Goal: Complete application form: Complete application form

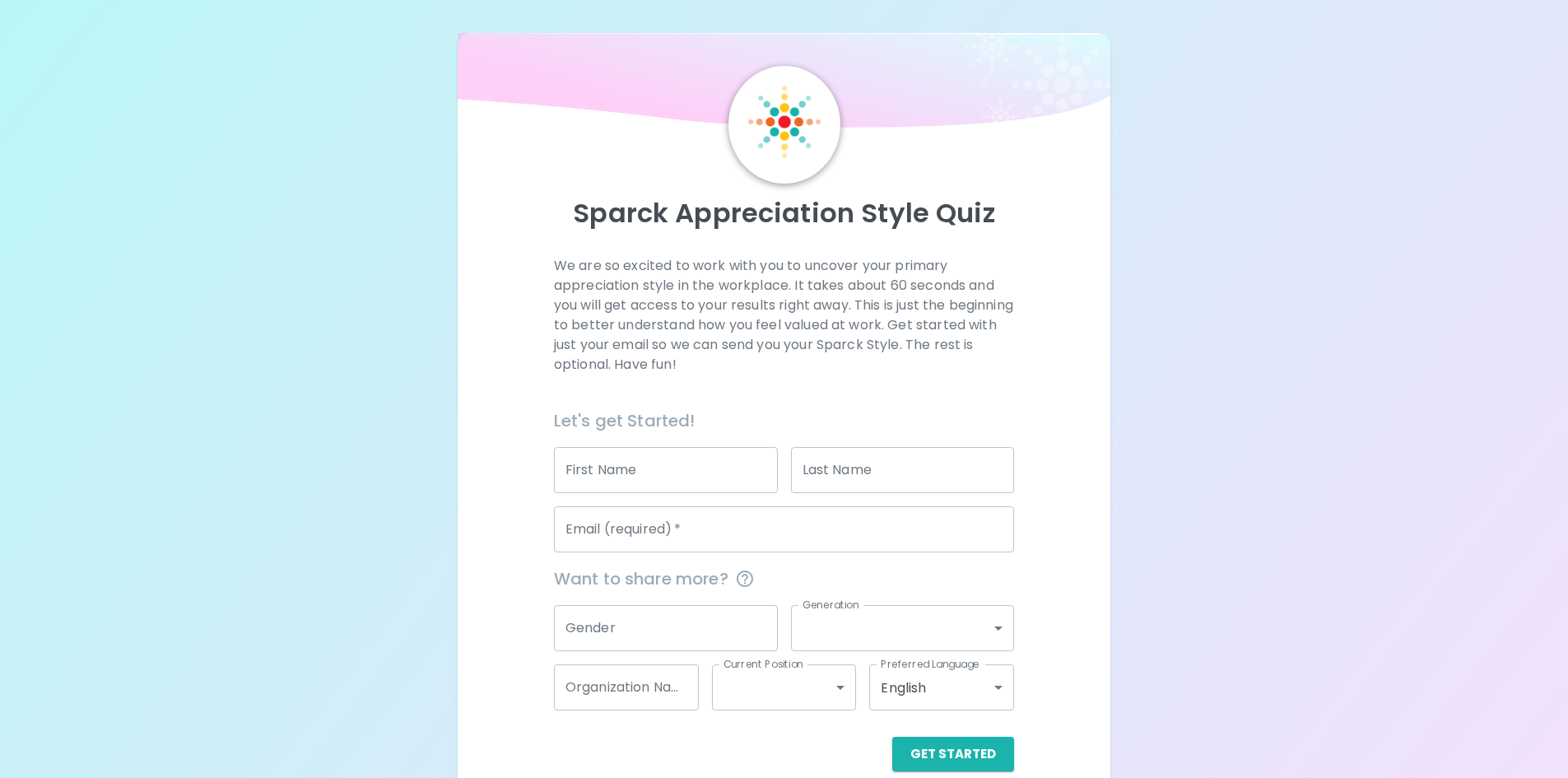
click at [636, 480] on input "First Name" at bounding box center [666, 470] width 224 height 46
type input "victoria"
type input "moon"
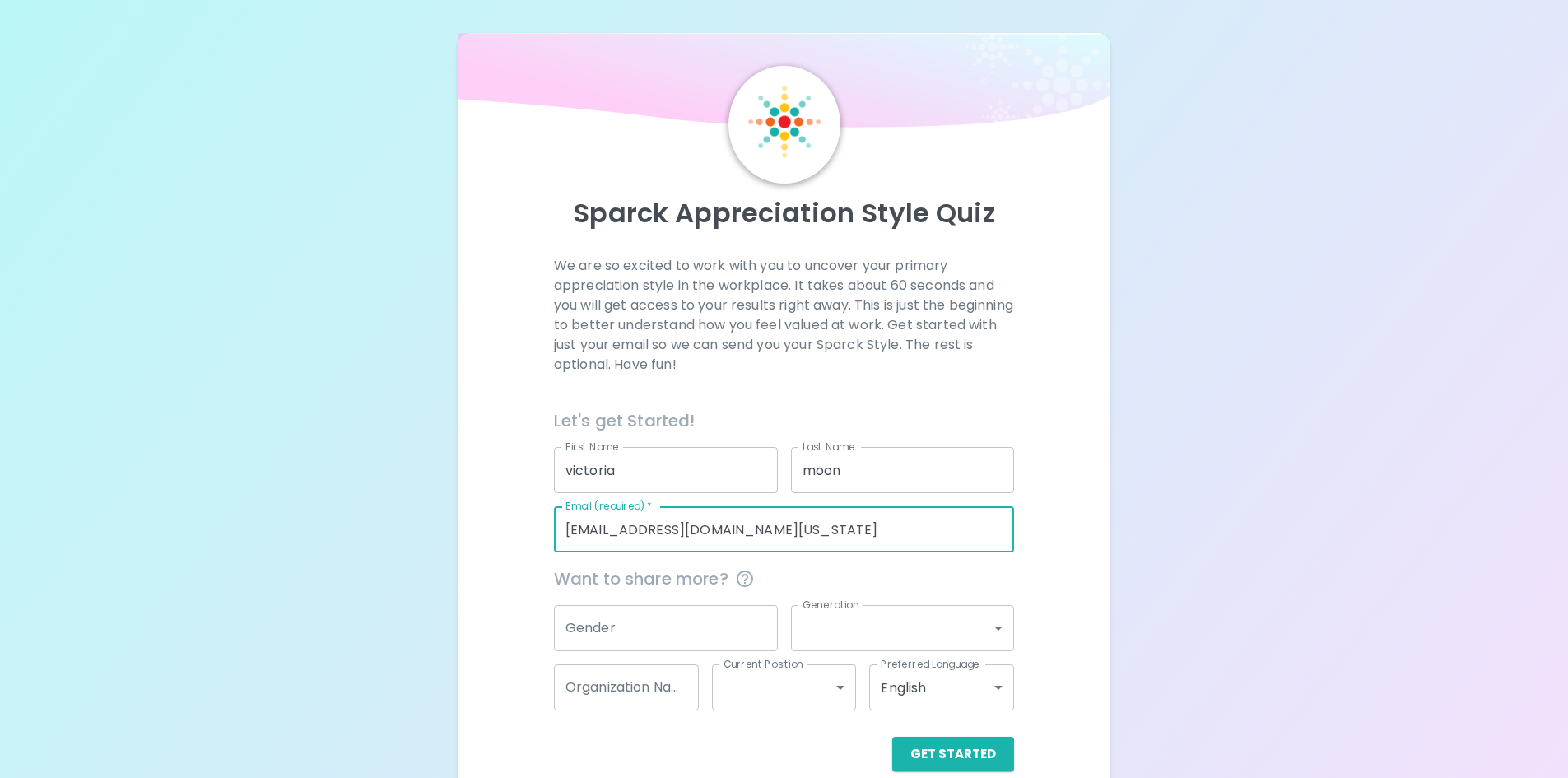
type input "[EMAIL_ADDRESS][DOMAIN_NAME][US_STATE]"
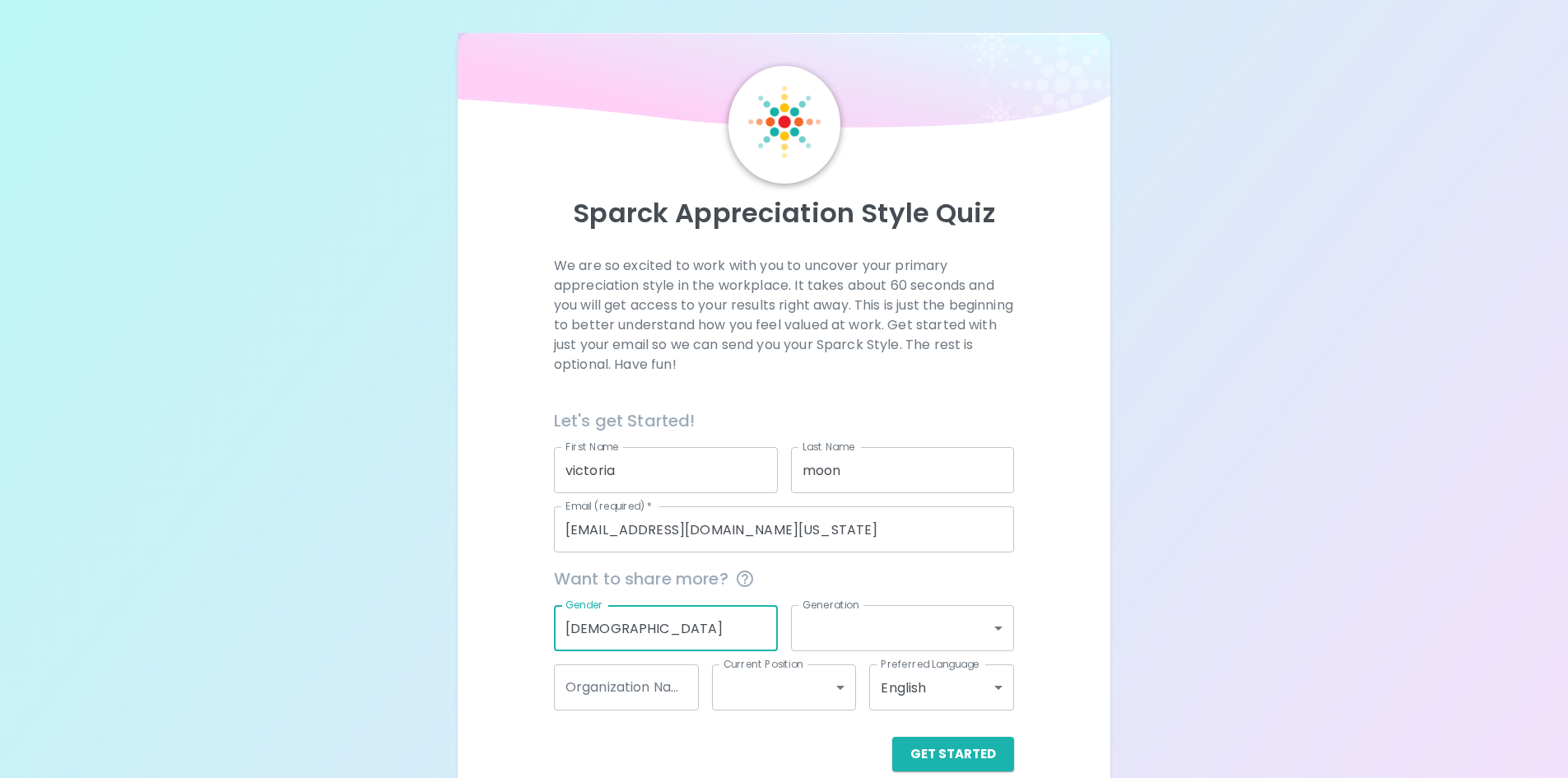
type input "[DEMOGRAPHIC_DATA]"
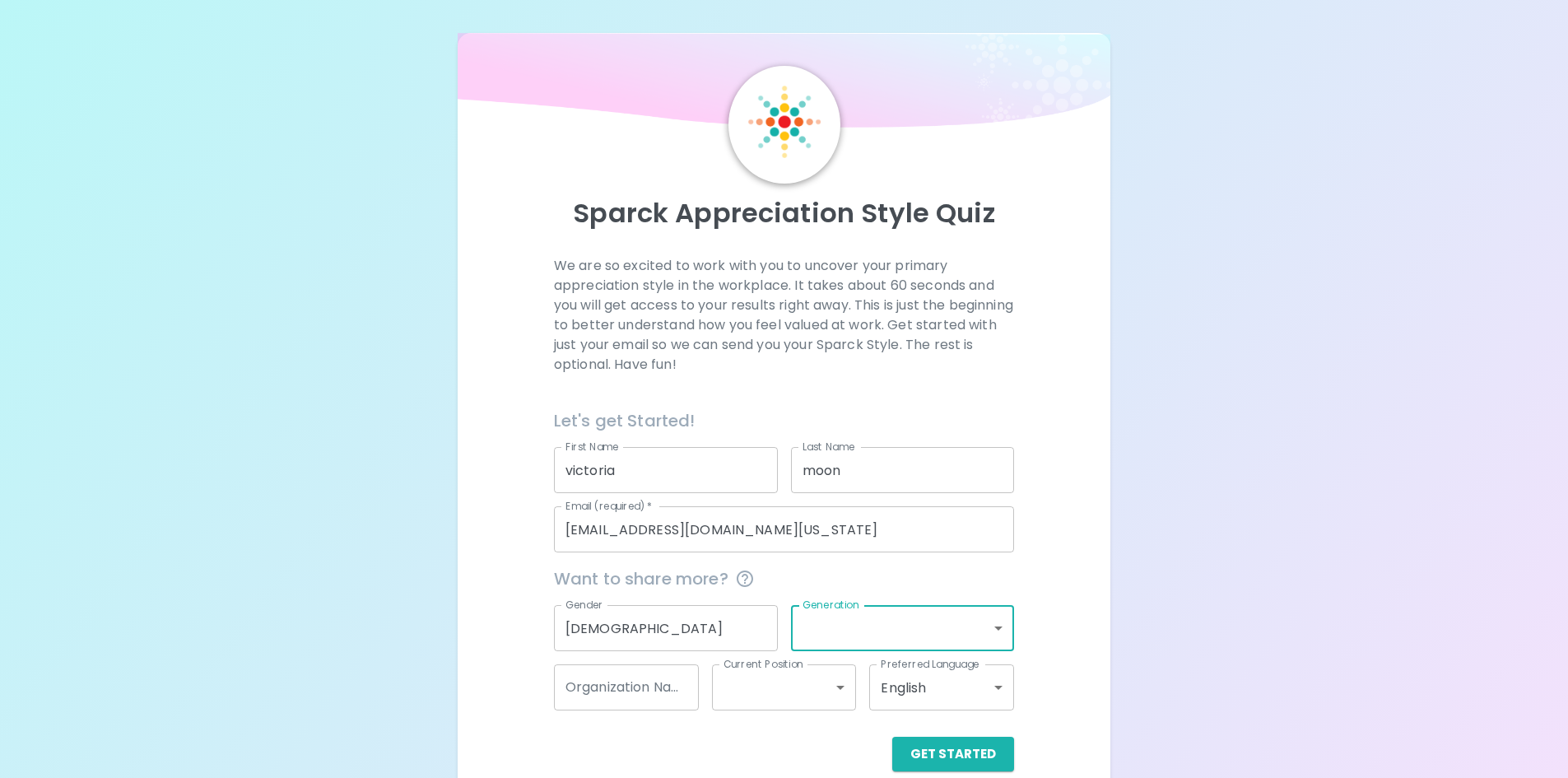
click at [874, 613] on body "Sparck Appreciation Style Quiz We are so excited to work with you to uncover yo…" at bounding box center [784, 402] width 1568 height 805
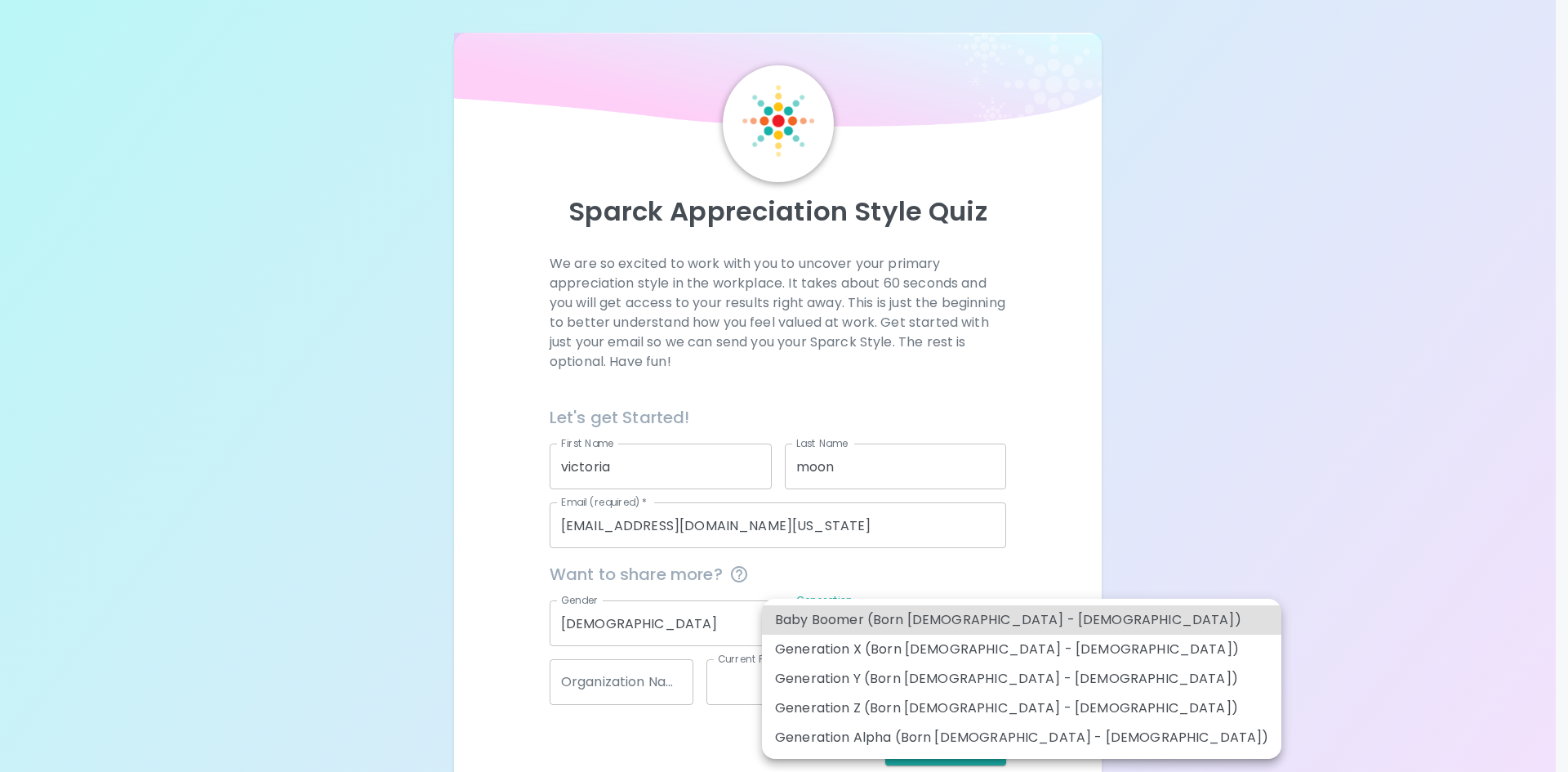
click at [948, 714] on li "Generation Z (Born [DEMOGRAPHIC_DATA] - [DEMOGRAPHIC_DATA])" at bounding box center [1022, 708] width 519 height 30
type input "generation_z"
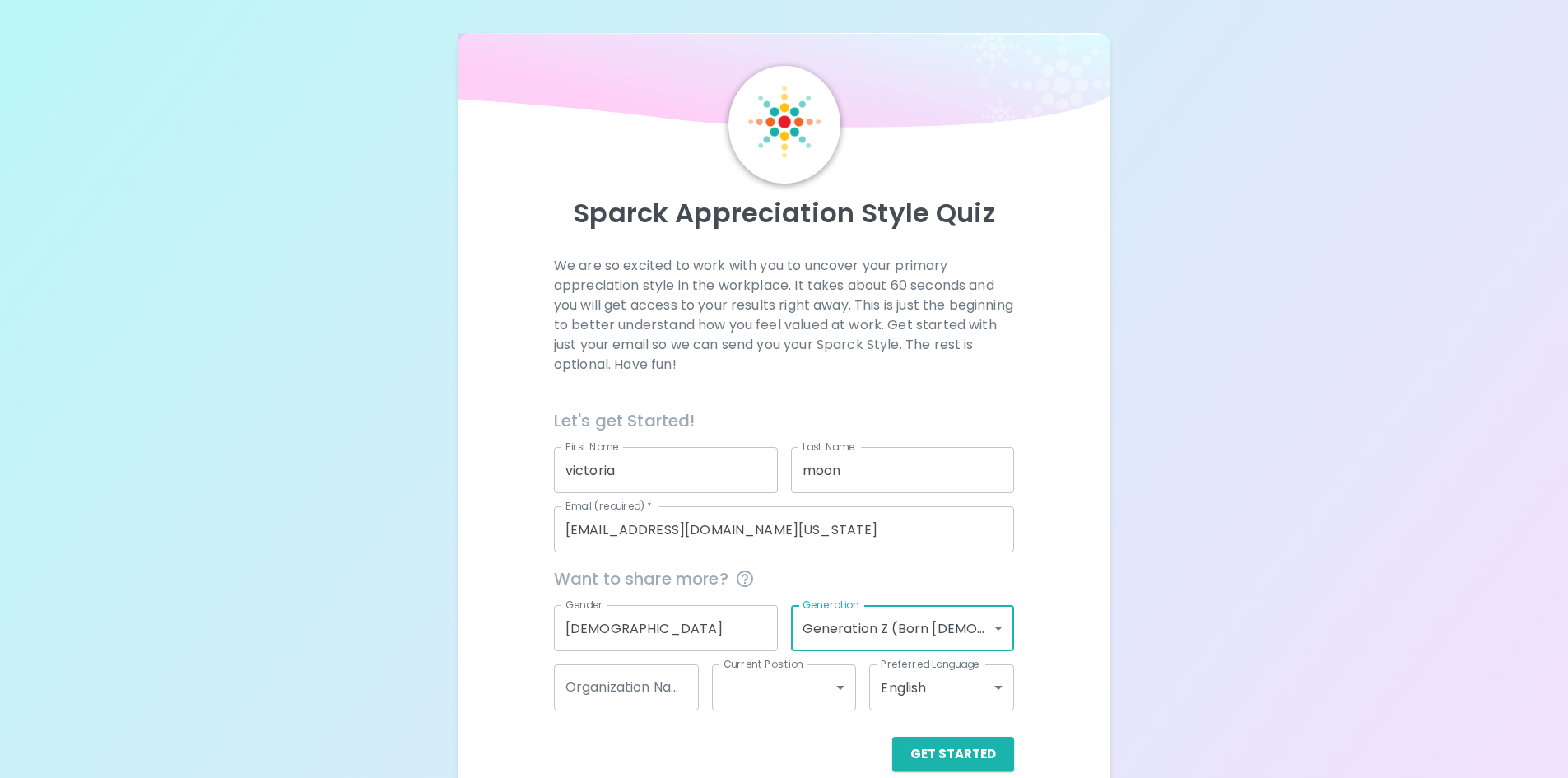
click at [631, 674] on div "Organization Name Organization Name" at bounding box center [627, 687] width 145 height 46
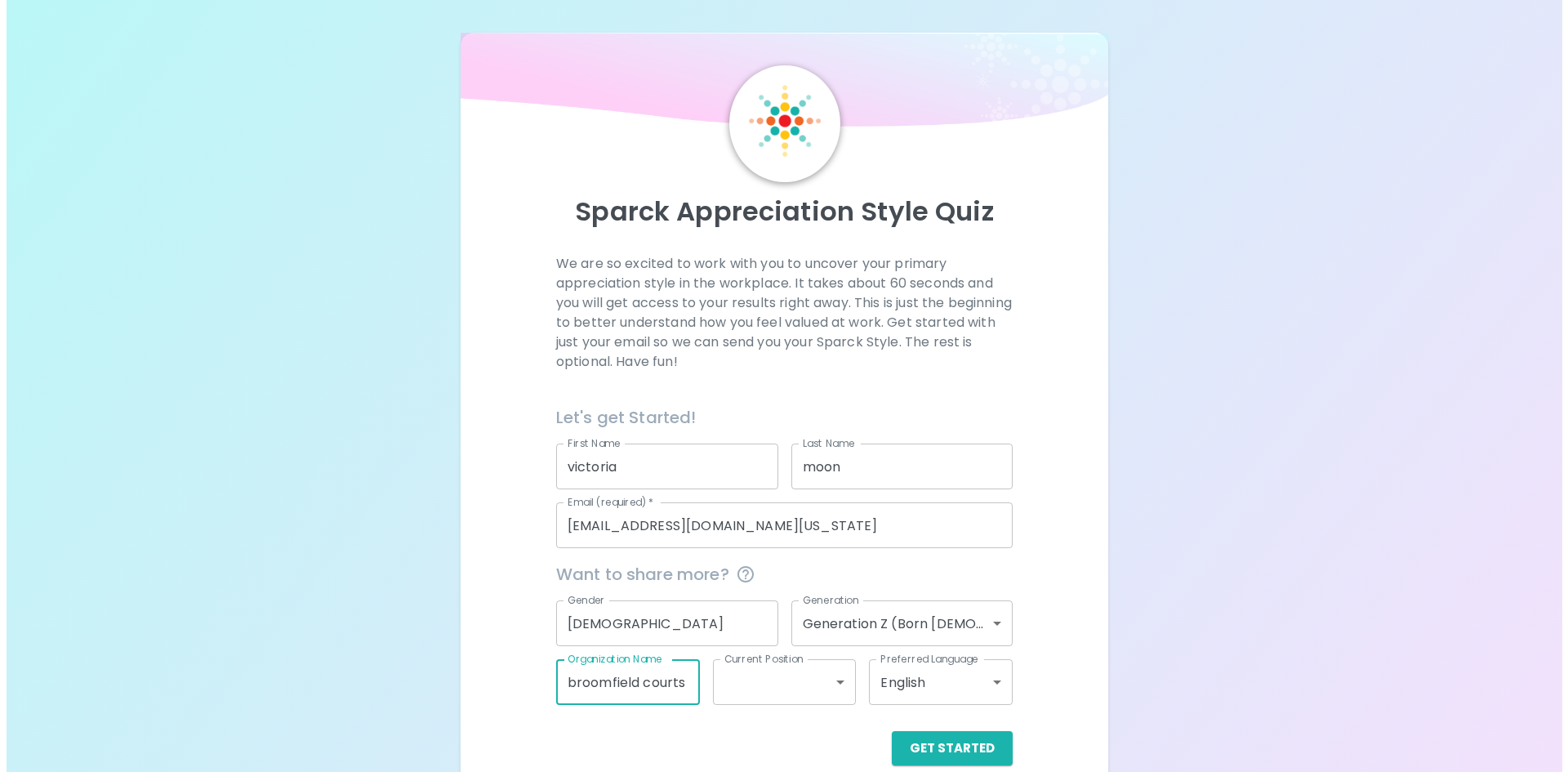
scroll to position [0, 1]
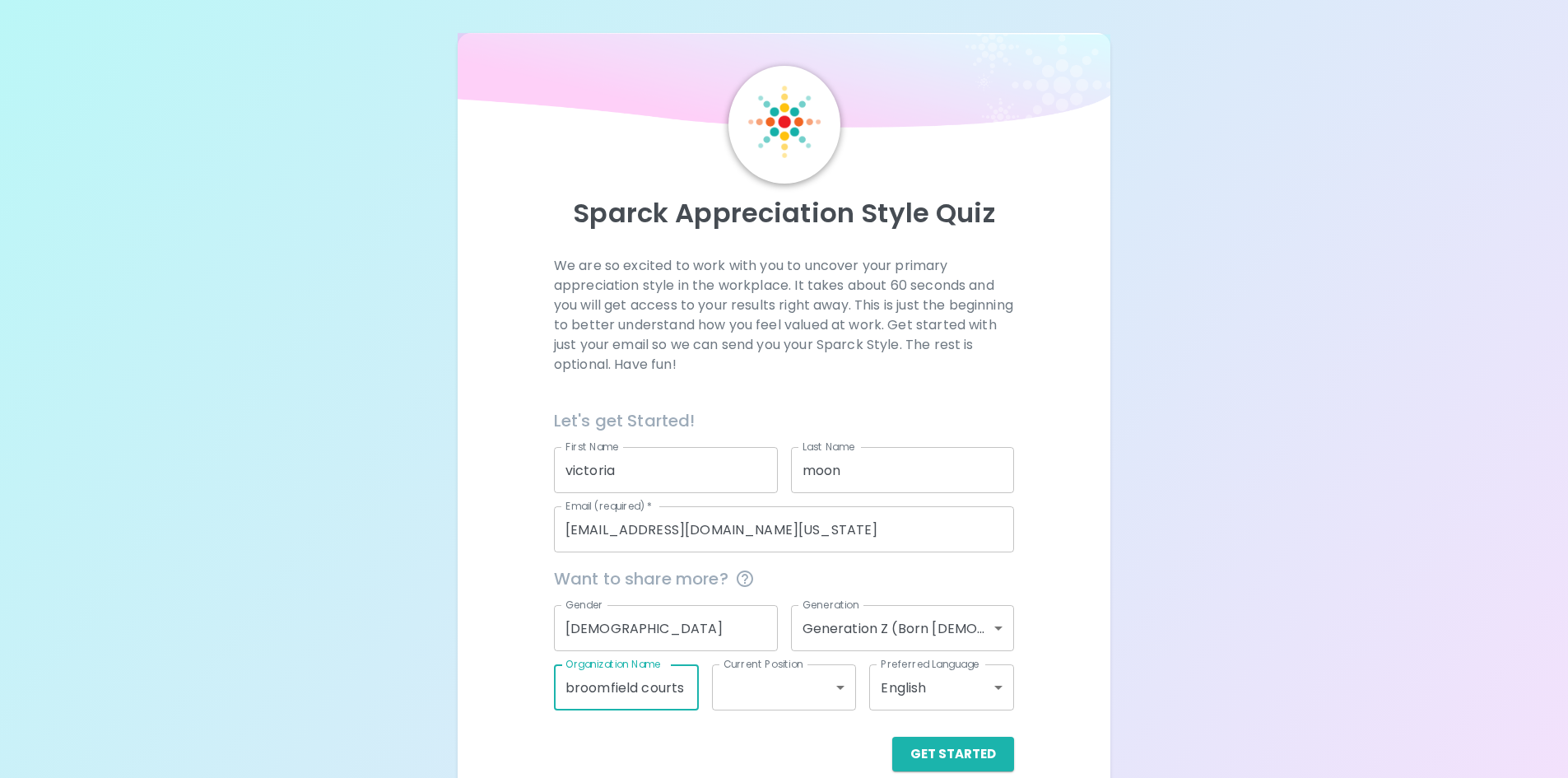
type input "broomfield courts"
click at [757, 703] on body "Sparck Appreciation Style Quiz We are so excited to work with you to uncover yo…" at bounding box center [784, 402] width 1568 height 805
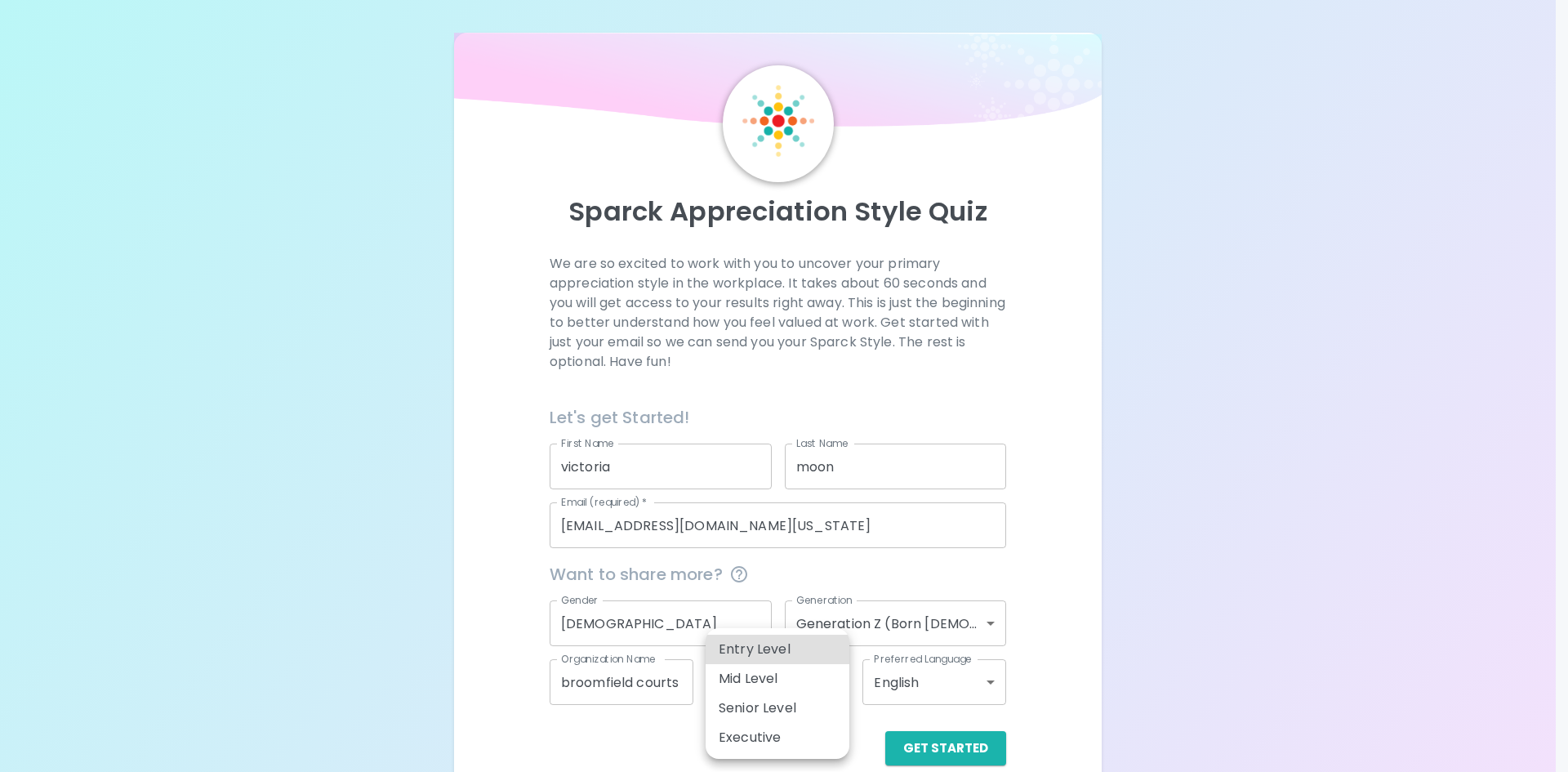
click at [788, 662] on li "Entry Level" at bounding box center [777, 650] width 144 height 30
type input "entry_level"
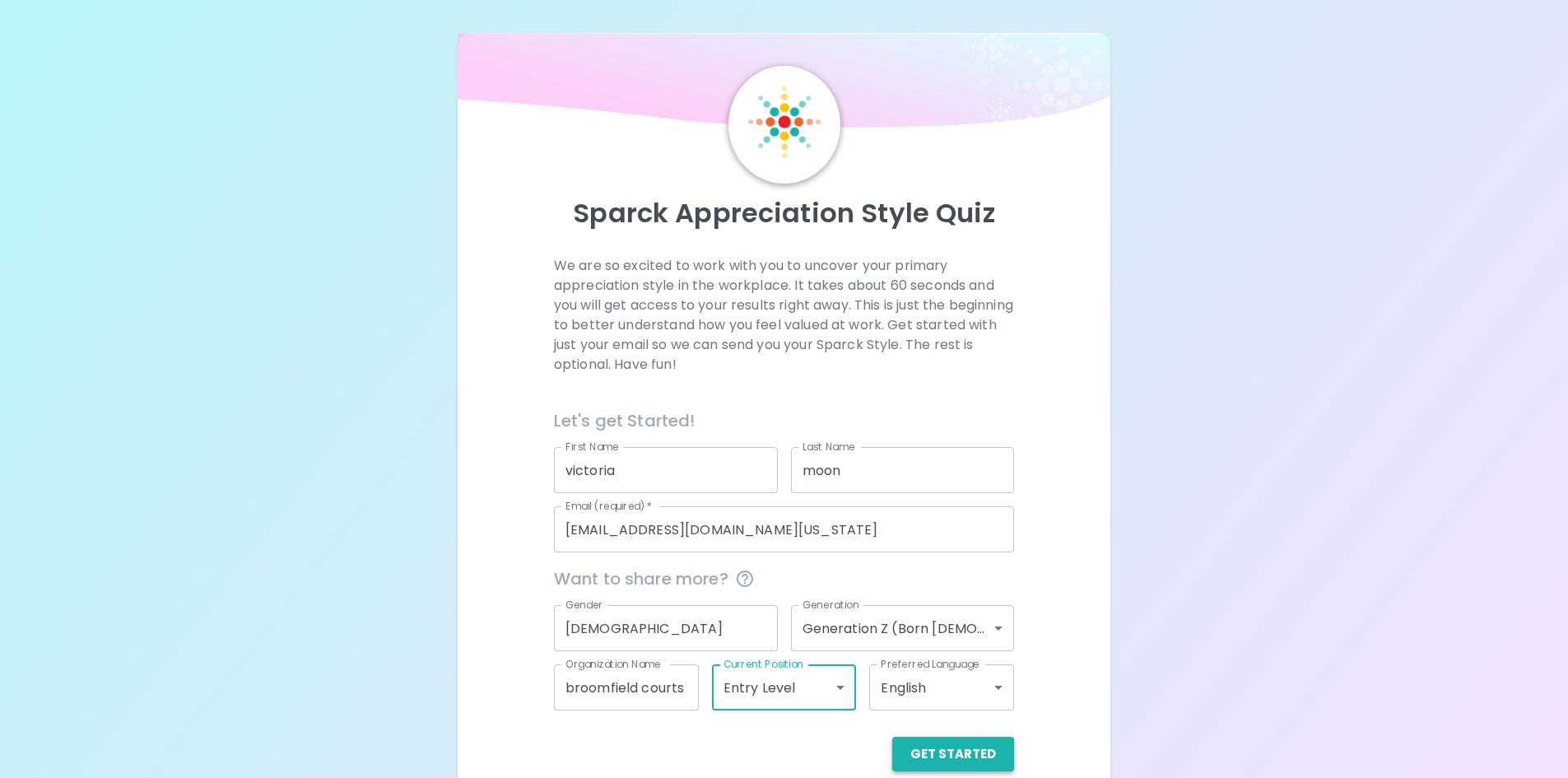
click at [952, 748] on button "Get Started" at bounding box center [953, 754] width 122 height 35
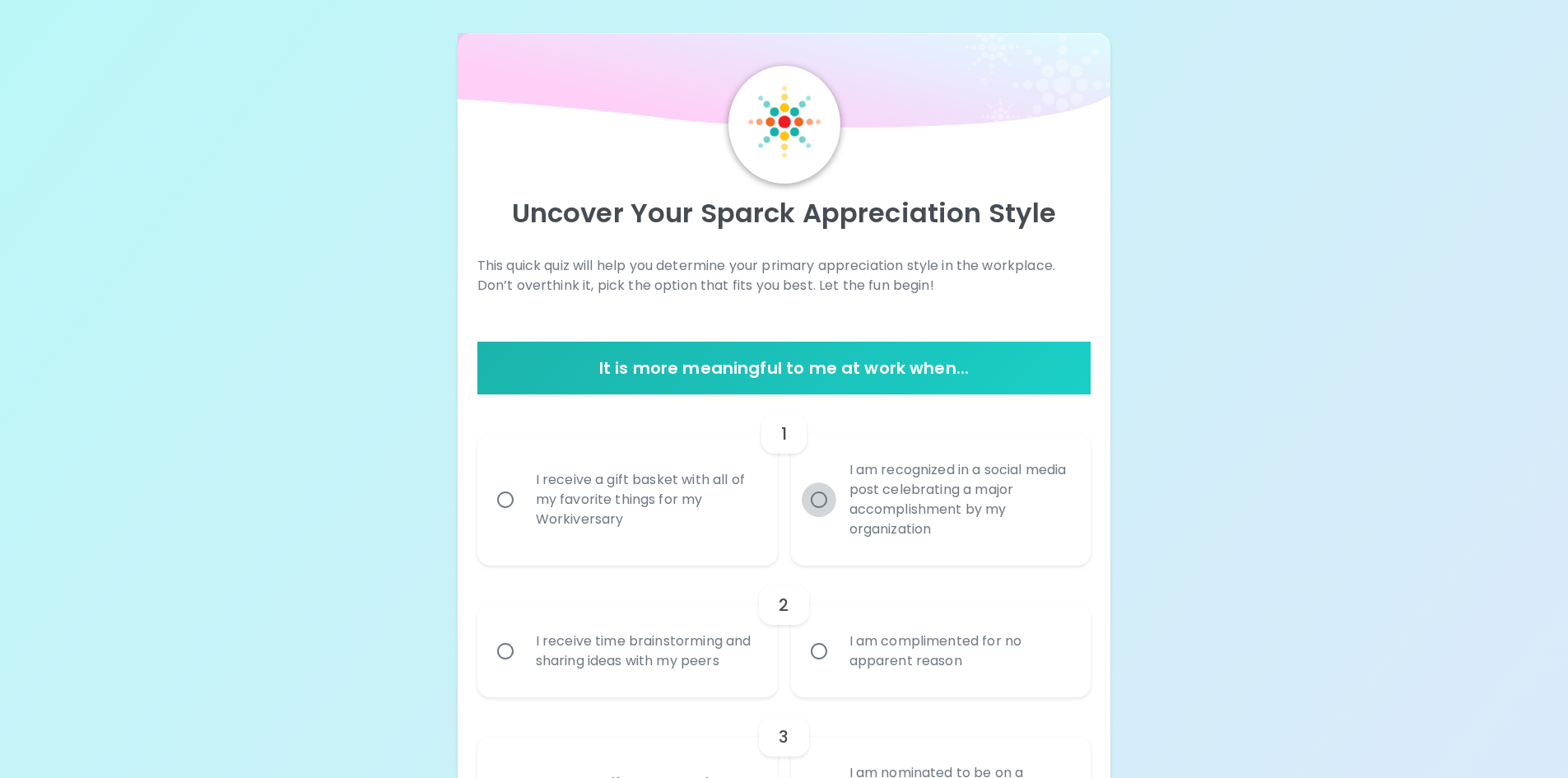
click at [834, 494] on input "I am recognized in a social media post celebrating a major accomplishment by my…" at bounding box center [819, 500] width 35 height 35
radio input "true"
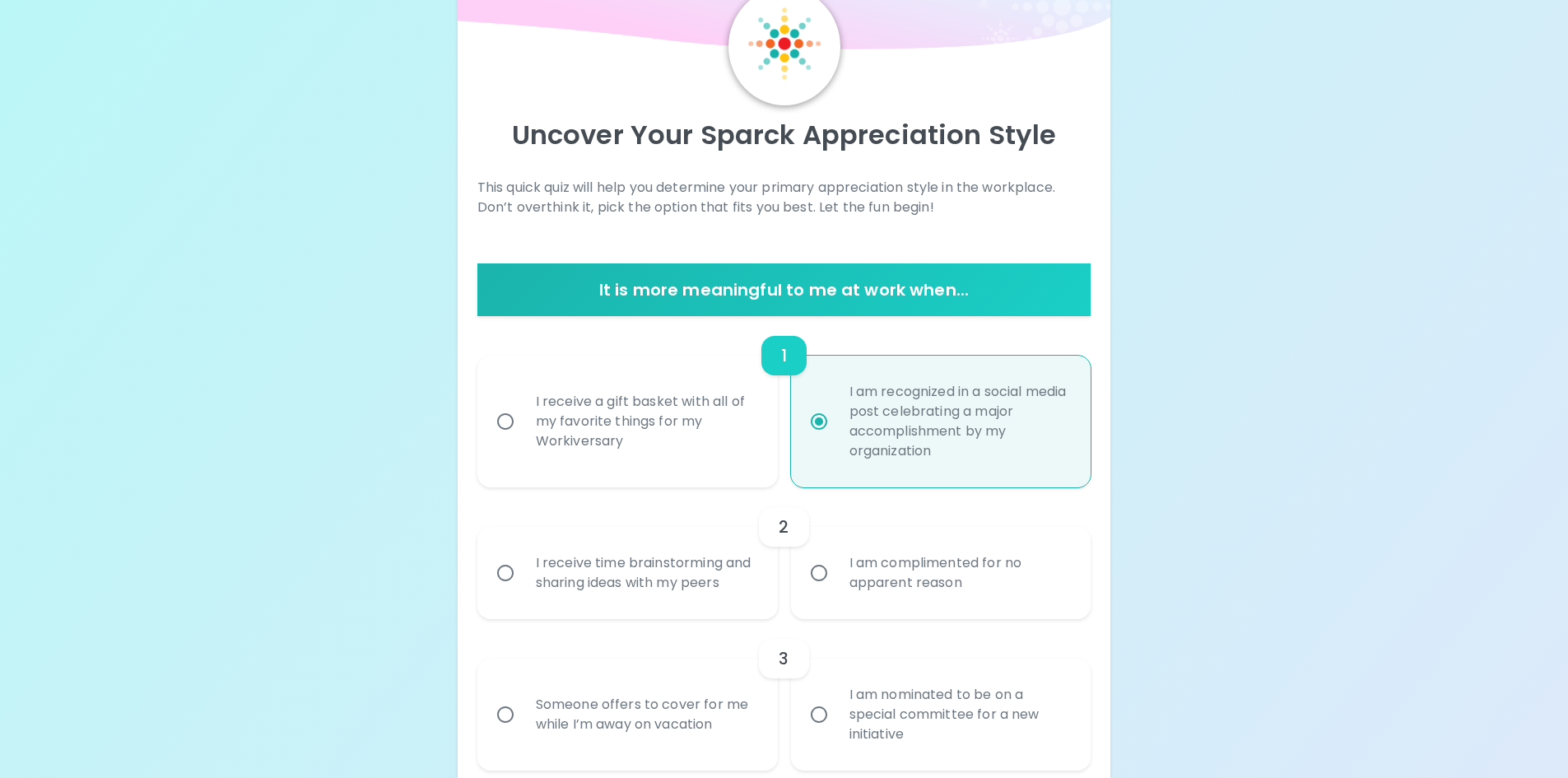
scroll to position [132, 0]
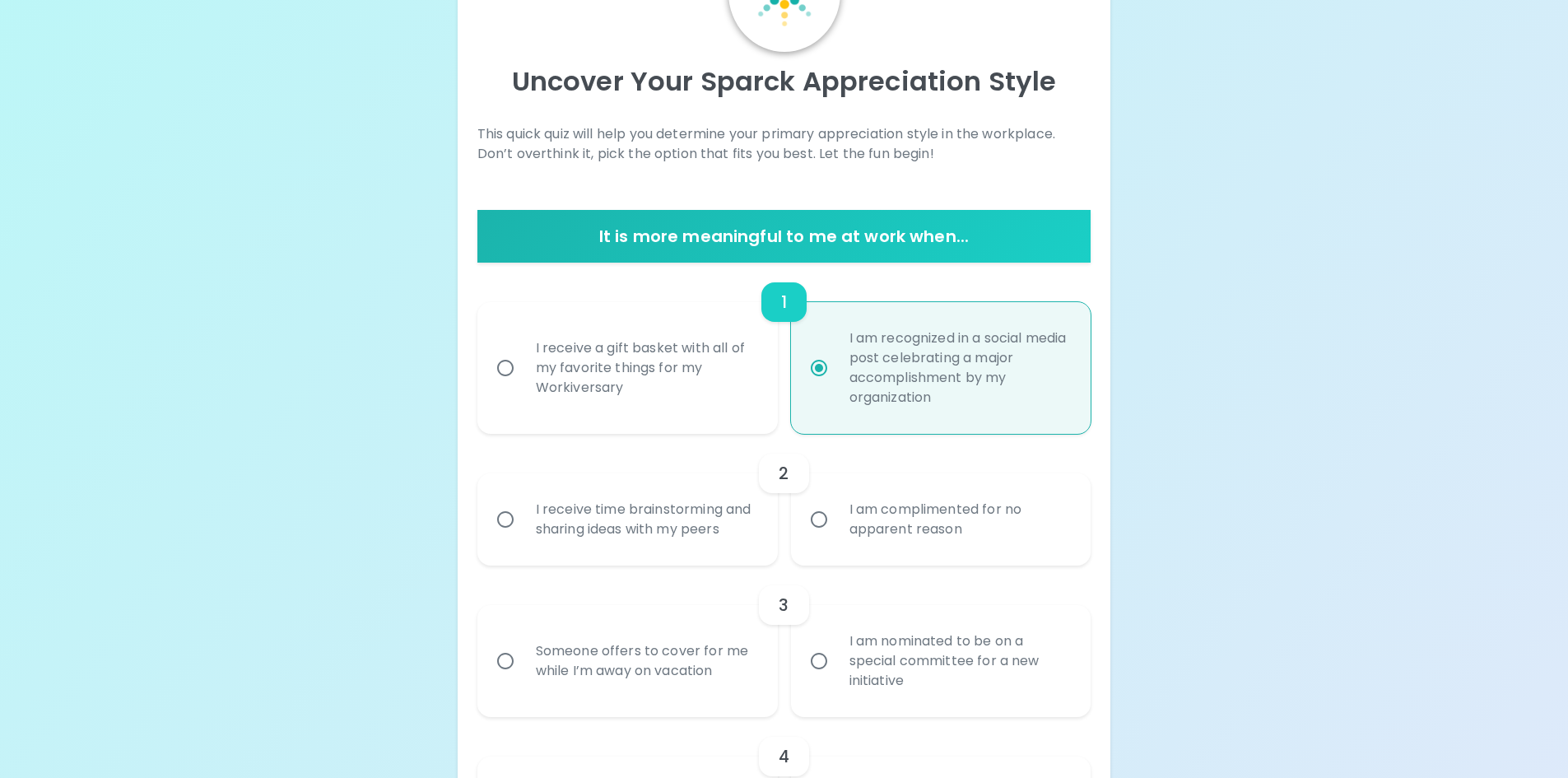
click at [704, 549] on div "I receive time brainstorming and sharing ideas with my peers" at bounding box center [646, 520] width 246 height 79
click at [523, 537] on input "I receive time brainstorming and sharing ideas with my peers" at bounding box center [505, 520] width 35 height 35
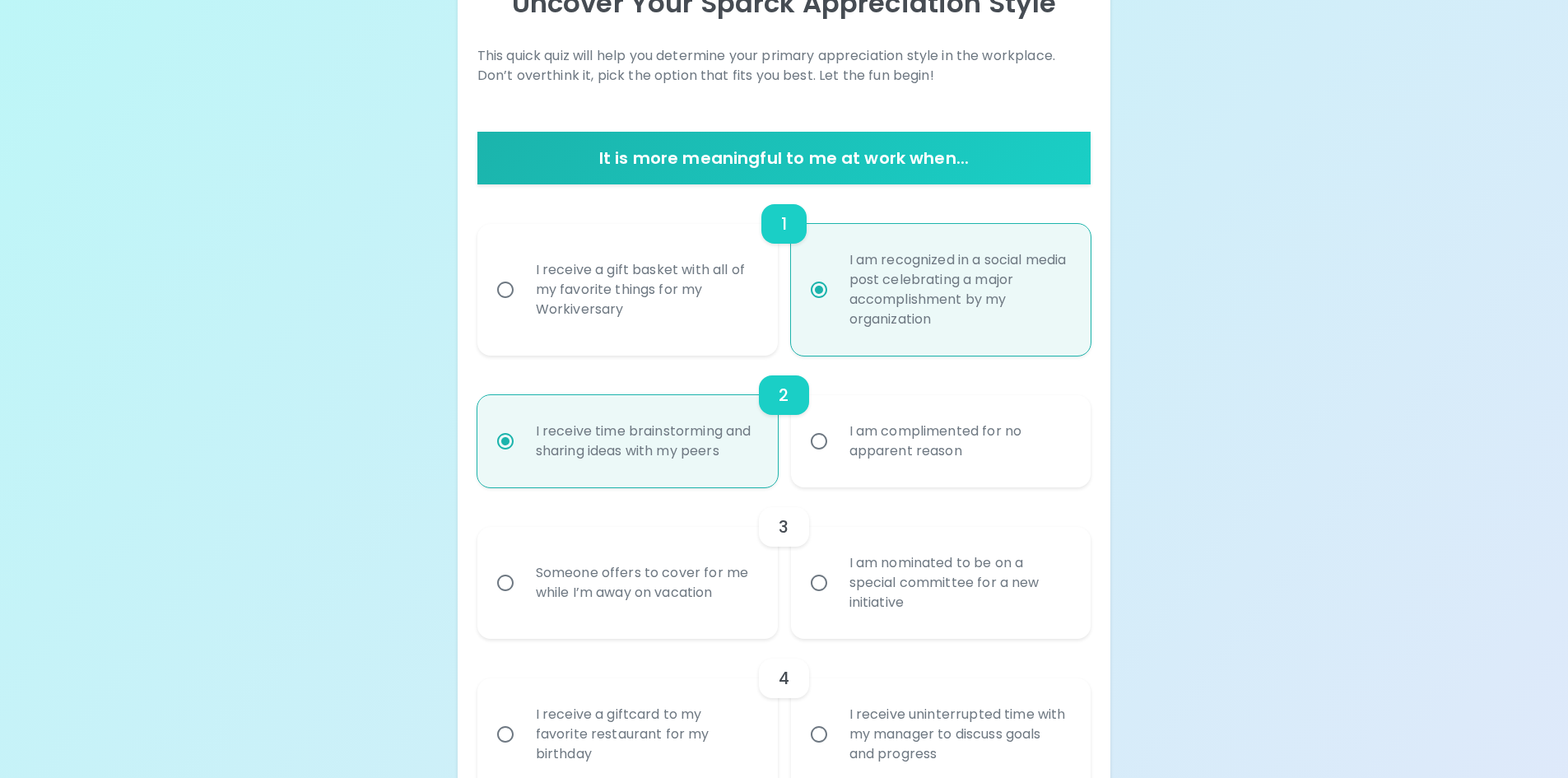
scroll to position [264, 0]
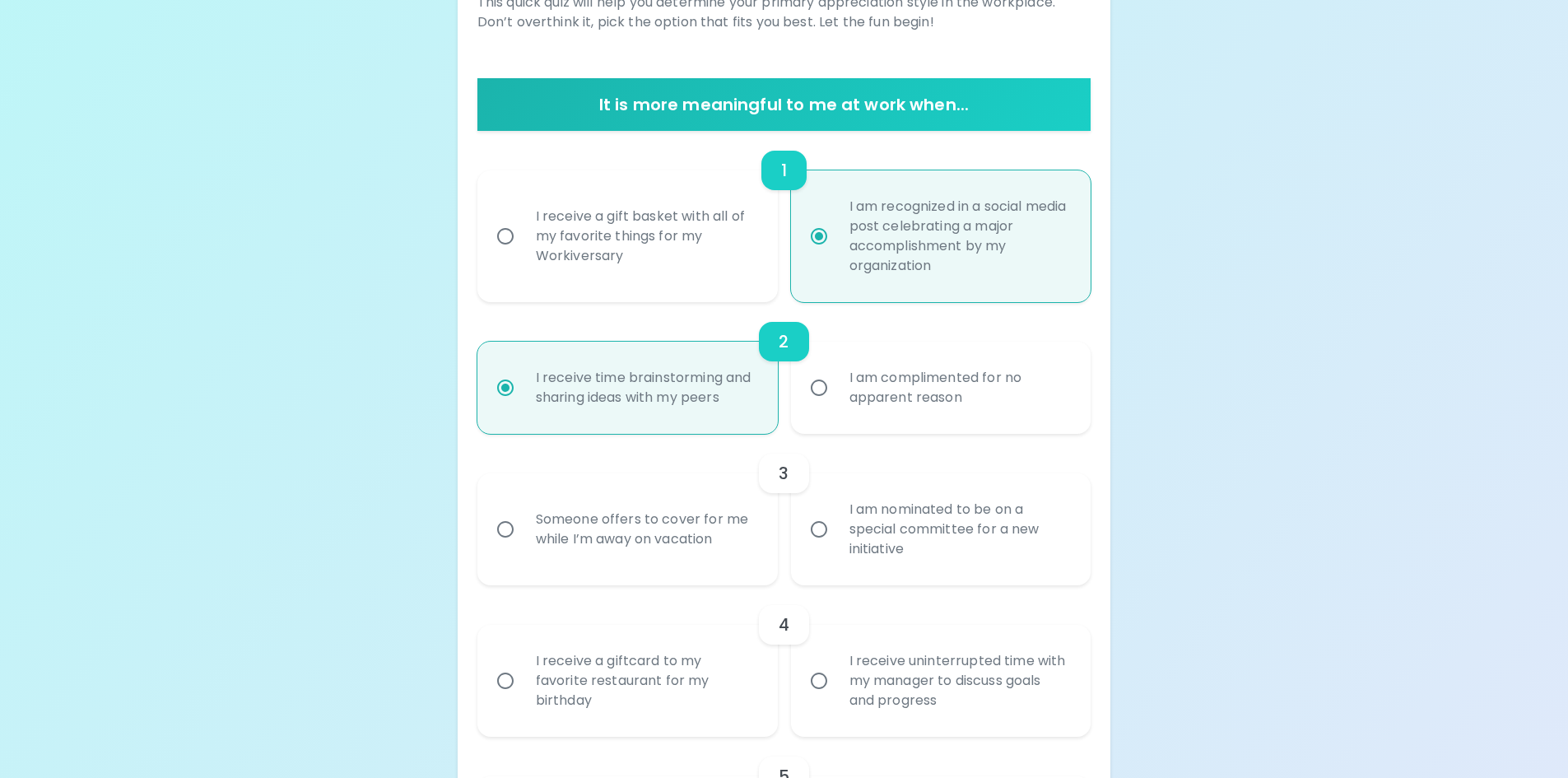
radio input "true"
click at [900, 548] on div "I am nominated to be on a special committee for a new initiative" at bounding box center [960, 530] width 246 height 99
click at [836, 547] on input "I am nominated to be on a special committee for a new initiative" at bounding box center [819, 530] width 35 height 35
radio input "false"
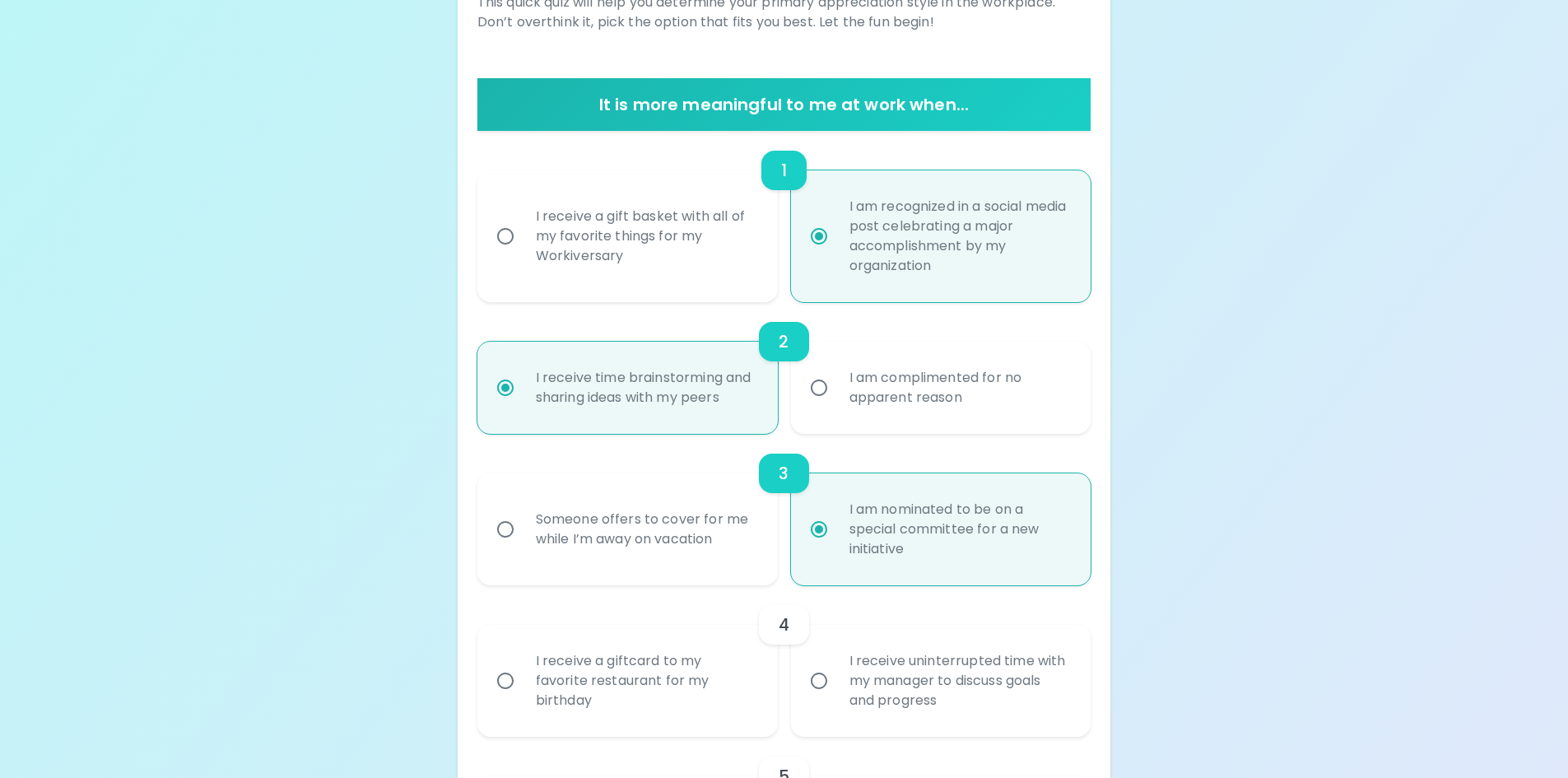
scroll to position [396, 0]
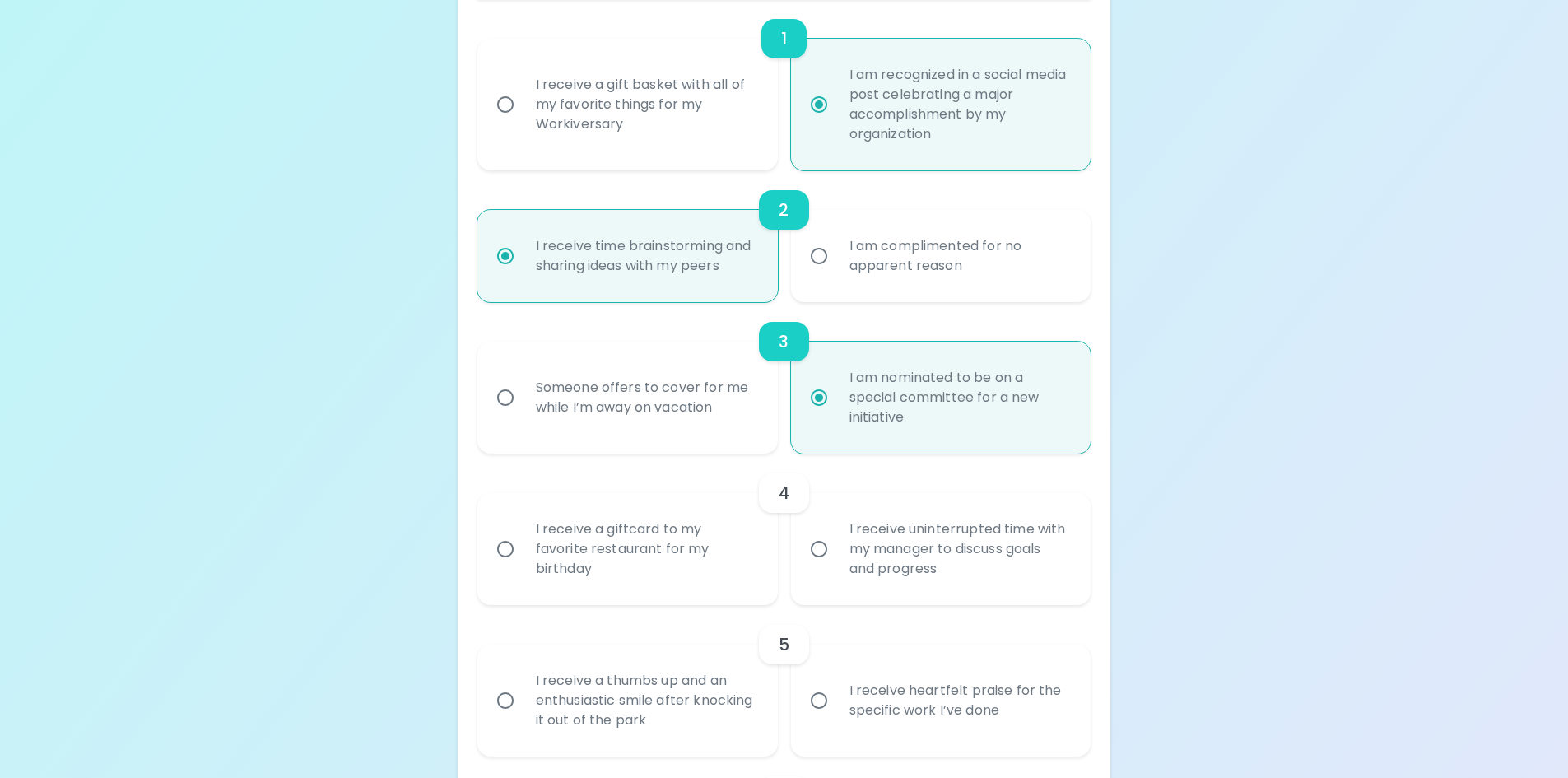
radio input "true"
click at [840, 532] on div "I receive uninterrupted time with my manager to discuss goals and progress" at bounding box center [960, 549] width 246 height 99
click at [836, 532] on input "I receive uninterrupted time with my manager to discuss goals and progress" at bounding box center [819, 549] width 35 height 35
radio input "false"
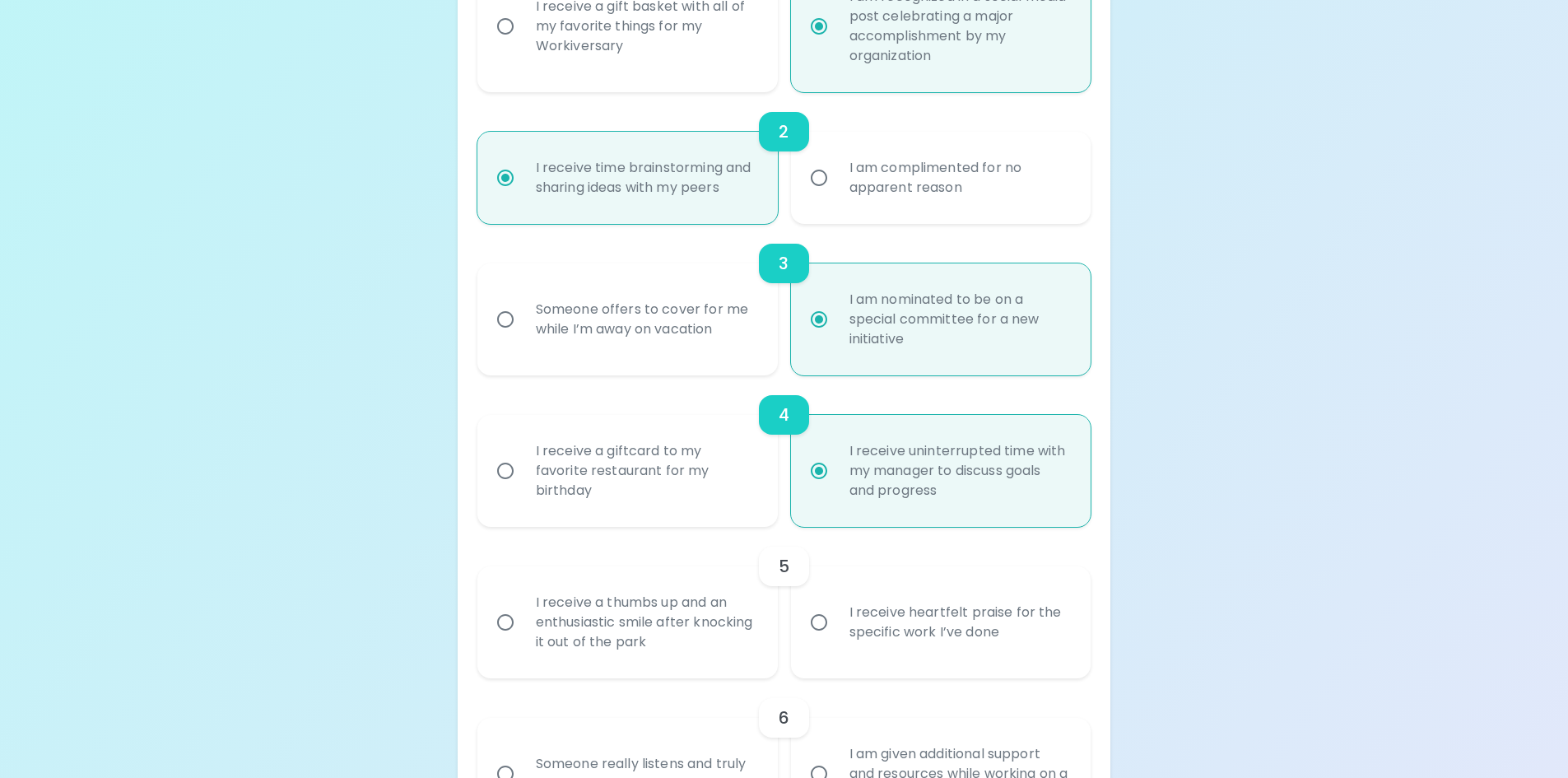
scroll to position [527, 0]
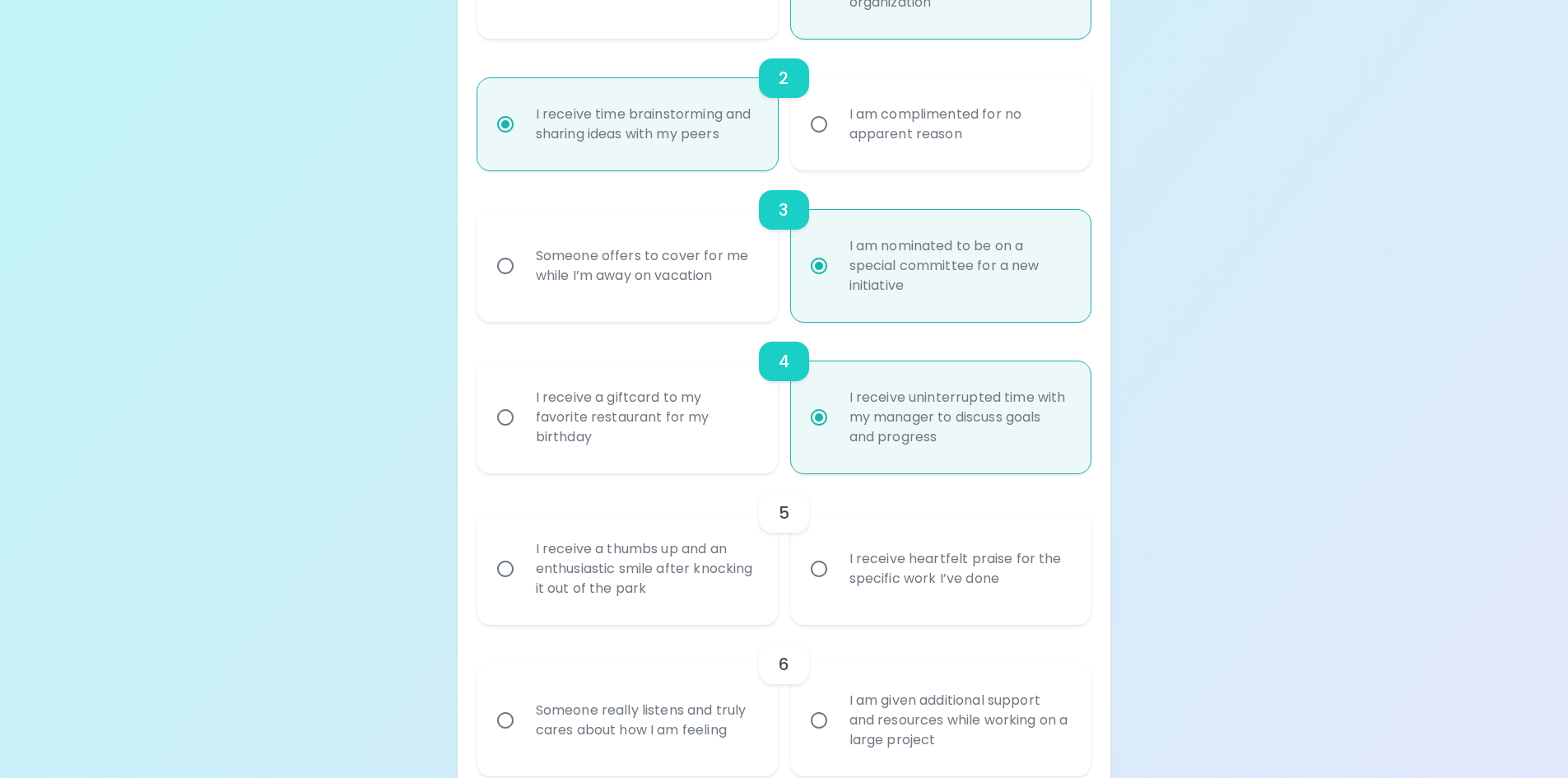
radio input "true"
click at [842, 587] on div "I receive heartfelt praise for the specific work I’ve done" at bounding box center [960, 569] width 246 height 79
click at [836, 586] on input "I receive heartfelt praise for the specific work I’ve done" at bounding box center [819, 569] width 35 height 35
radio input "false"
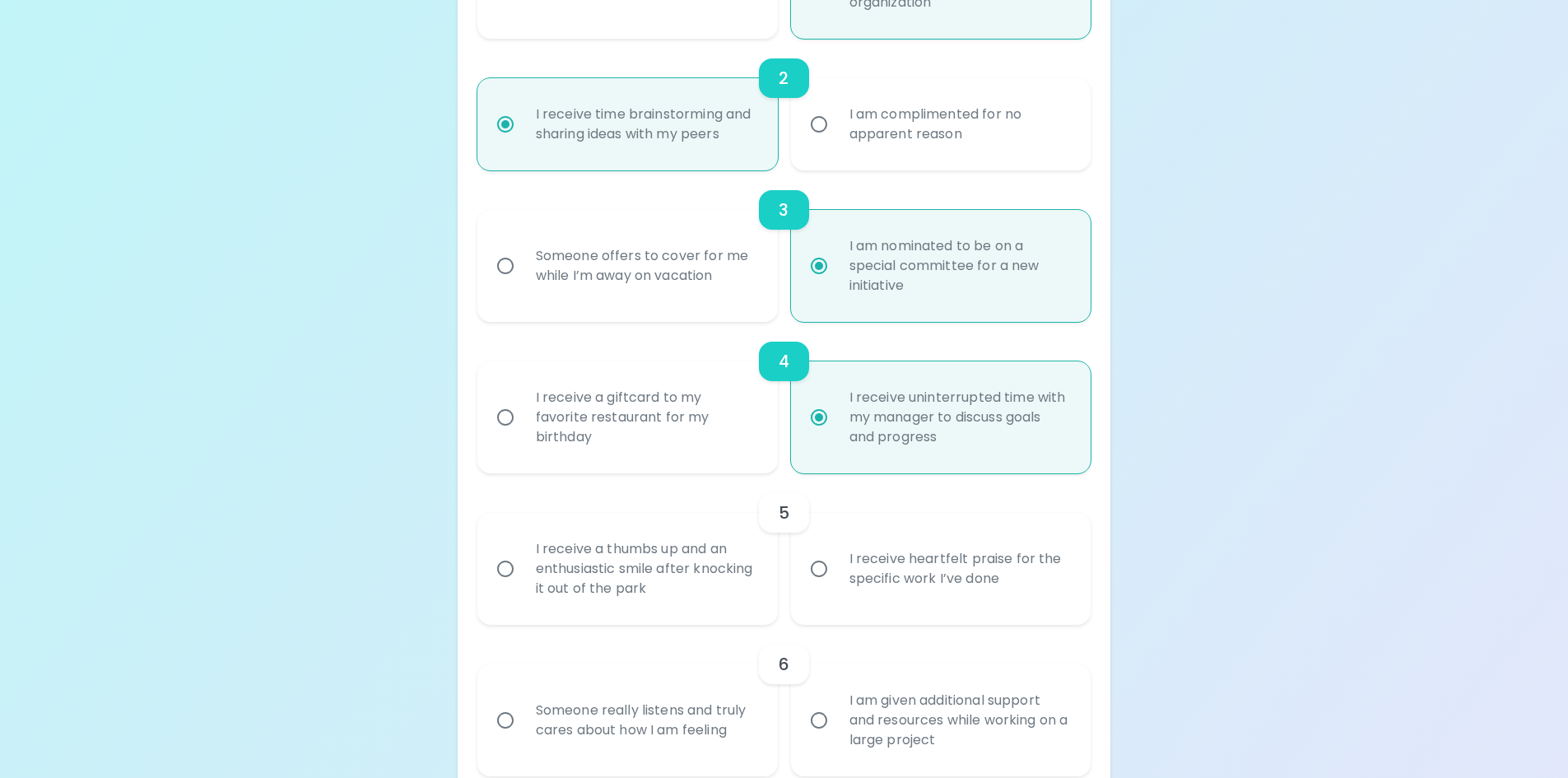
radio input "false"
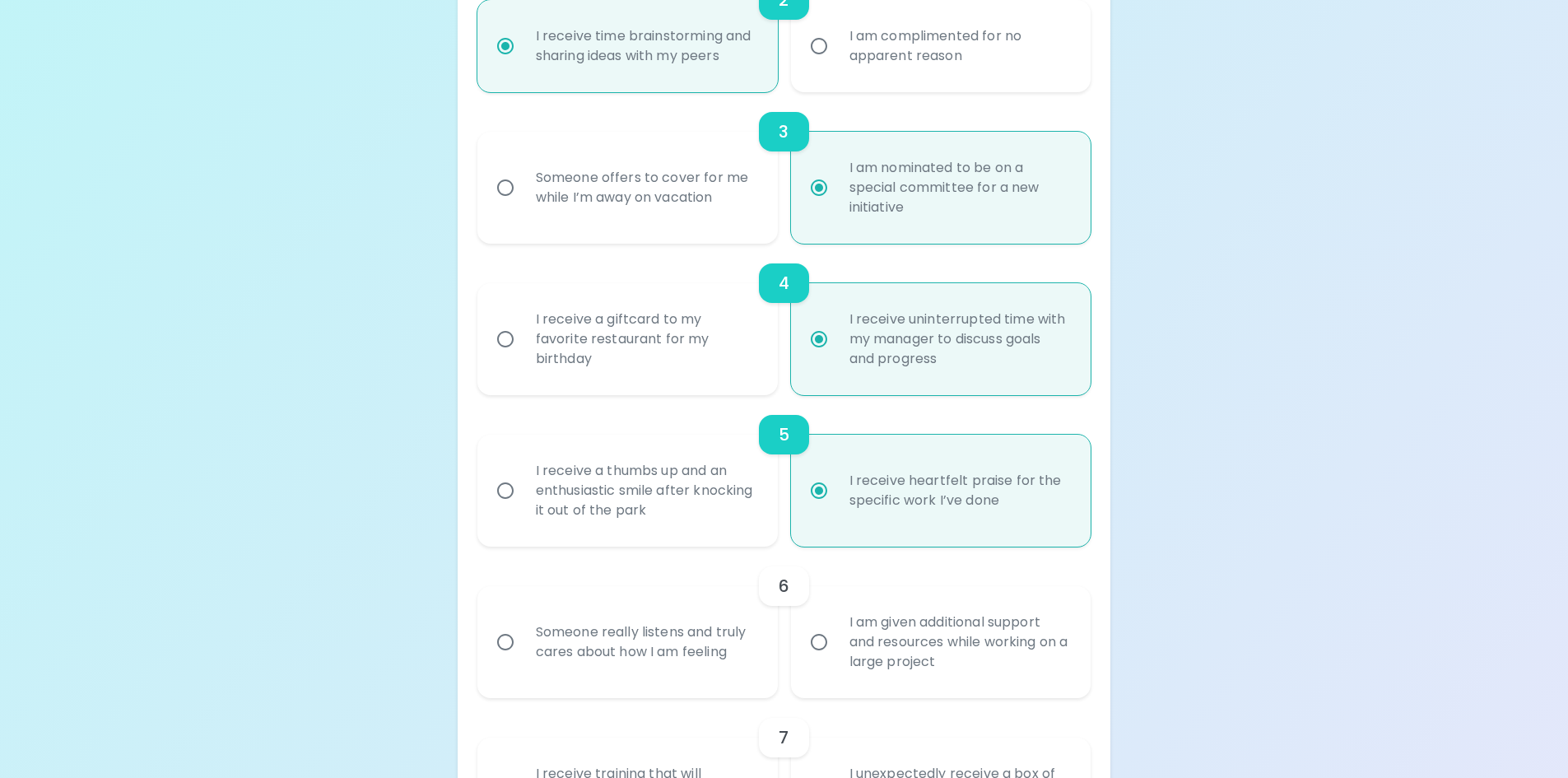
scroll to position [659, 0]
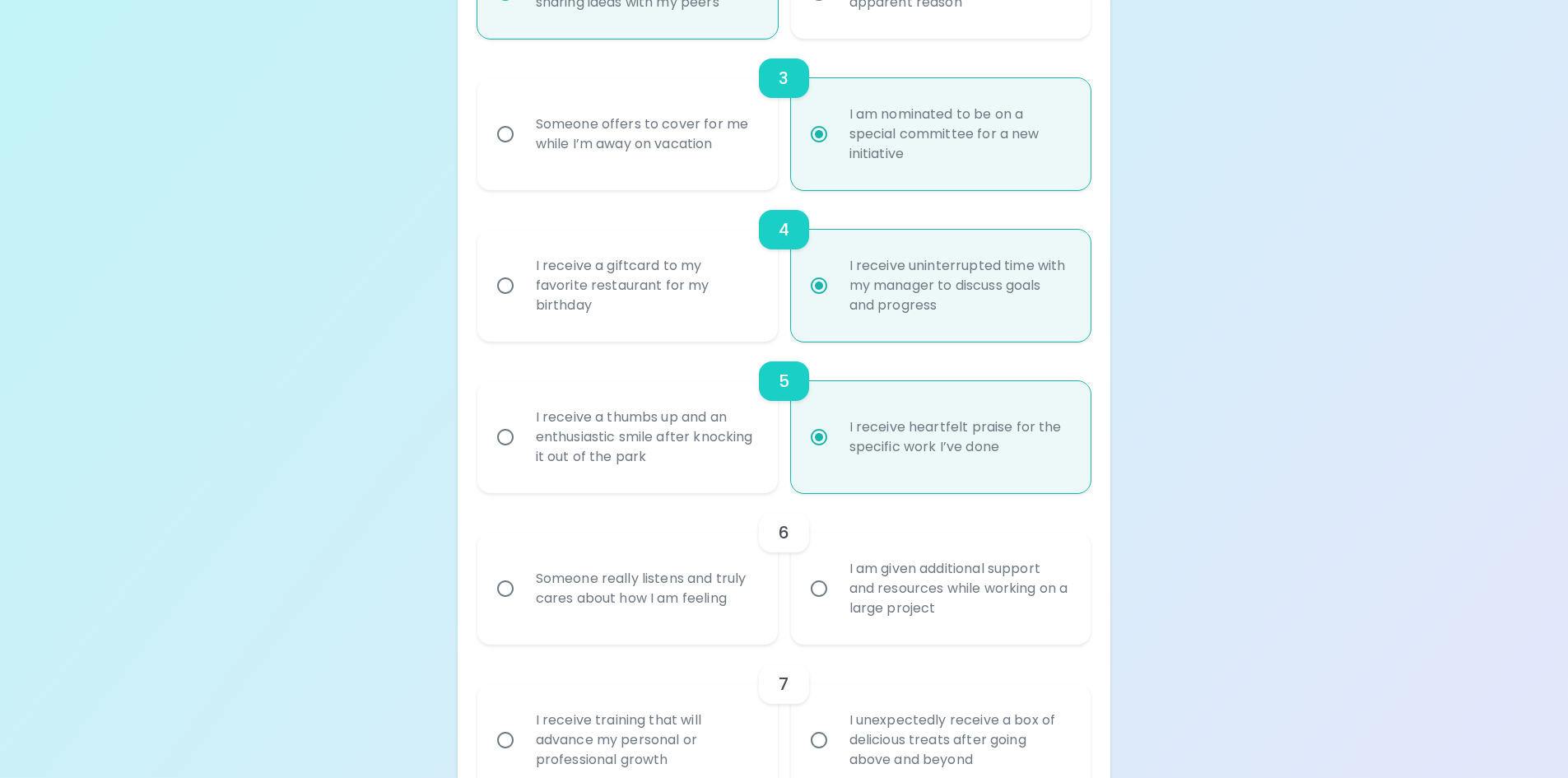
radio input "true"
click at [707, 611] on div "Someone really listens and truly cares about how I am feeling" at bounding box center [646, 588] width 246 height 79
click at [523, 606] on input "Someone really listens and truly cares about how I am feeling" at bounding box center [505, 589] width 35 height 35
radio input "false"
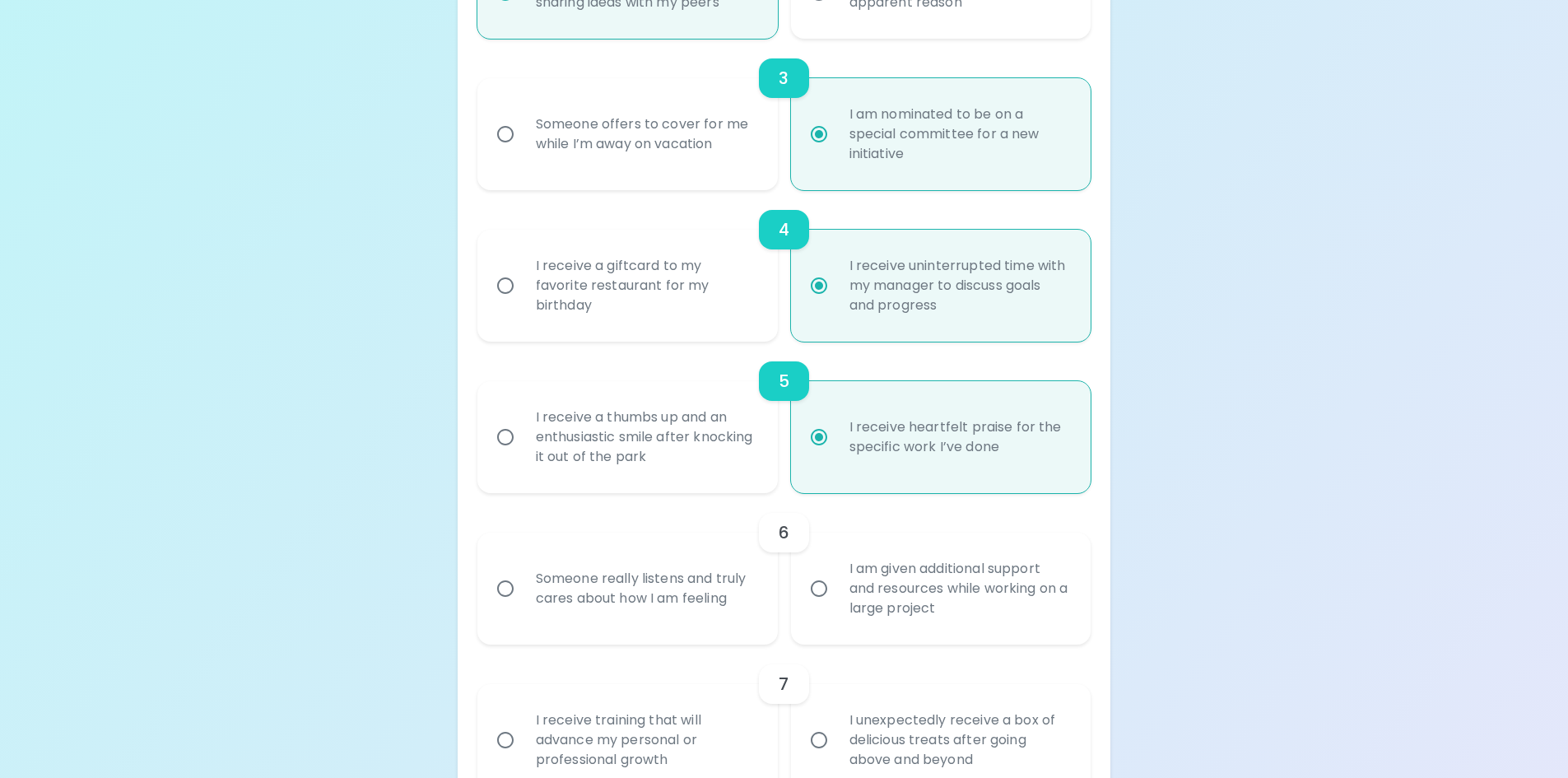
radio input "false"
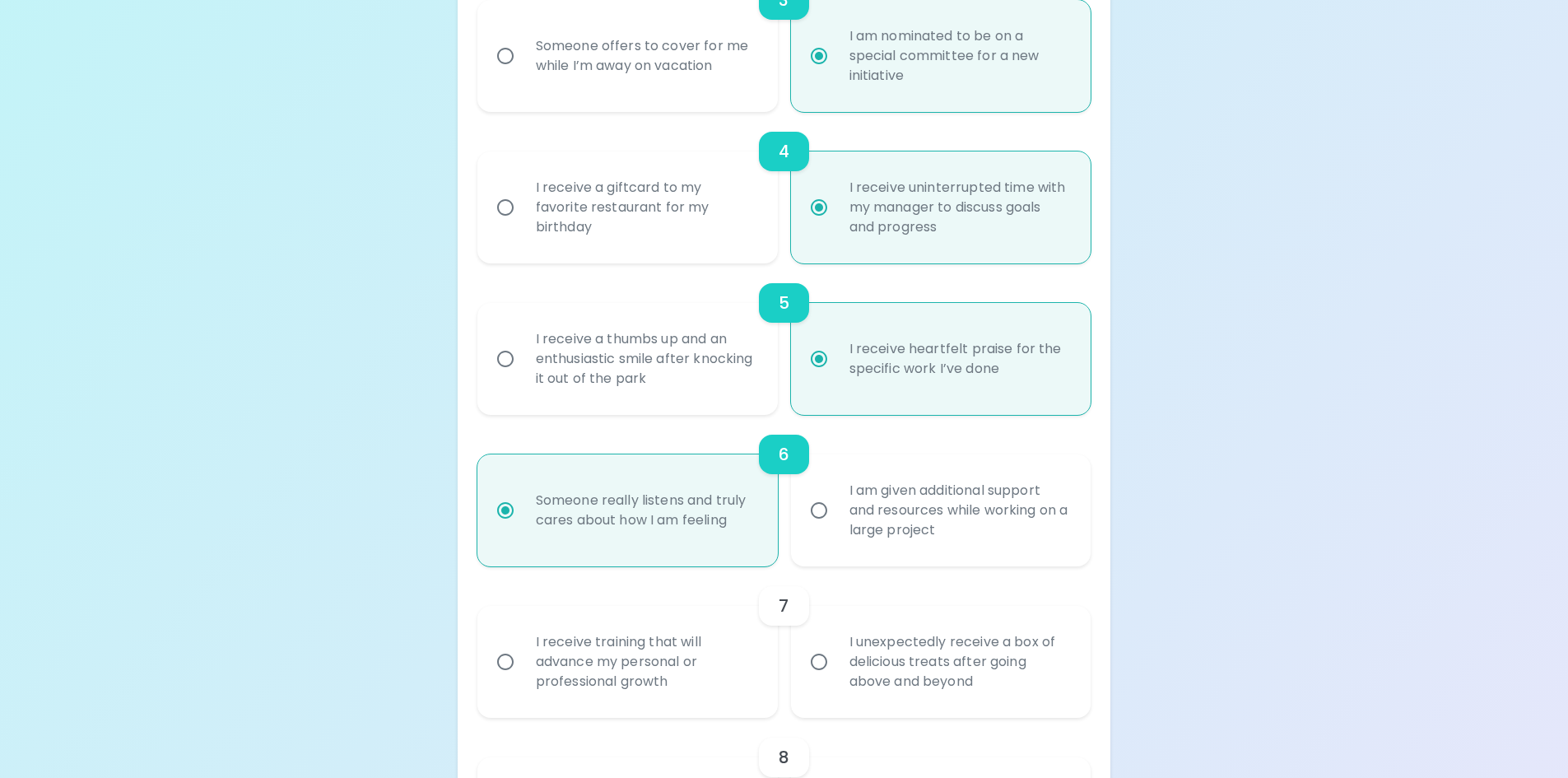
scroll to position [791, 0]
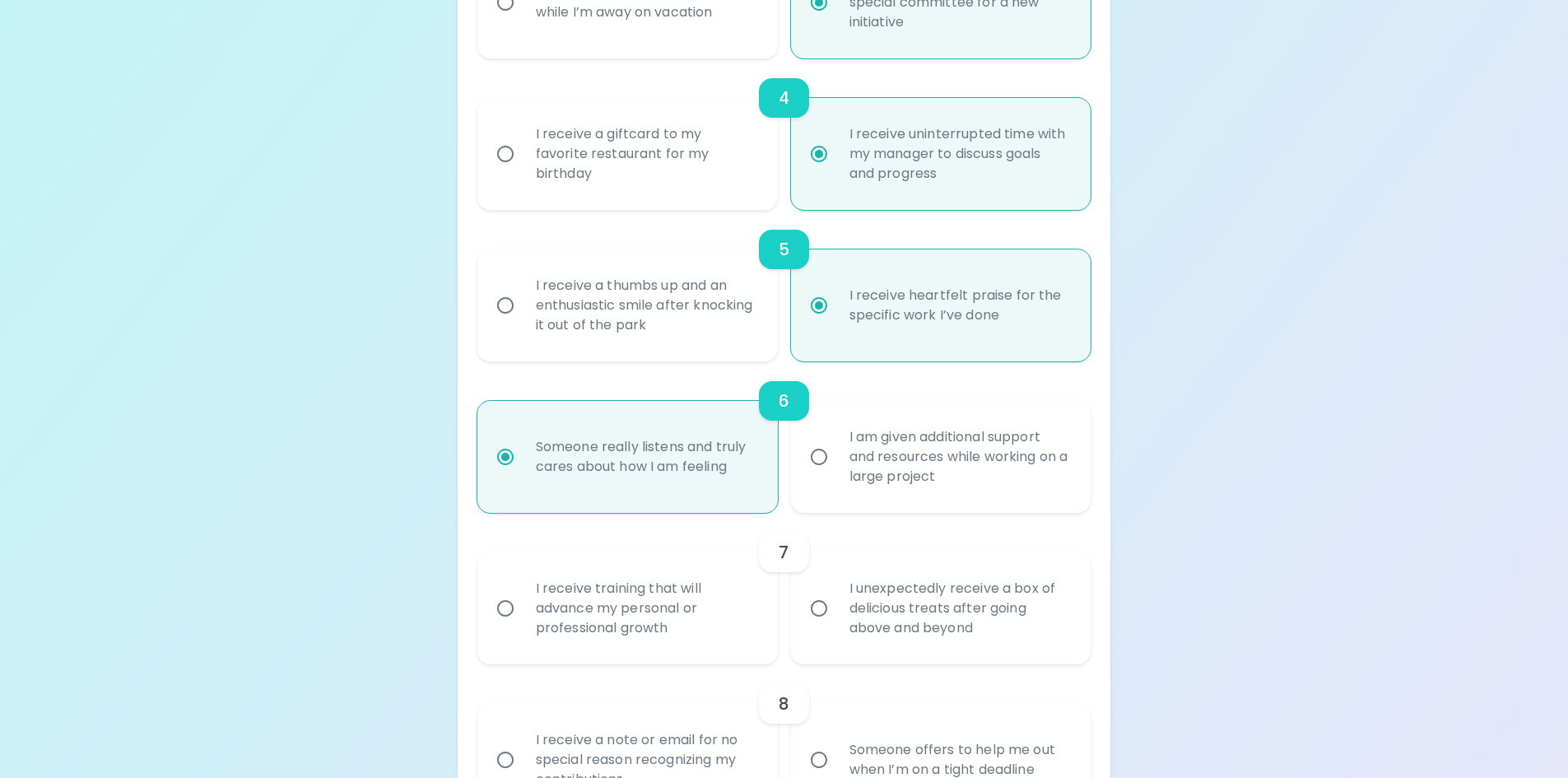
radio input "true"
click at [669, 609] on div "I receive training that will advance my personal or professional growth" at bounding box center [646, 609] width 246 height 99
click at [523, 609] on input "I receive training that will advance my personal or professional growth" at bounding box center [505, 609] width 35 height 35
radio input "false"
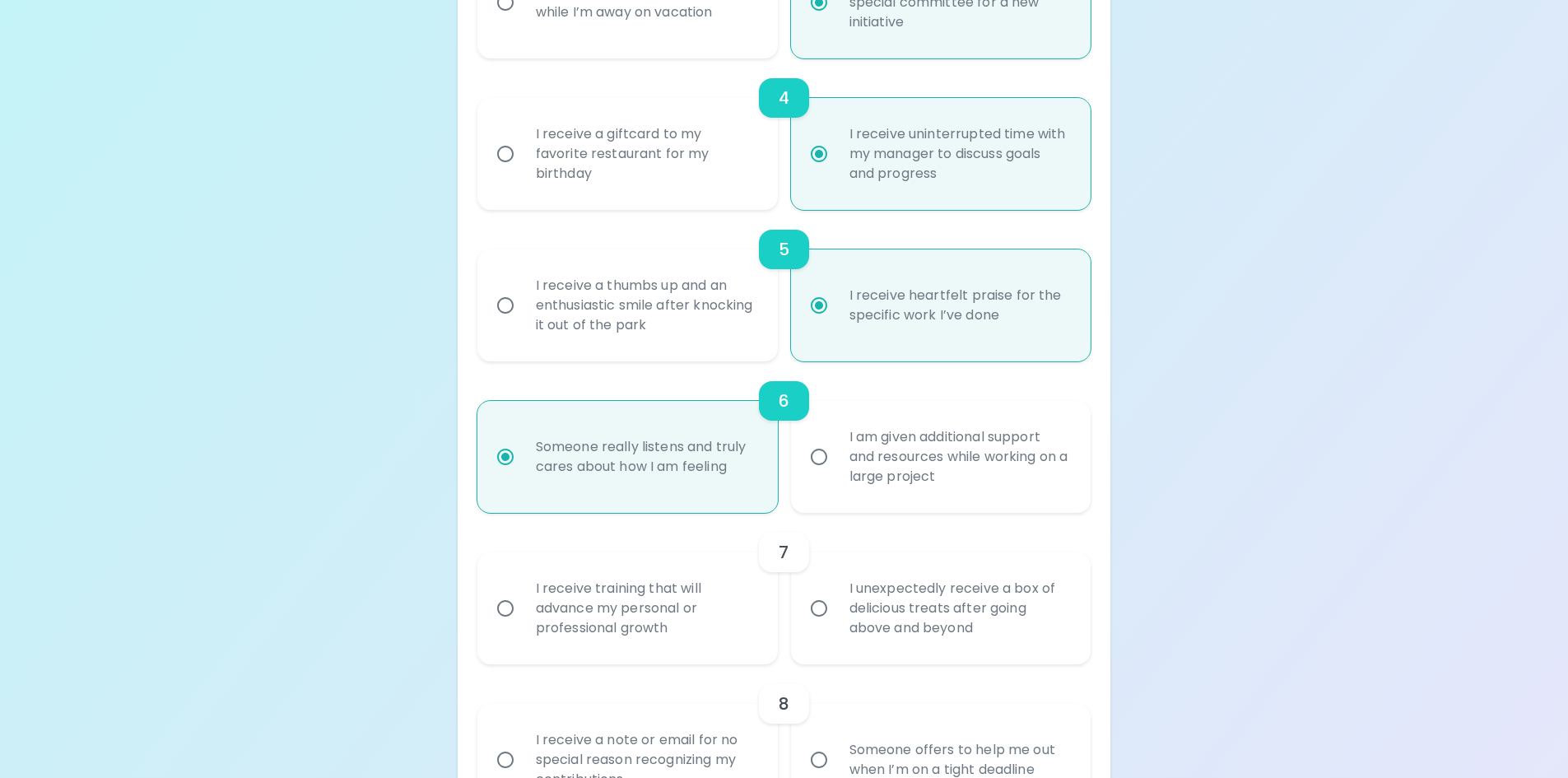
radio input "false"
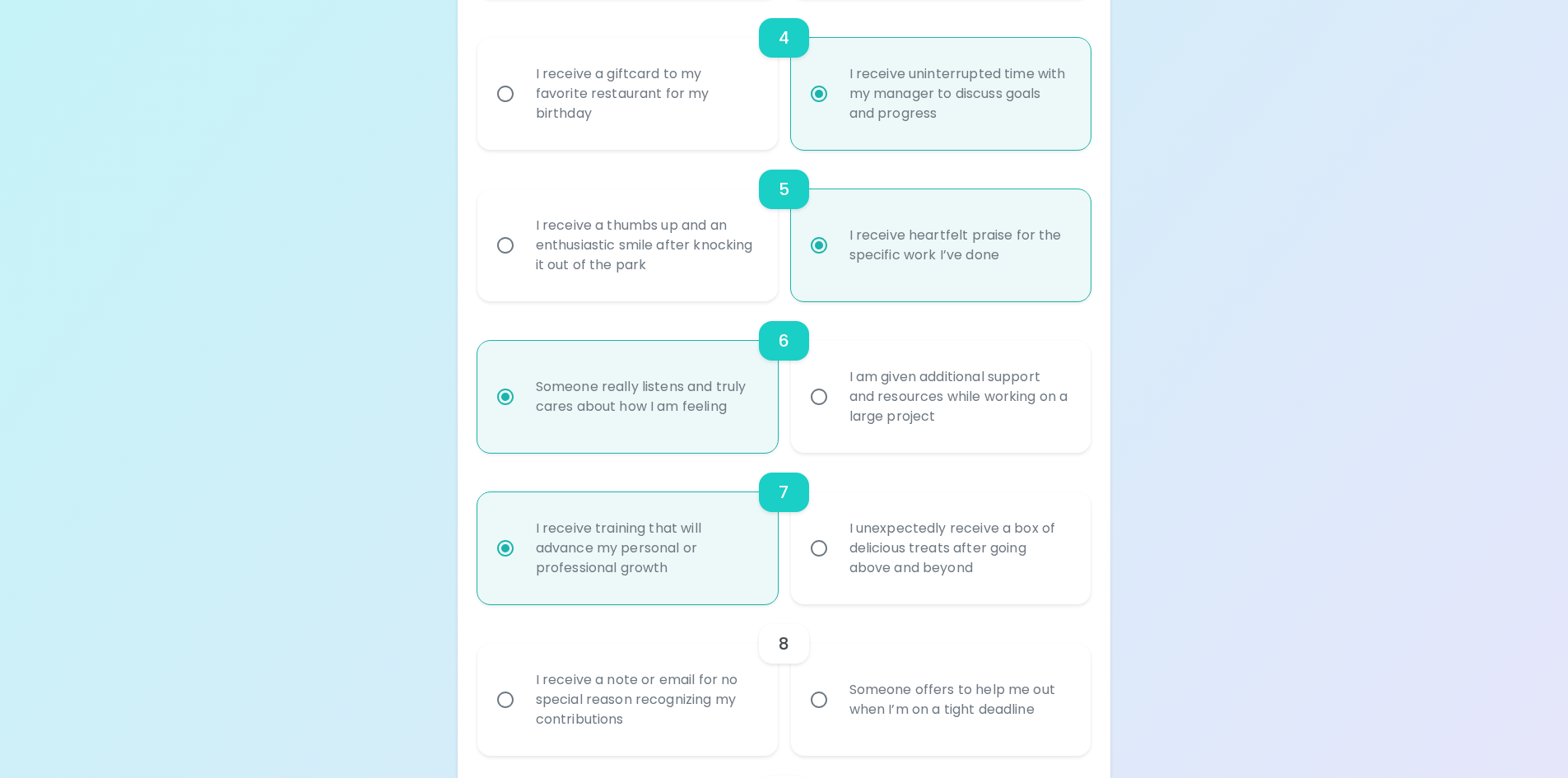
scroll to position [922, 0]
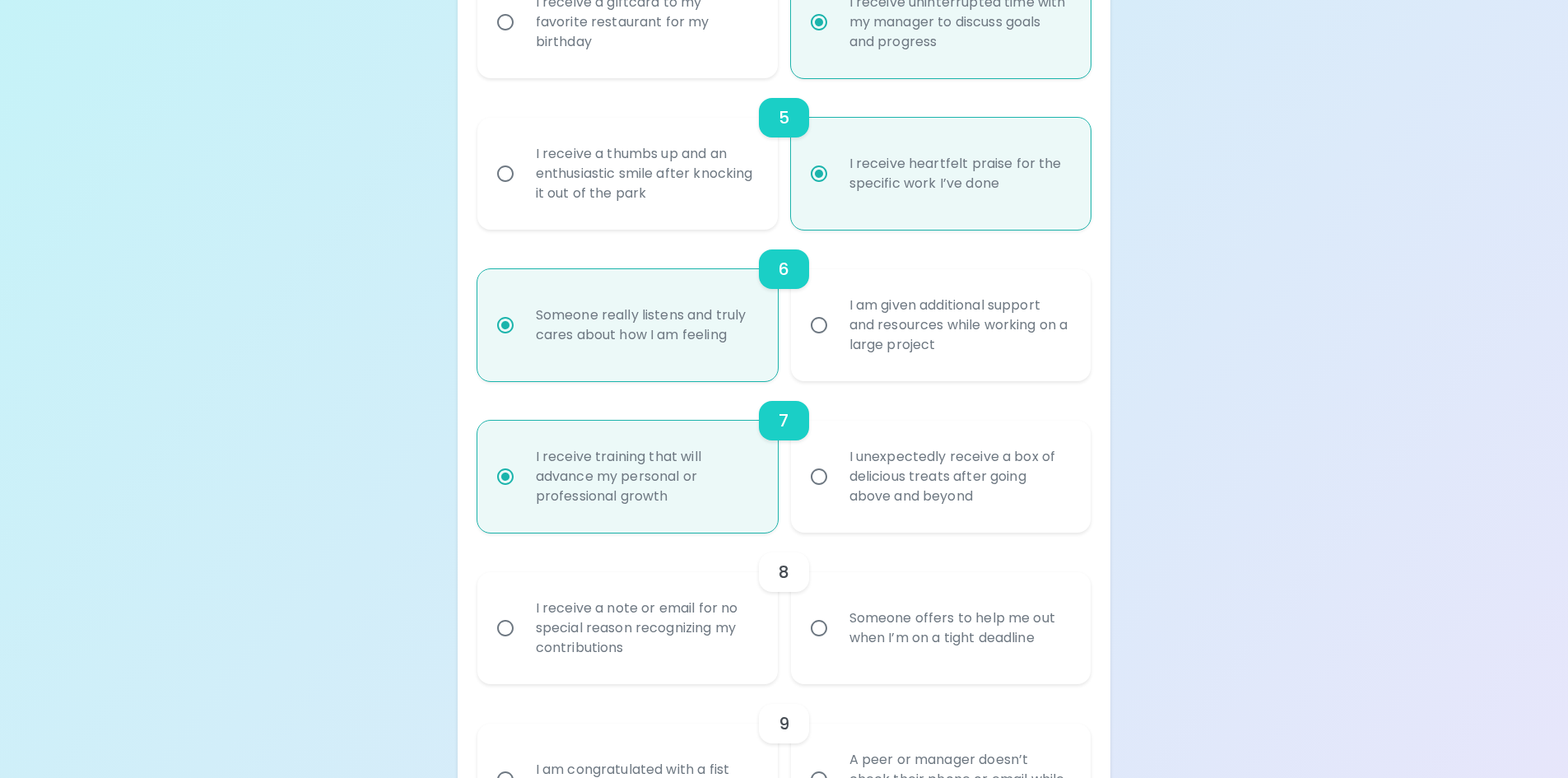
radio input "true"
click at [844, 661] on div "Someone offers to help me out when I’m on a tight deadline" at bounding box center [960, 629] width 246 height 79
click at [836, 646] on input "Someone offers to help me out when I’m on a tight deadline" at bounding box center [819, 629] width 35 height 35
radio input "false"
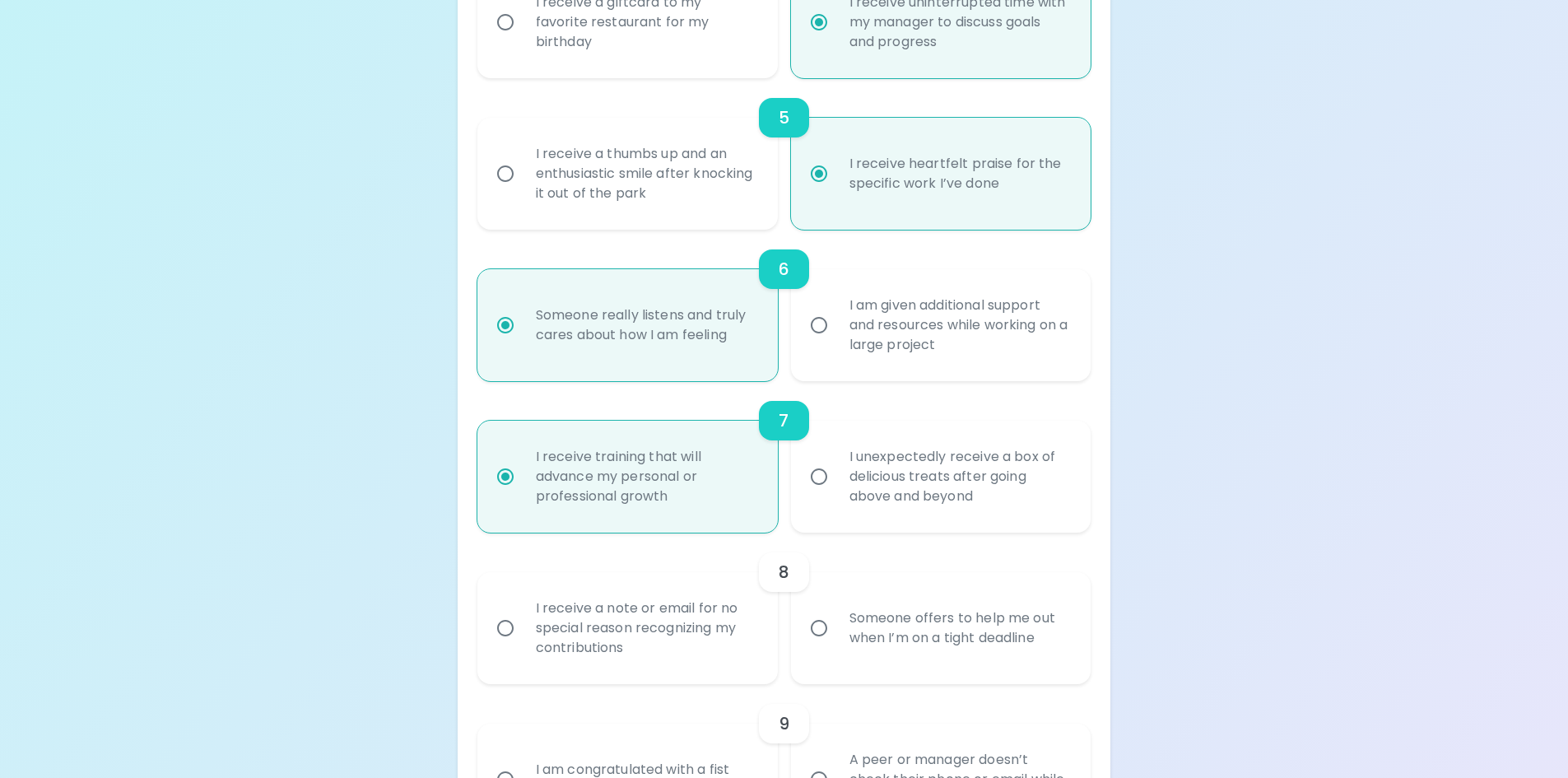
radio input "false"
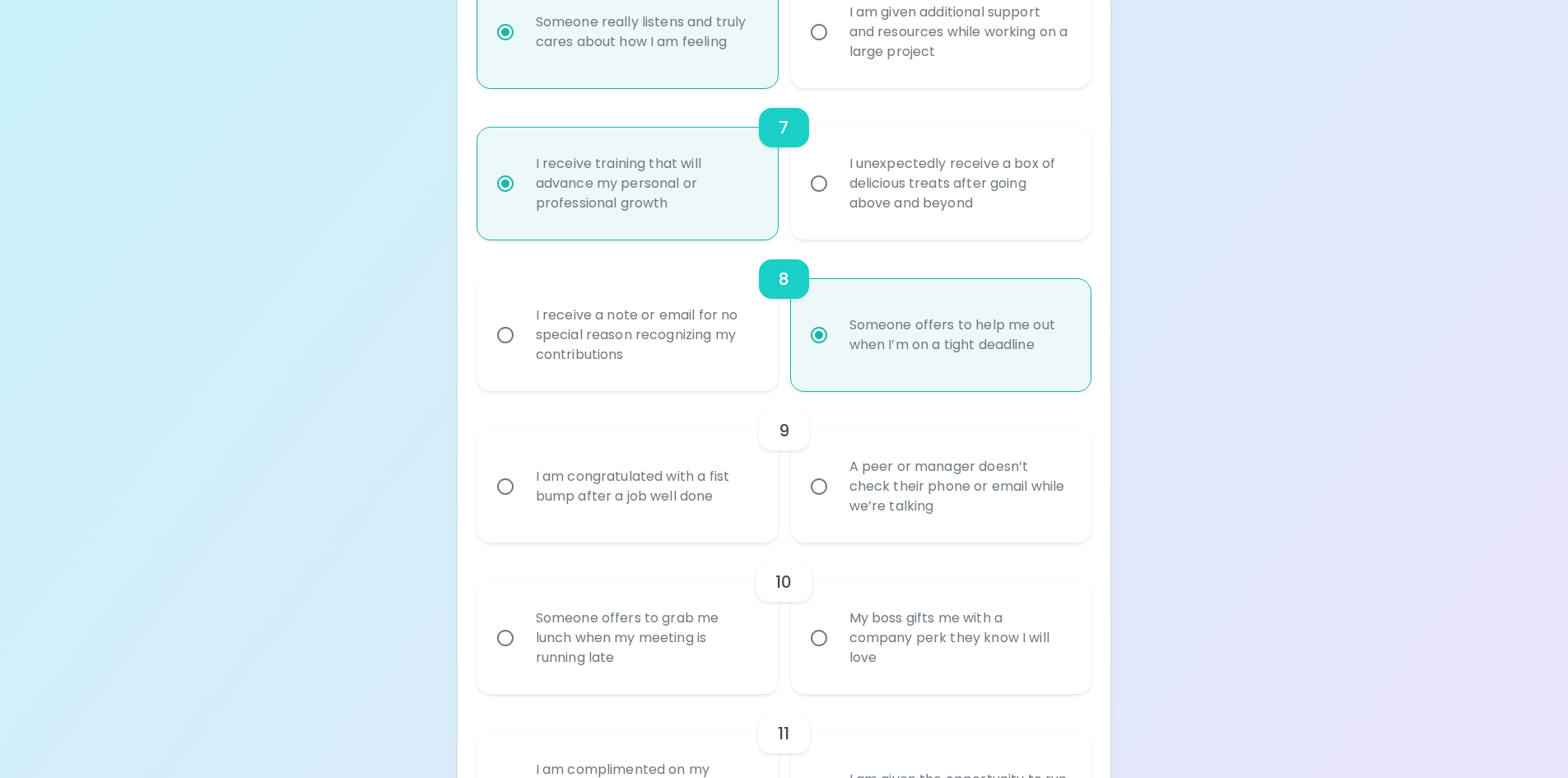
scroll to position [1219, 0]
radio input "true"
click at [990, 522] on div "A peer or manager doesn’t check their phone or email while we’re talking" at bounding box center [960, 483] width 246 height 99
click at [836, 501] on input "A peer or manager doesn’t check their phone or email while we’re talking" at bounding box center [819, 483] width 35 height 35
radio input "false"
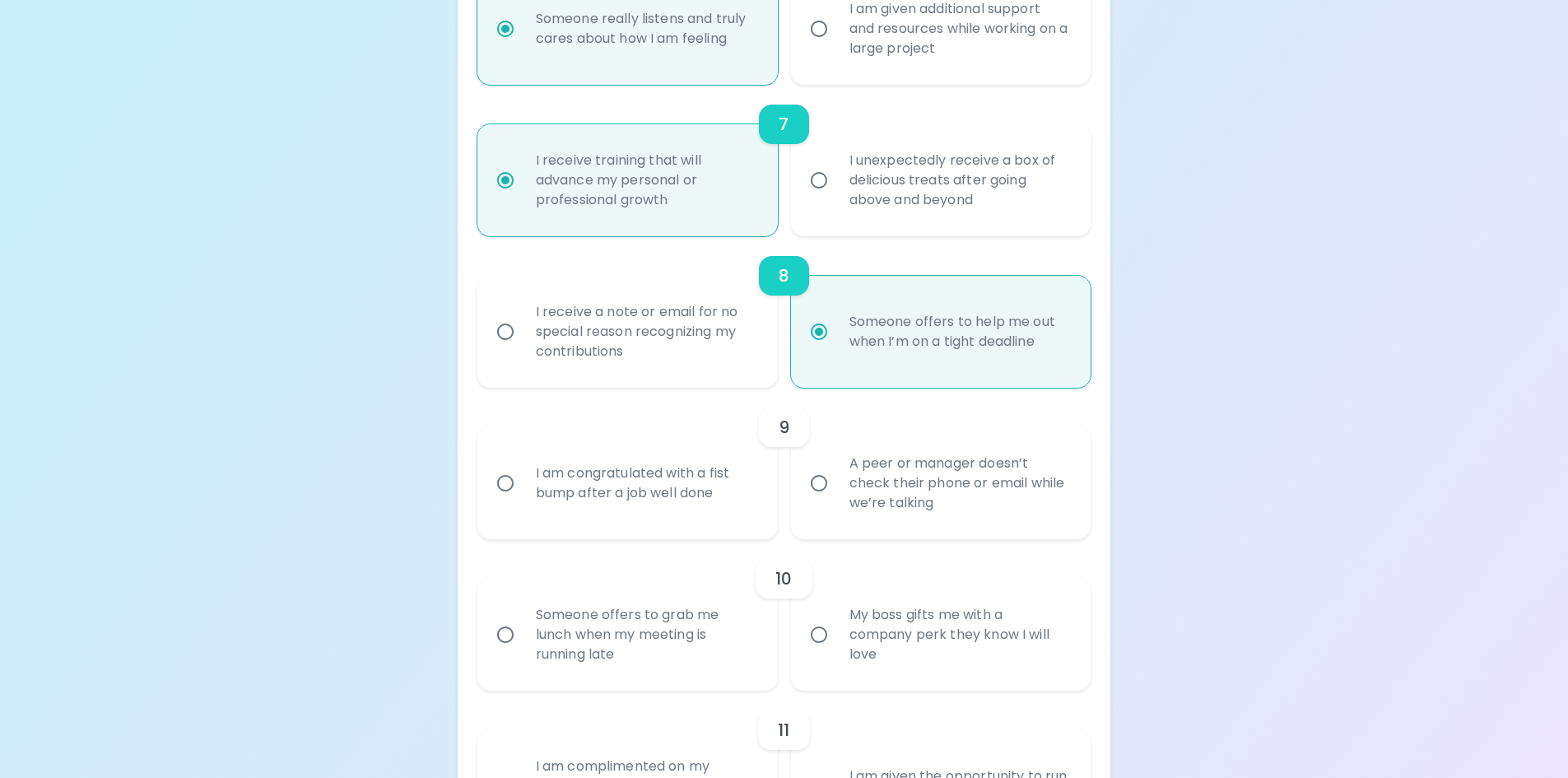
radio input "false"
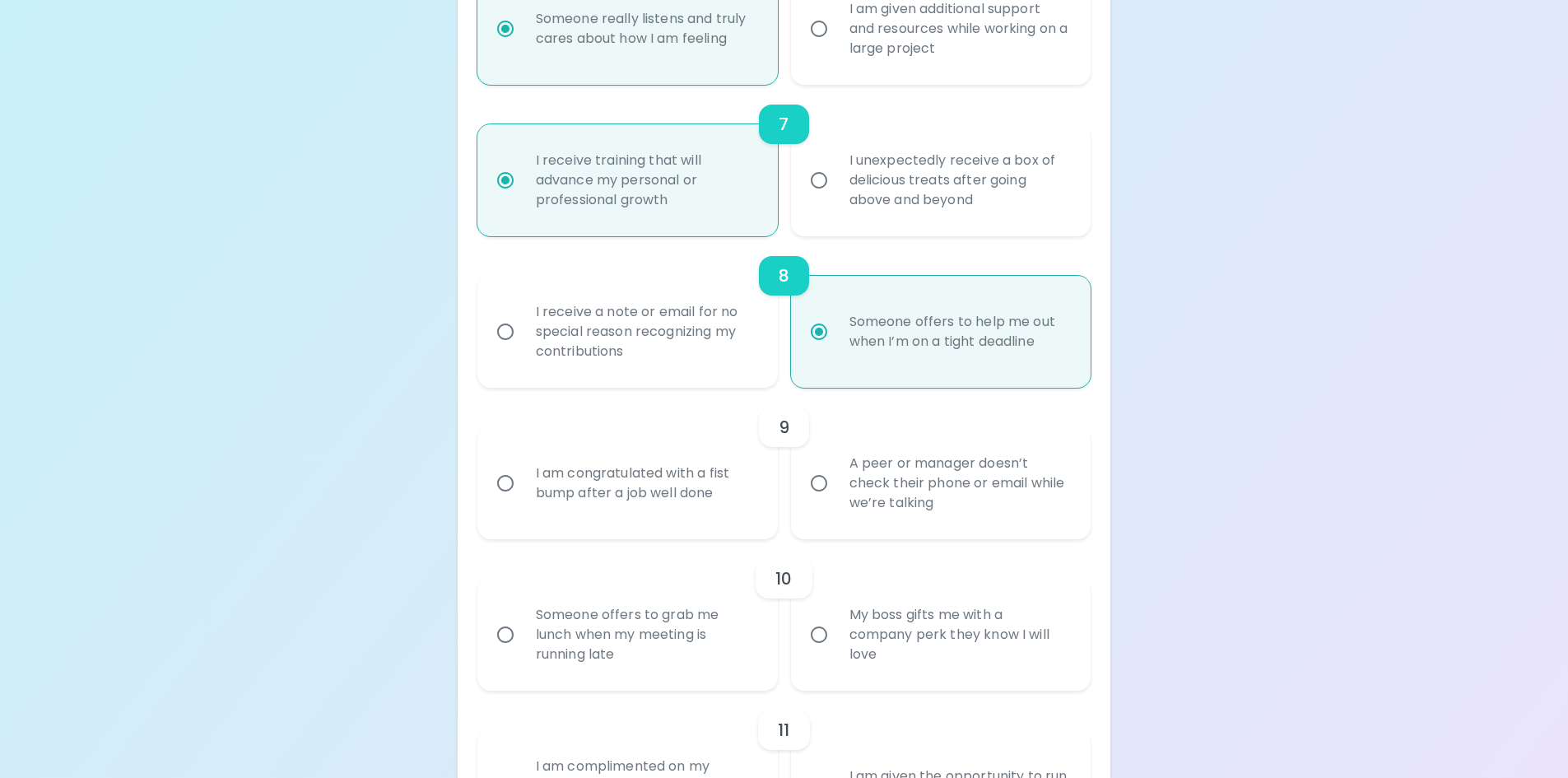
radio input "false"
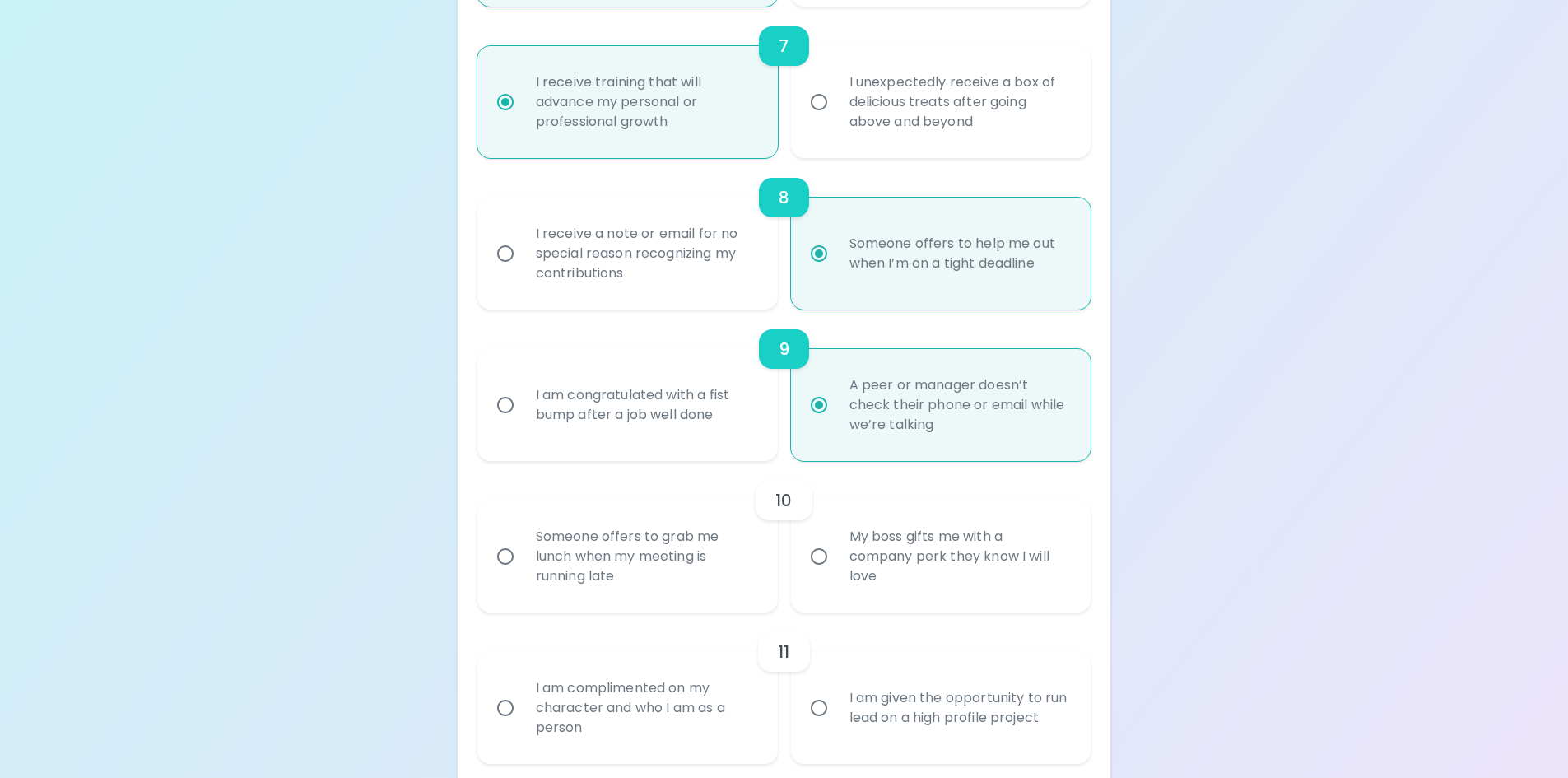
scroll to position [1351, 0]
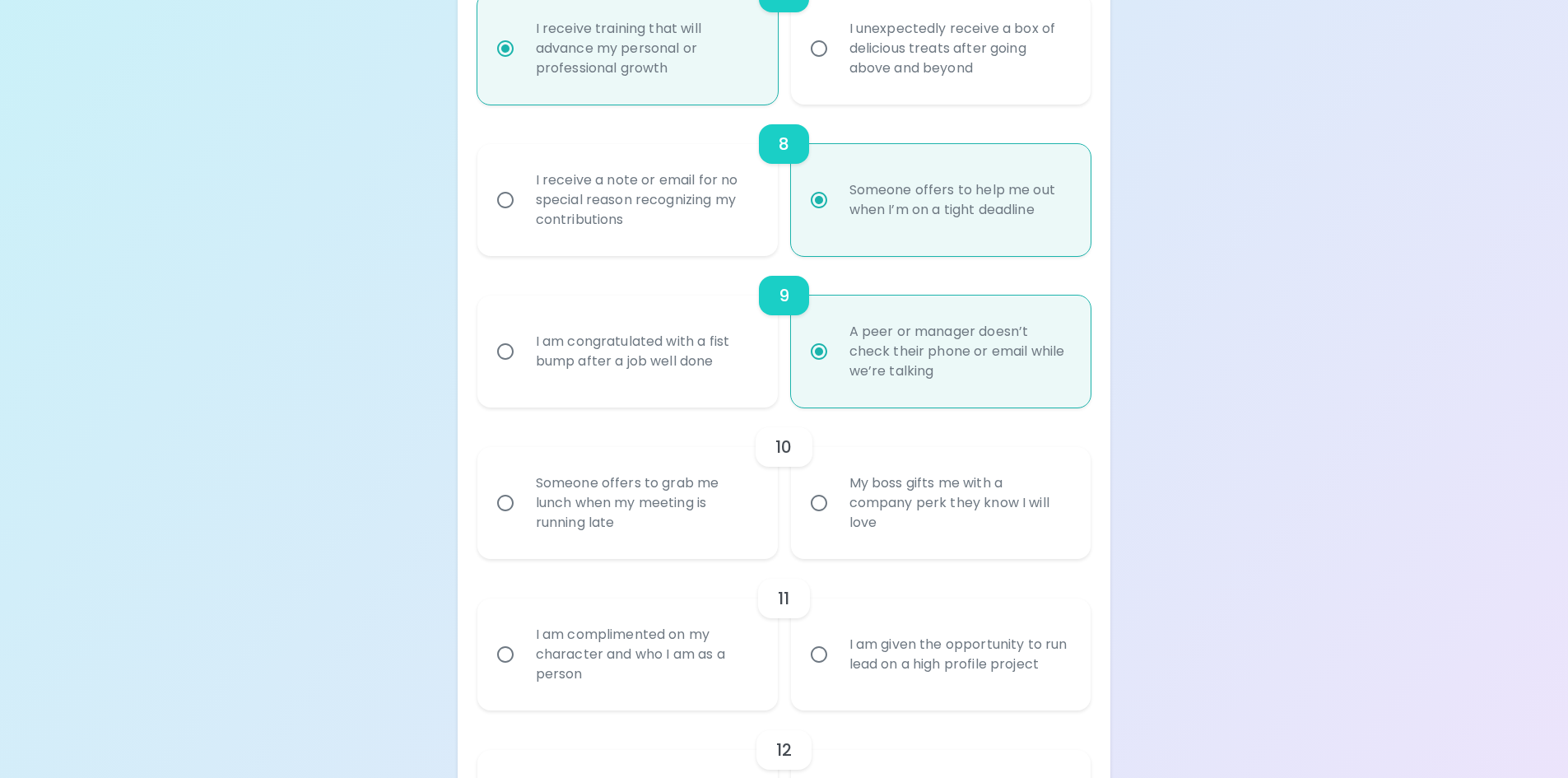
radio input "true"
click at [726, 504] on div "Someone offers to grab me lunch when my meeting is running late" at bounding box center [646, 503] width 246 height 99
click at [523, 504] on input "Someone offers to grab me lunch when my meeting is running late" at bounding box center [505, 504] width 35 height 35
radio input "false"
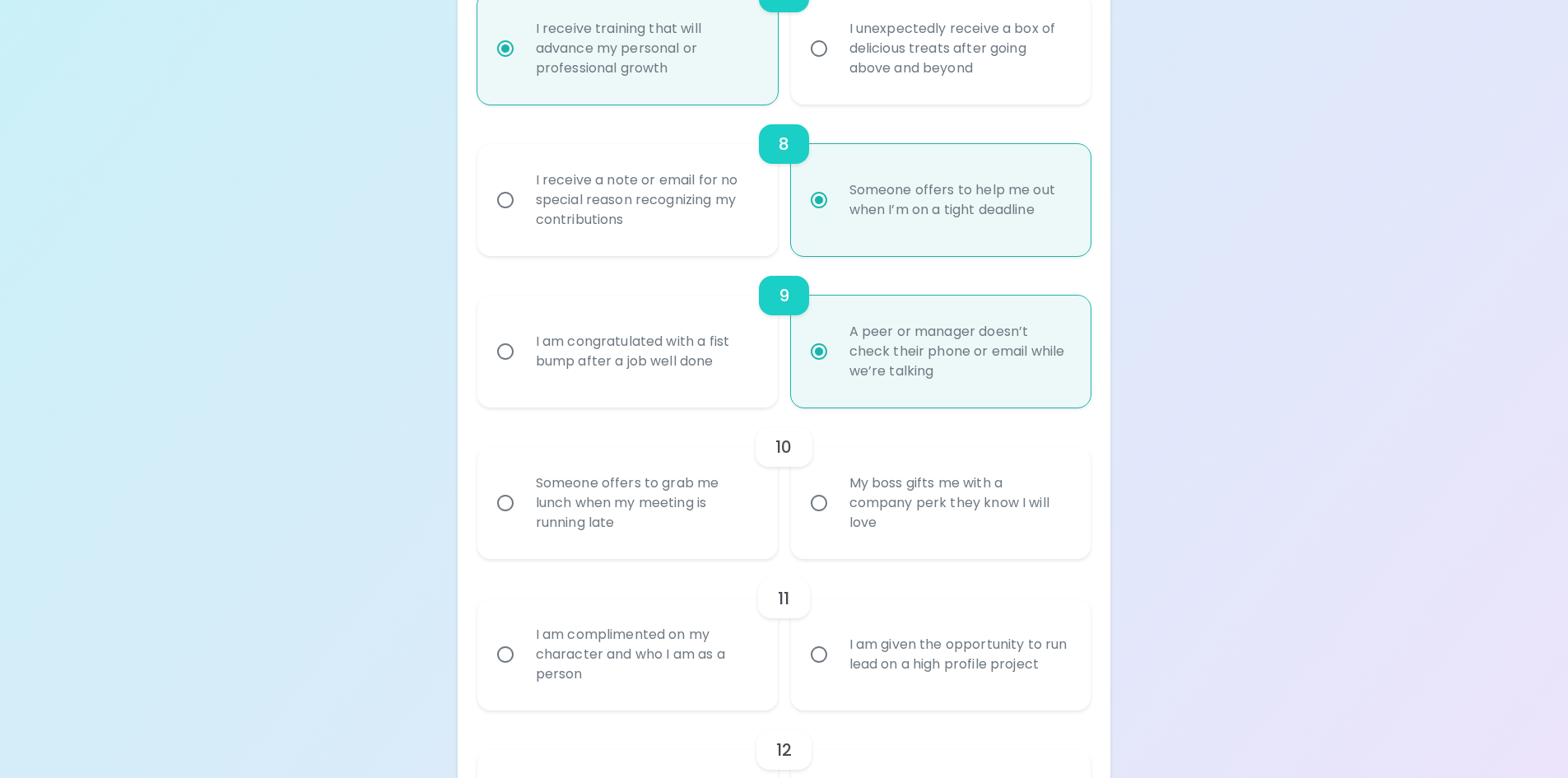
radio input "false"
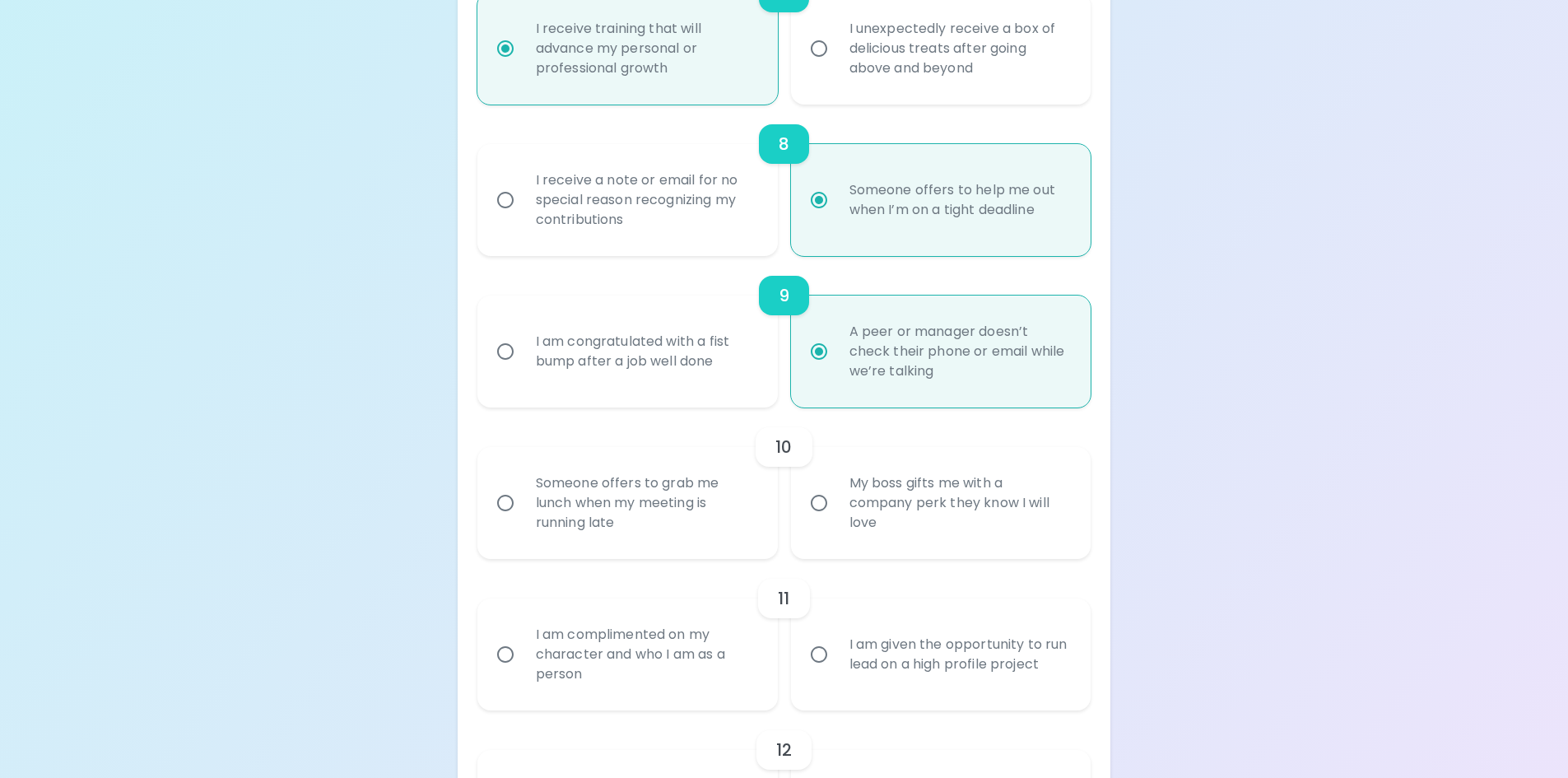
radio input "false"
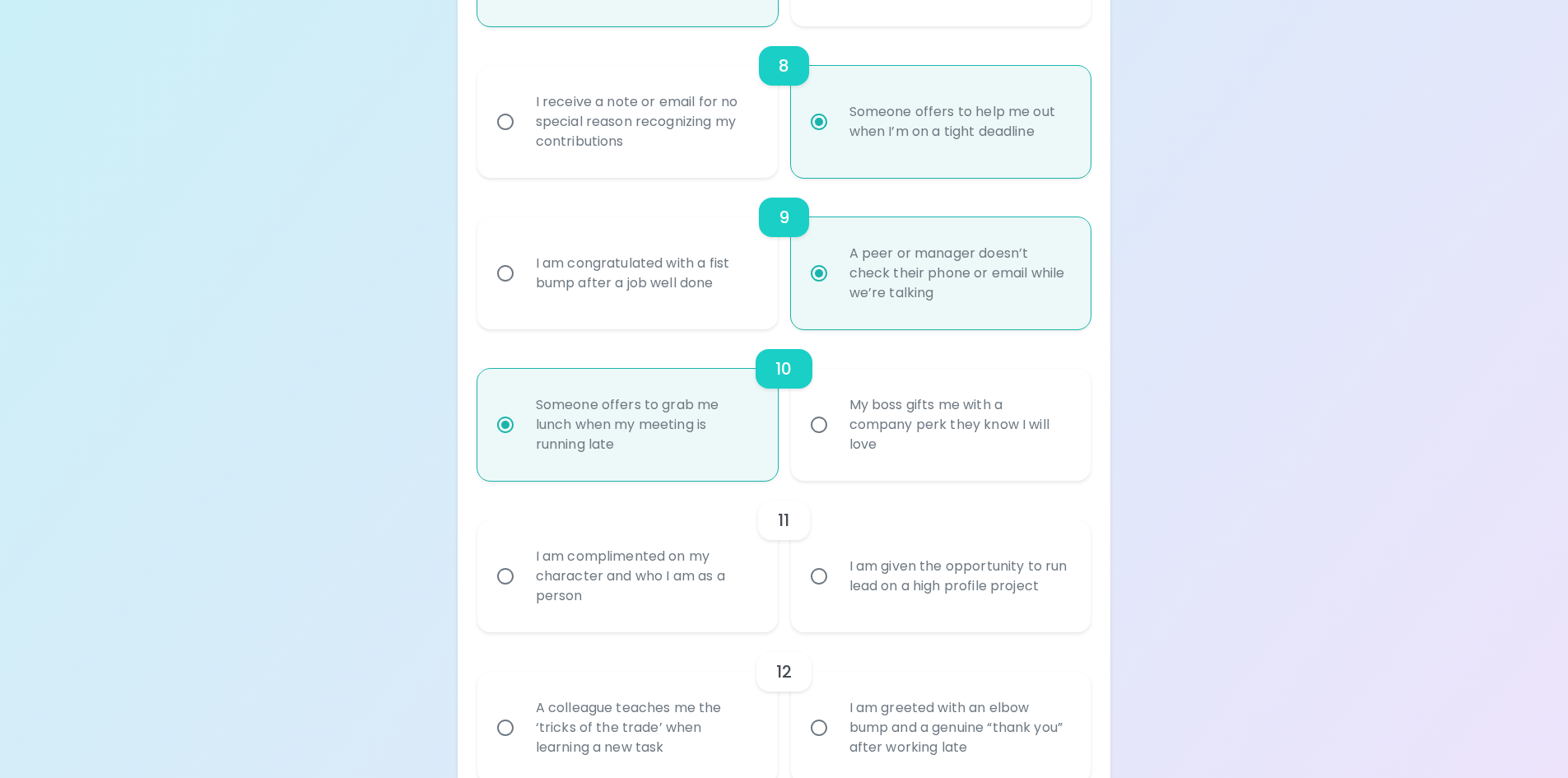
scroll to position [1482, 0]
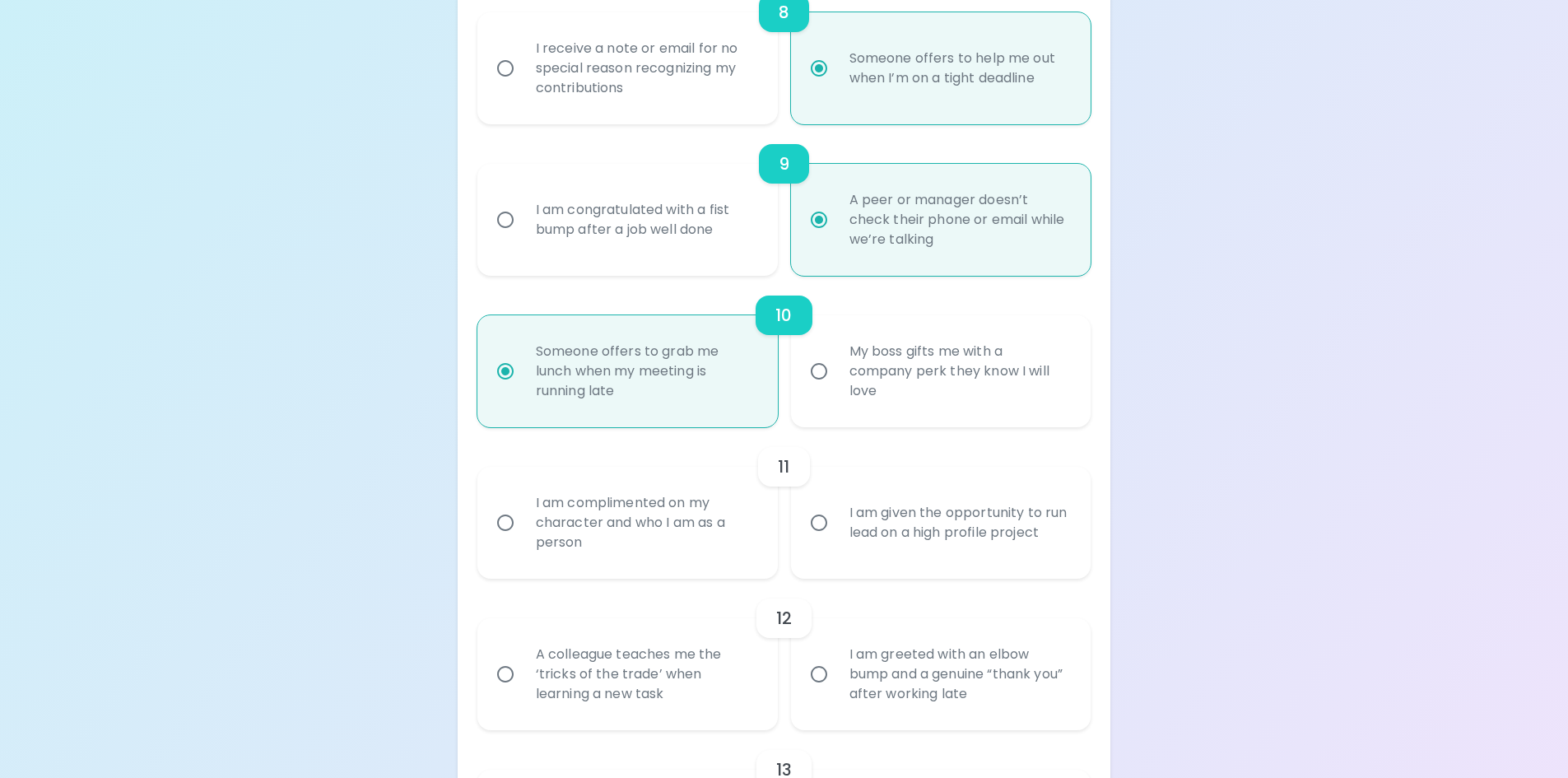
radio input "true"
click at [731, 532] on div "I am complimented on my character and who I am as a person" at bounding box center [646, 523] width 246 height 99
click at [523, 532] on input "I am complimented on my character and who I am as a person" at bounding box center [505, 523] width 35 height 35
radio input "false"
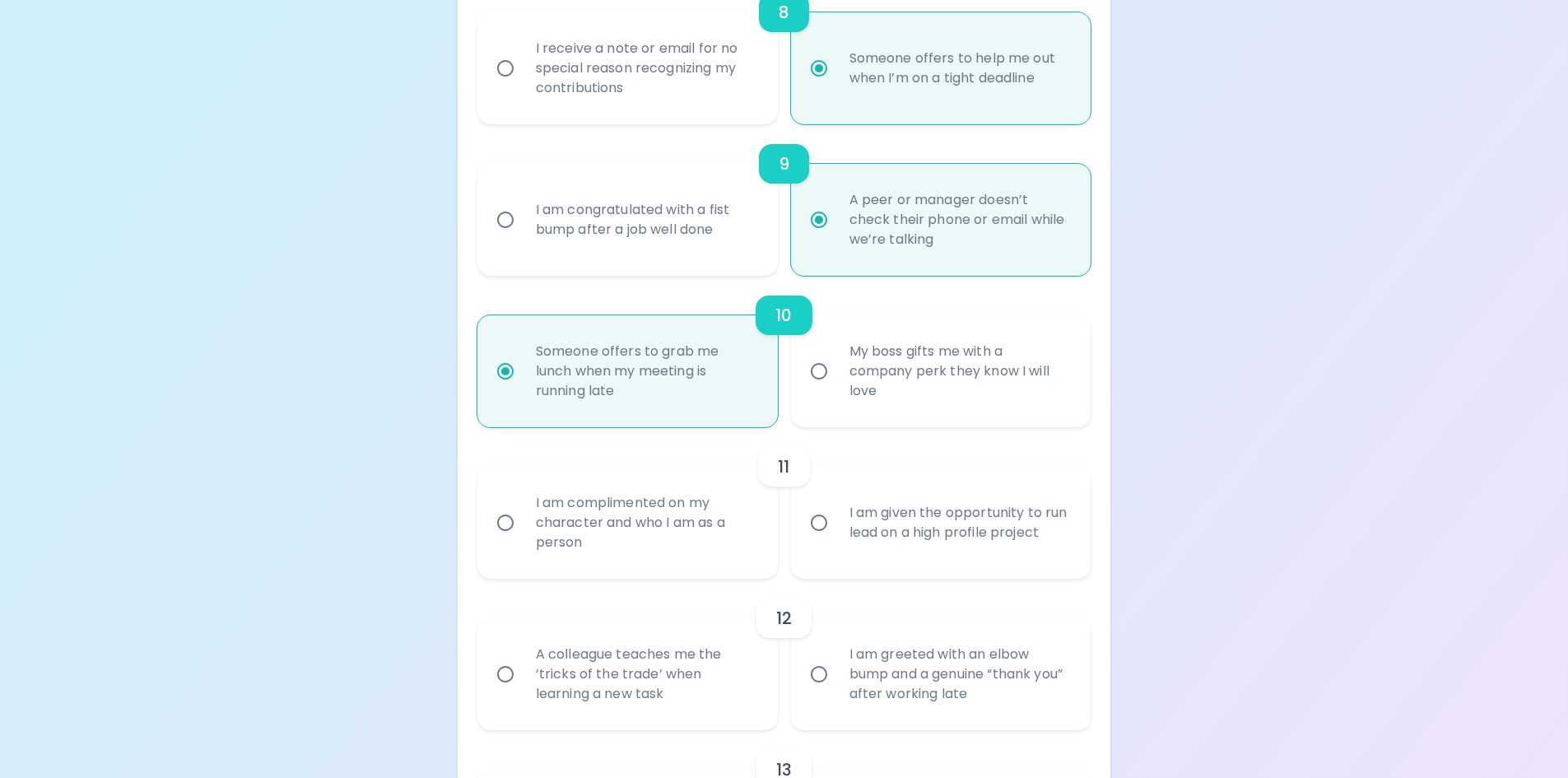
radio input "false"
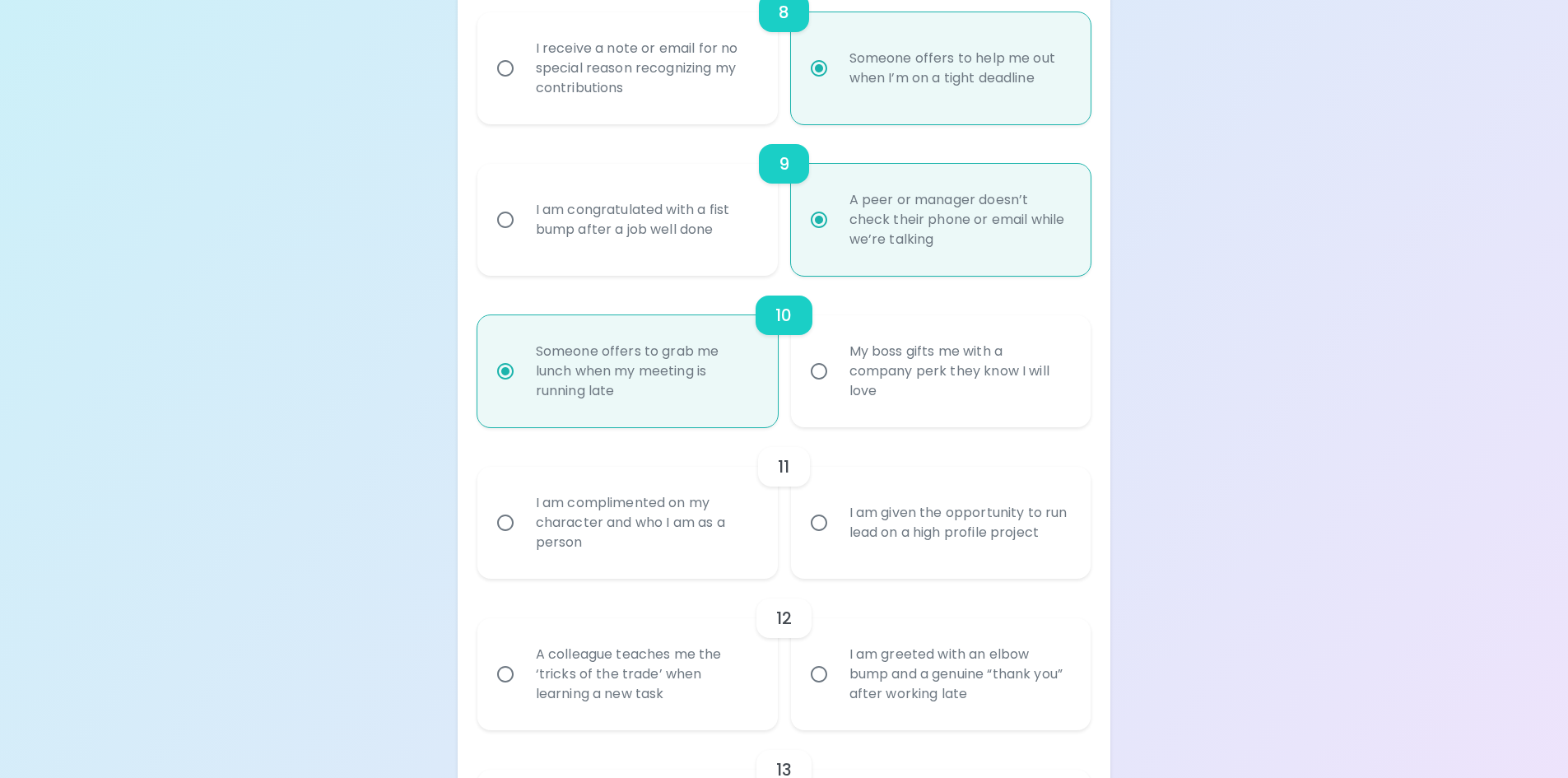
radio input "false"
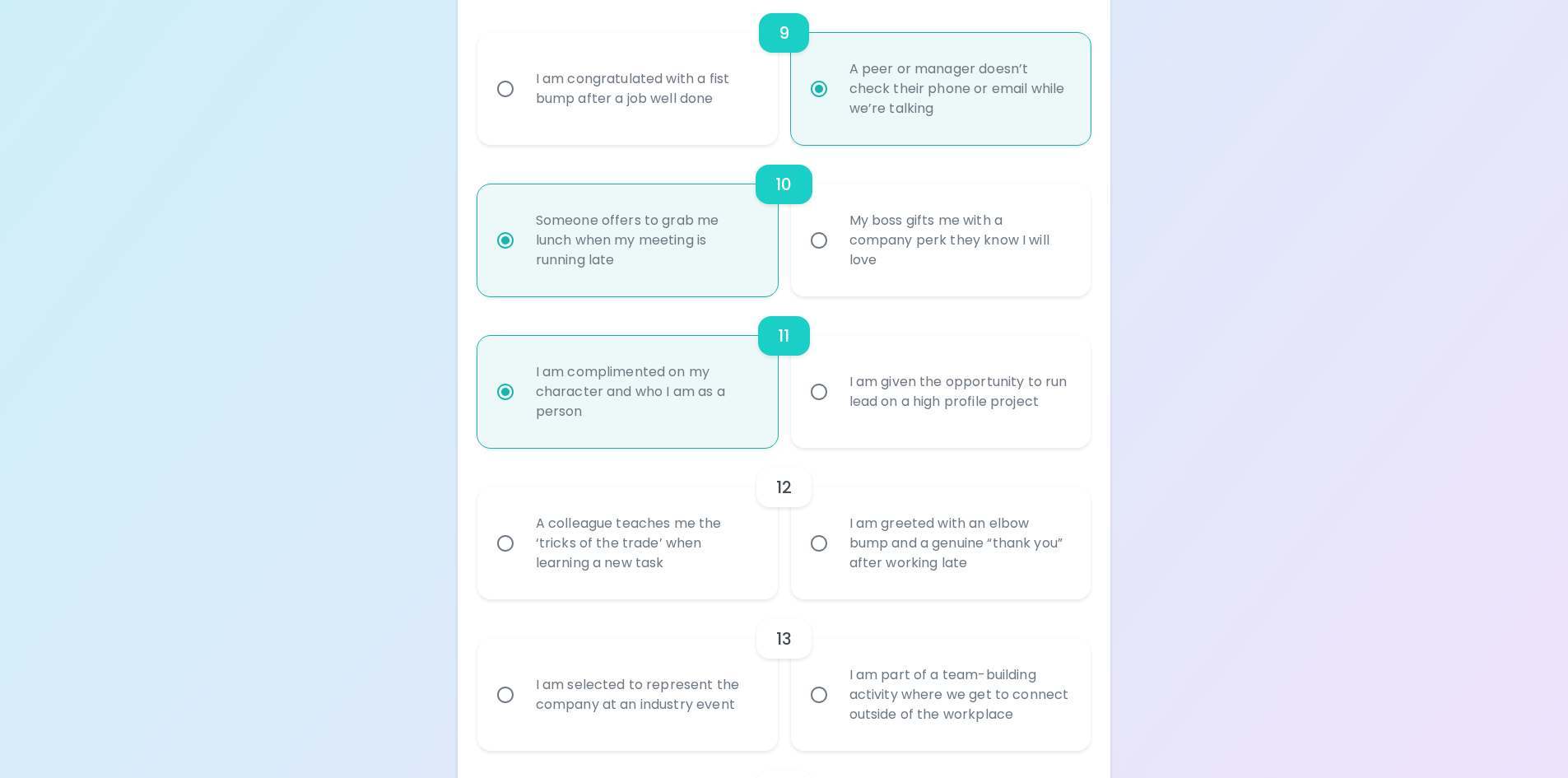
scroll to position [1614, 0]
radio input "true"
click at [934, 393] on div "I am given the opportunity to run lead on a high profile project" at bounding box center [960, 391] width 246 height 79
click at [836, 393] on input "I am given the opportunity to run lead on a high profile project" at bounding box center [819, 391] width 35 height 35
radio input "false"
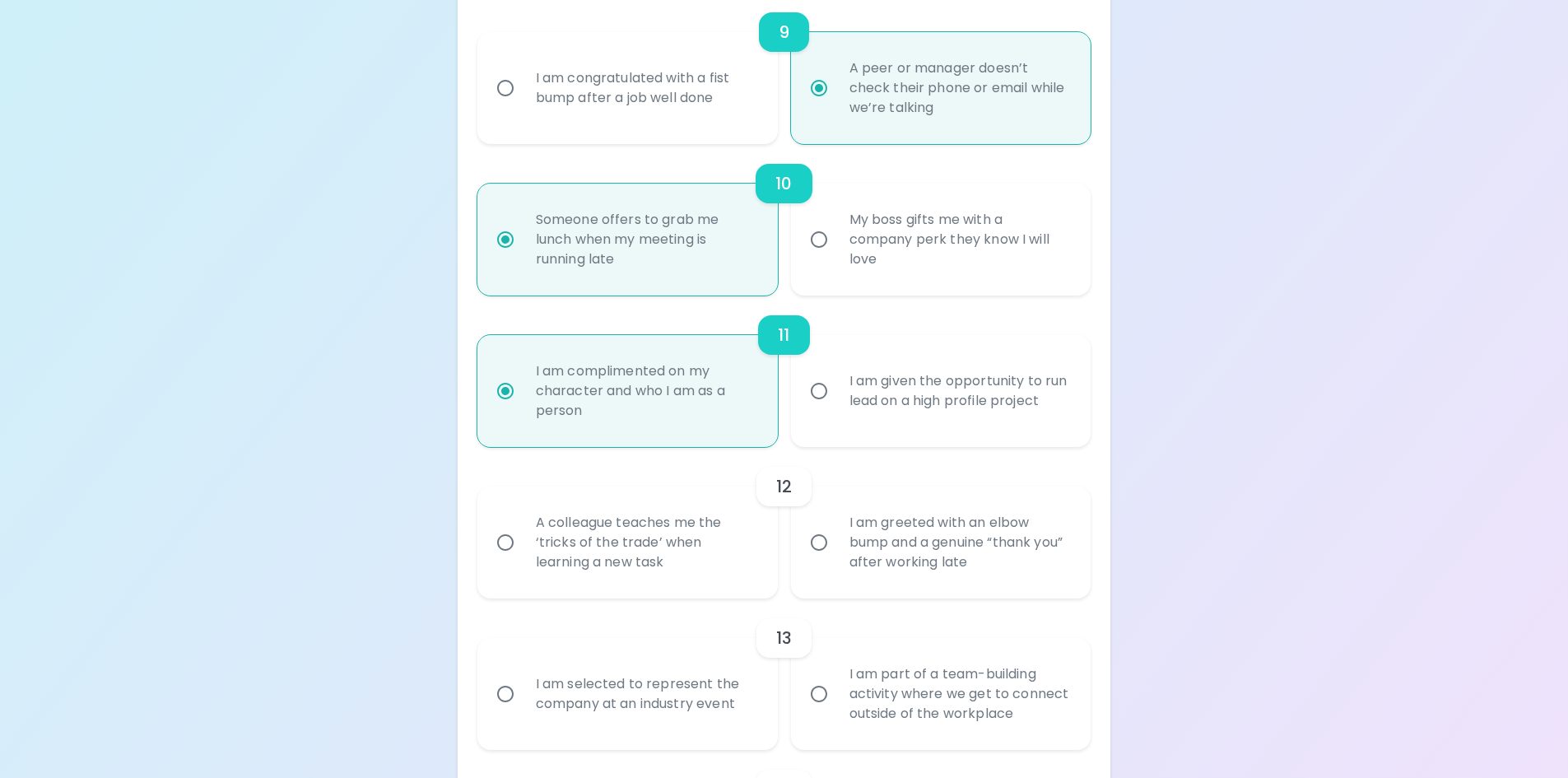
radio input "false"
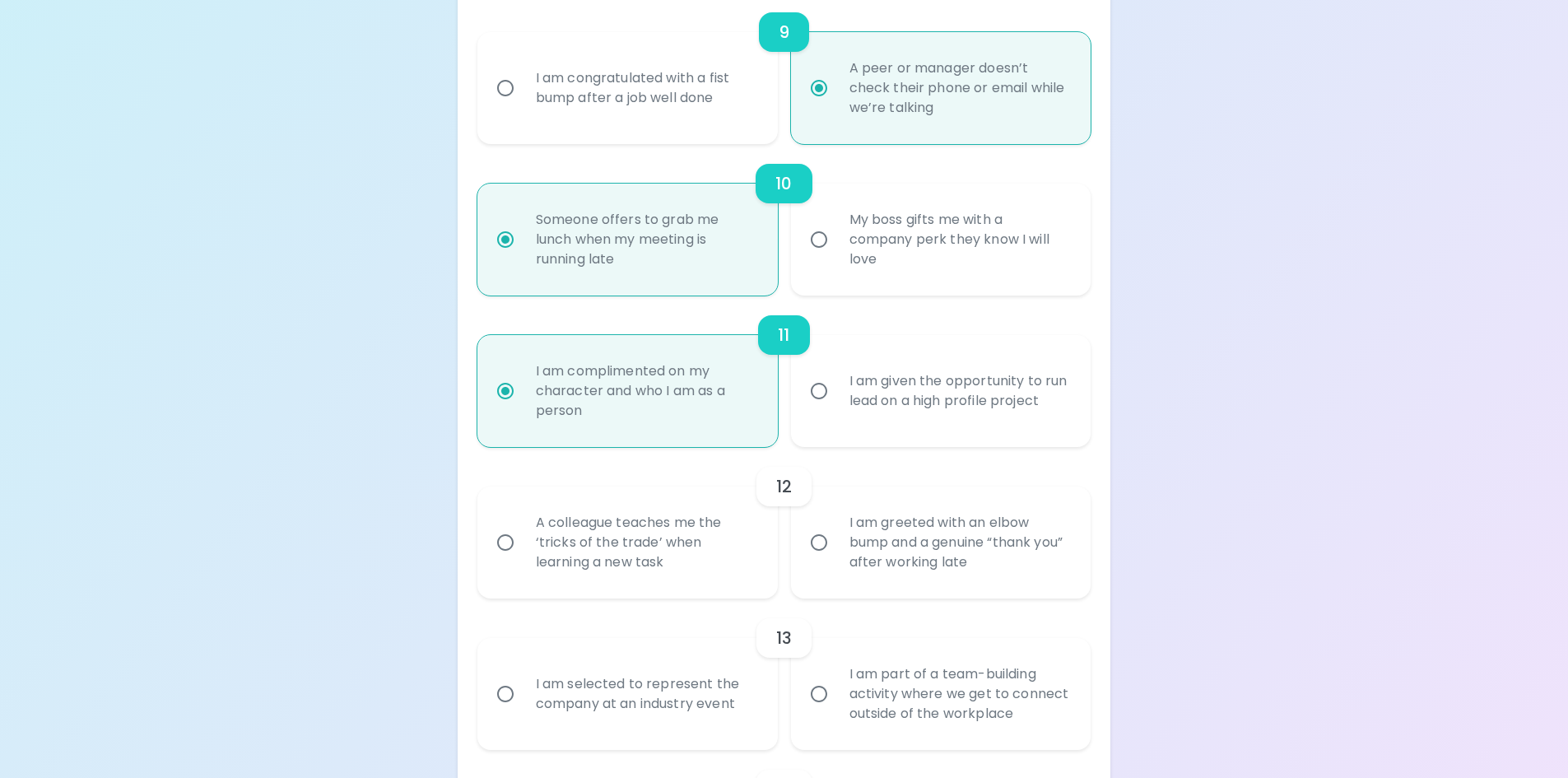
radio input "false"
radio input "true"
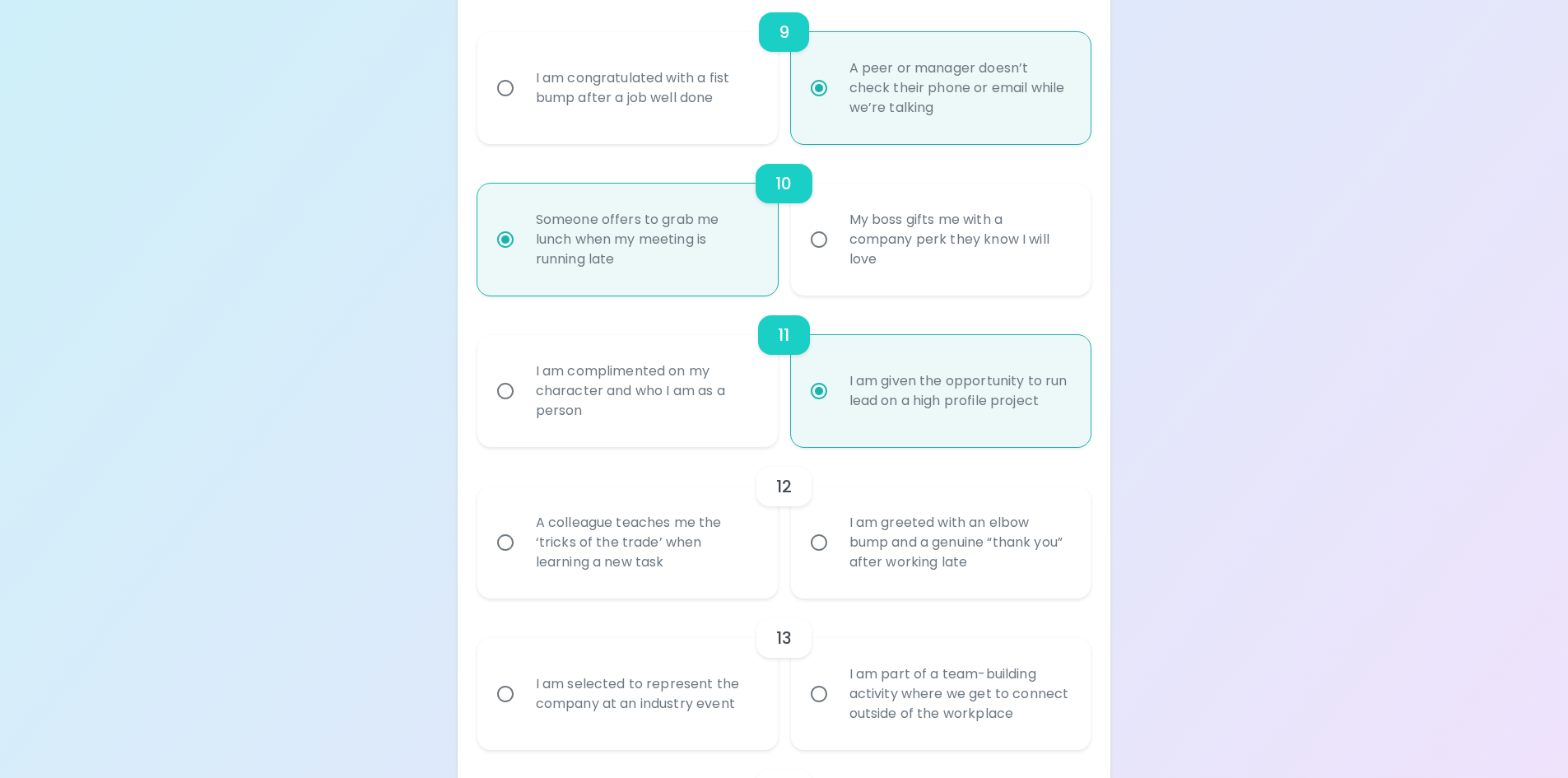
radio input "true"
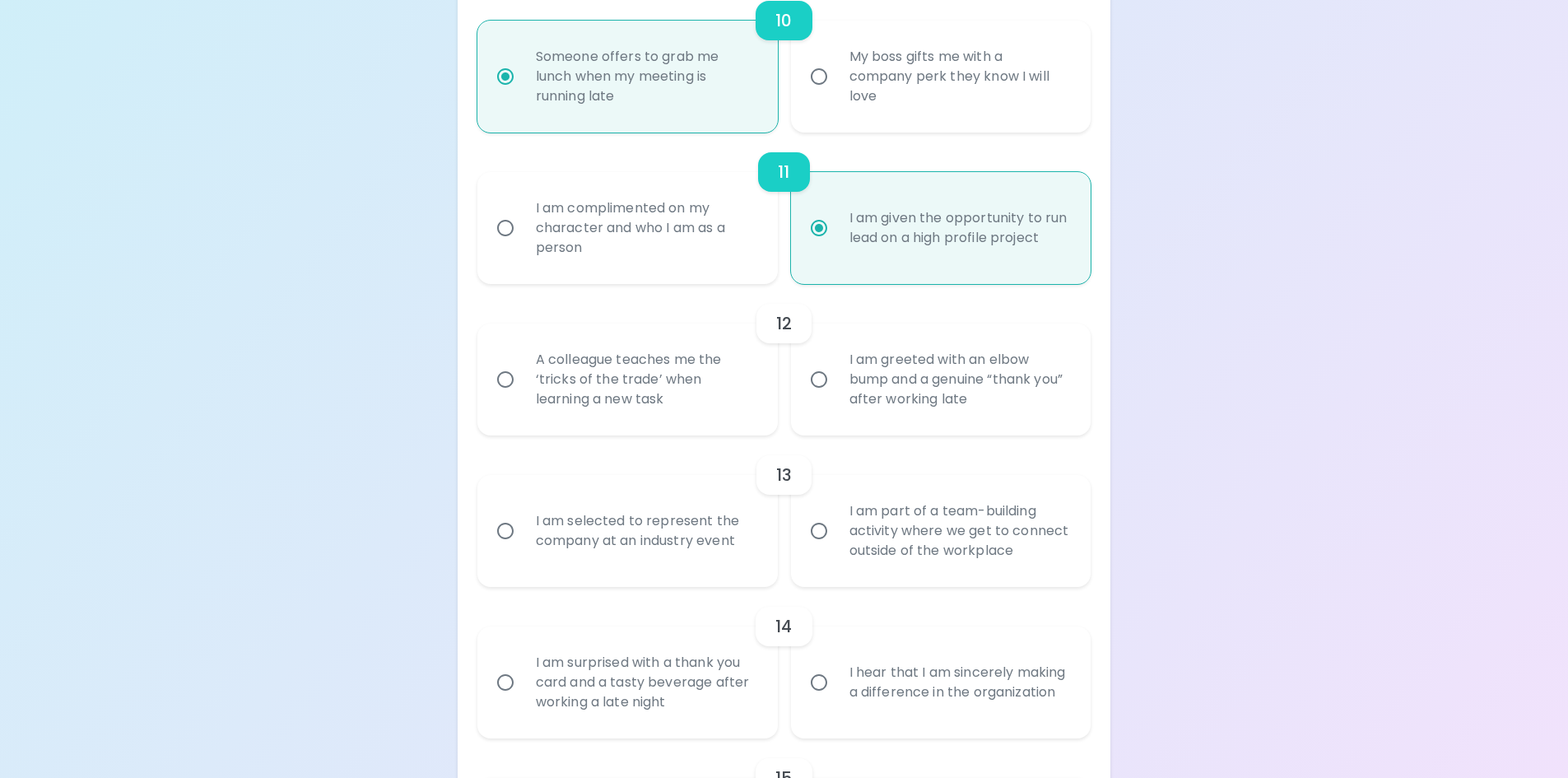
scroll to position [1778, 0]
click at [698, 412] on div "A colleague teaches me the ‘tricks of the trade’ when learning a new task" at bounding box center [646, 377] width 246 height 99
click at [523, 396] on input "A colleague teaches me the ‘tricks of the trade’ when learning a new task" at bounding box center [505, 378] width 35 height 35
radio input "false"
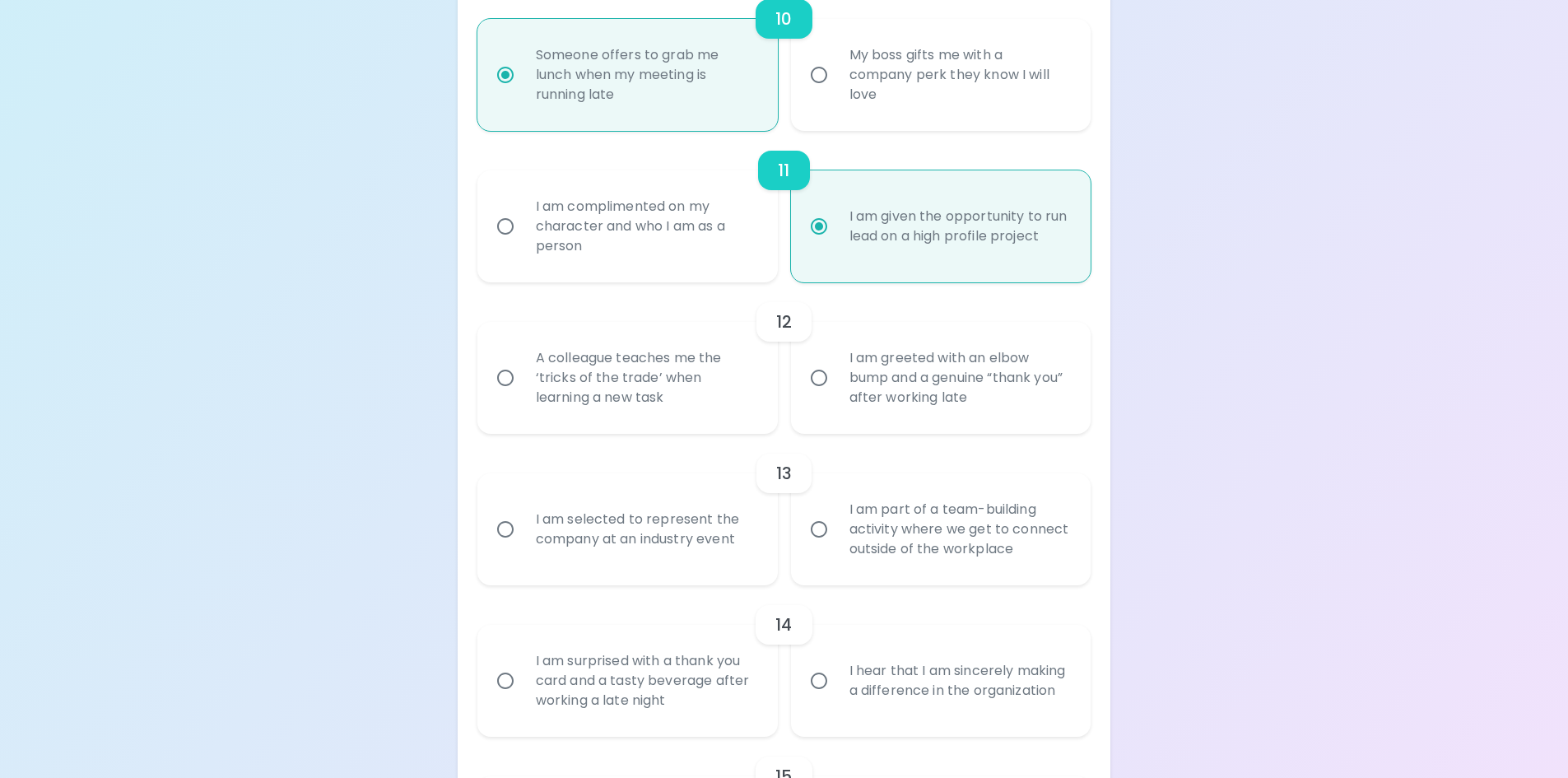
radio input "false"
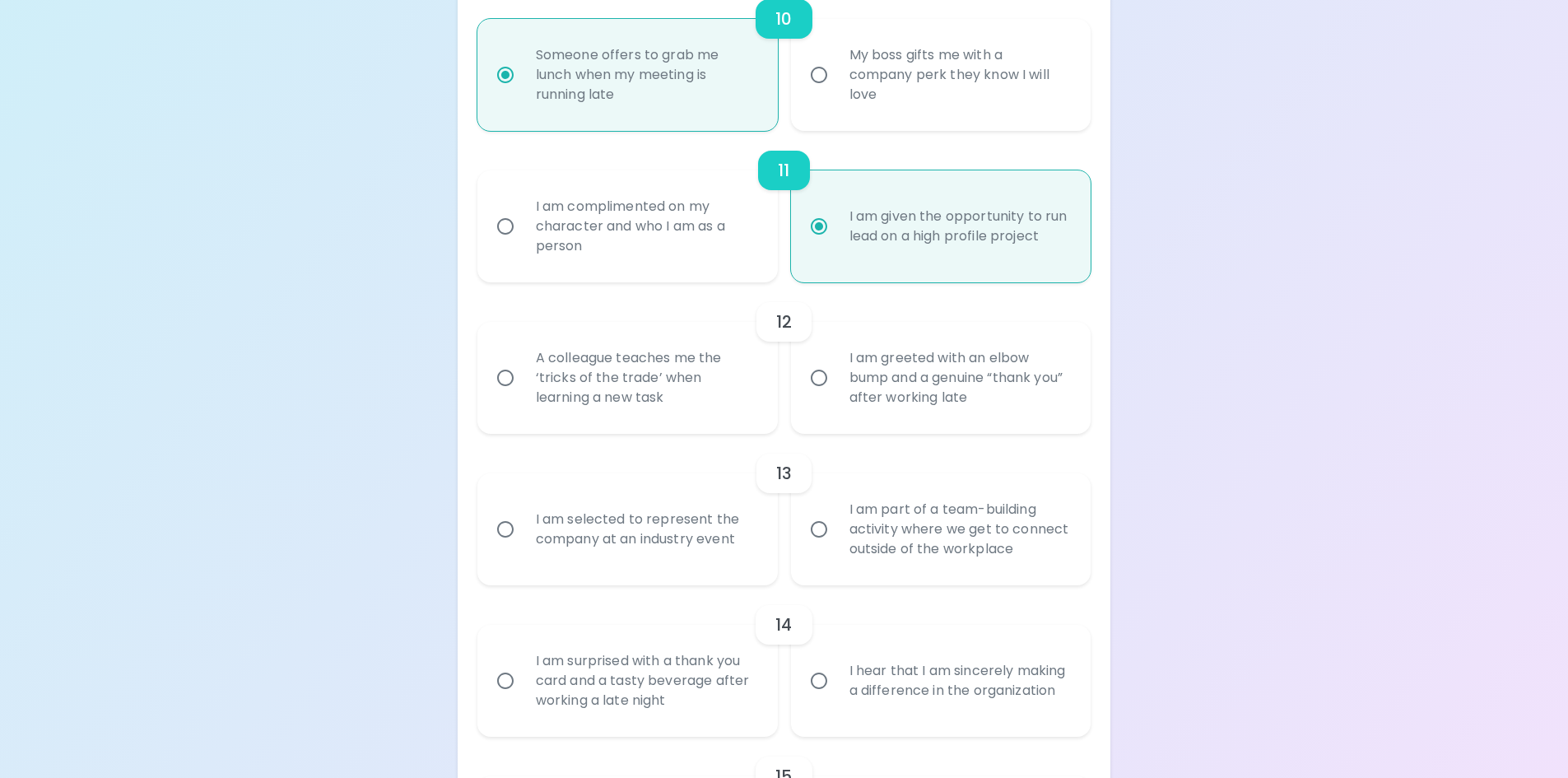
radio input "false"
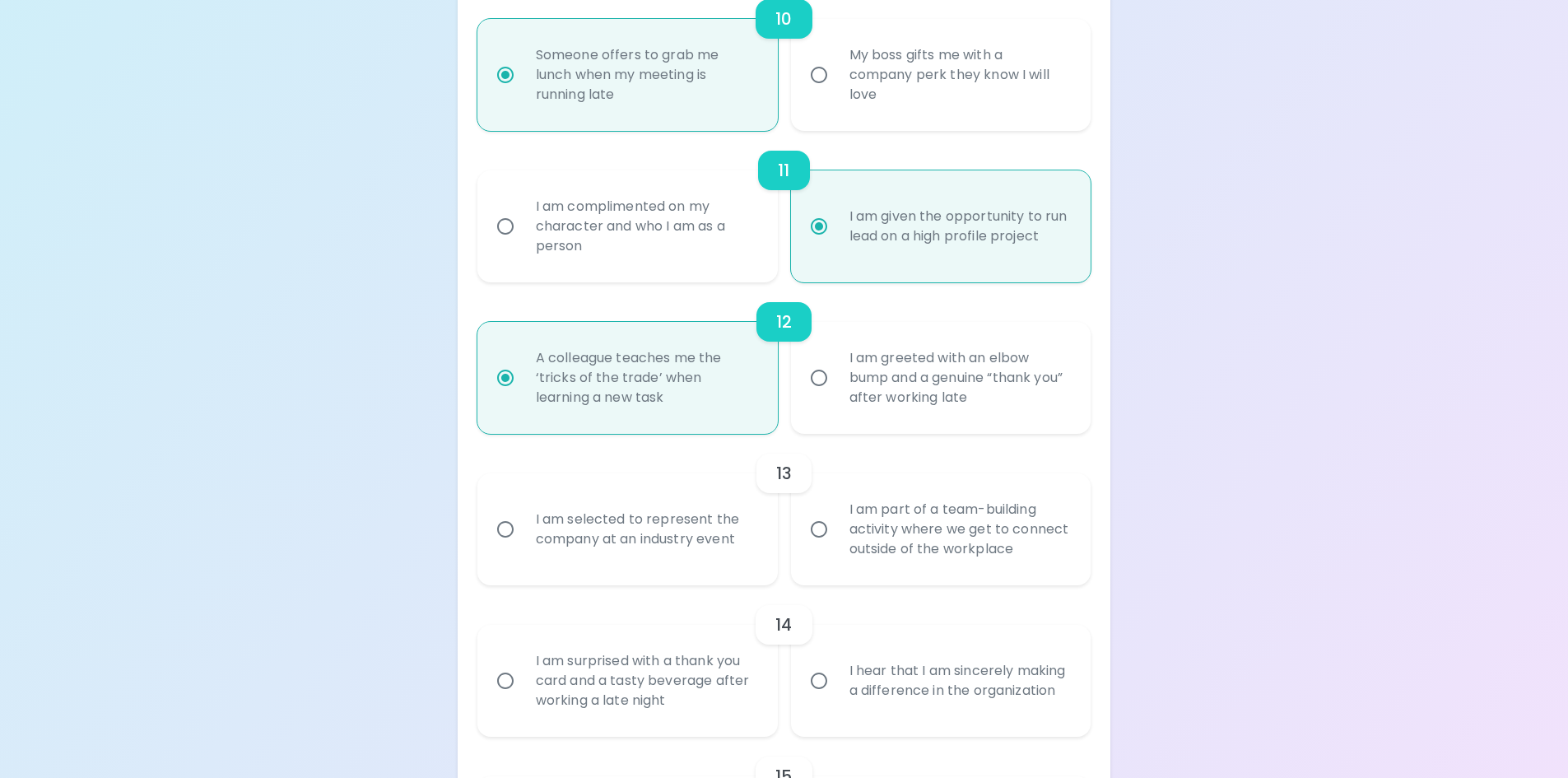
scroll to position [1910, 0]
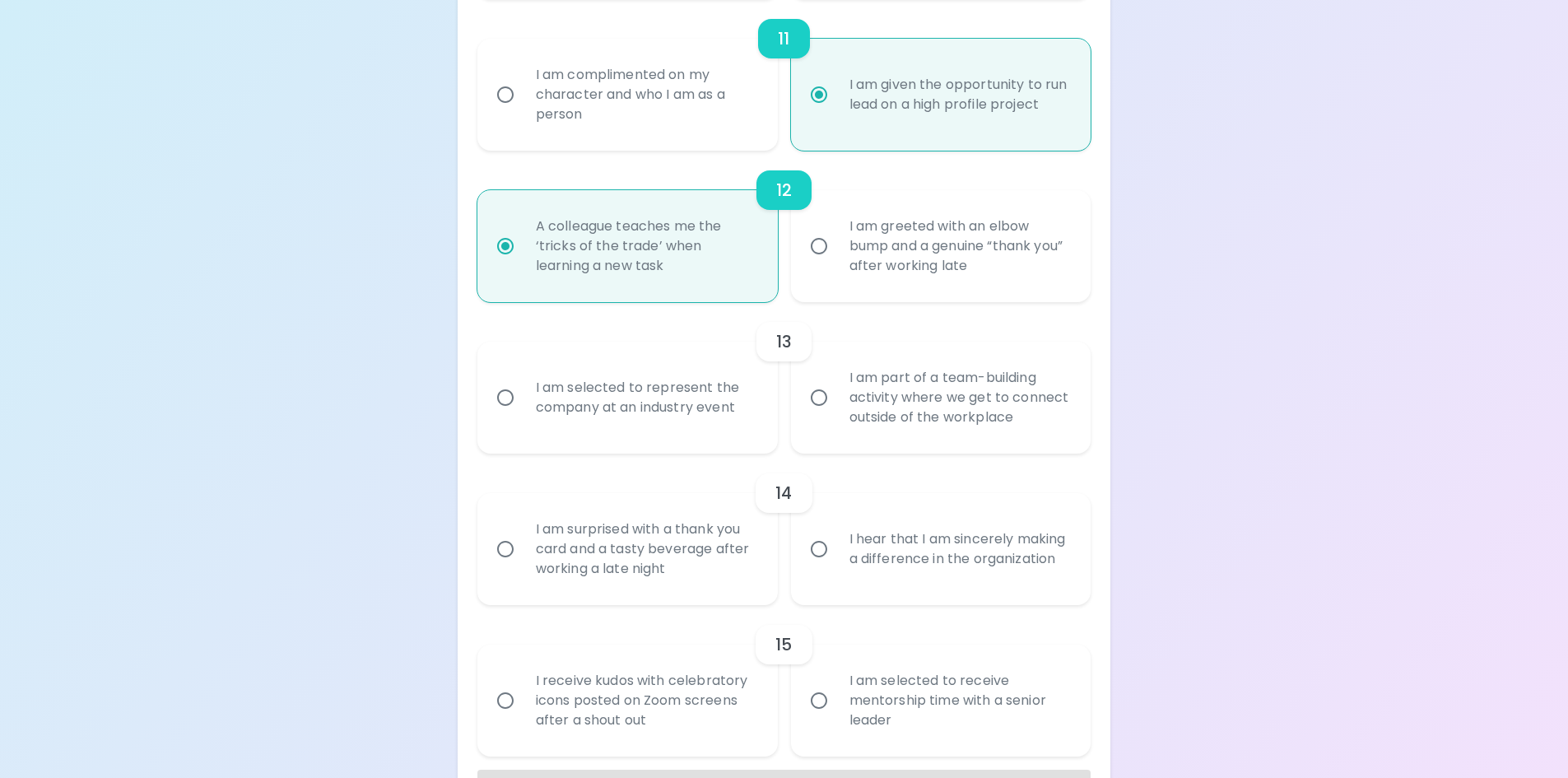
radio input "true"
click at [679, 402] on div "I am selected to represent the company at an industry event" at bounding box center [646, 398] width 246 height 79
click at [523, 402] on input "I am selected to represent the company at an industry event" at bounding box center [505, 398] width 35 height 35
radio input "false"
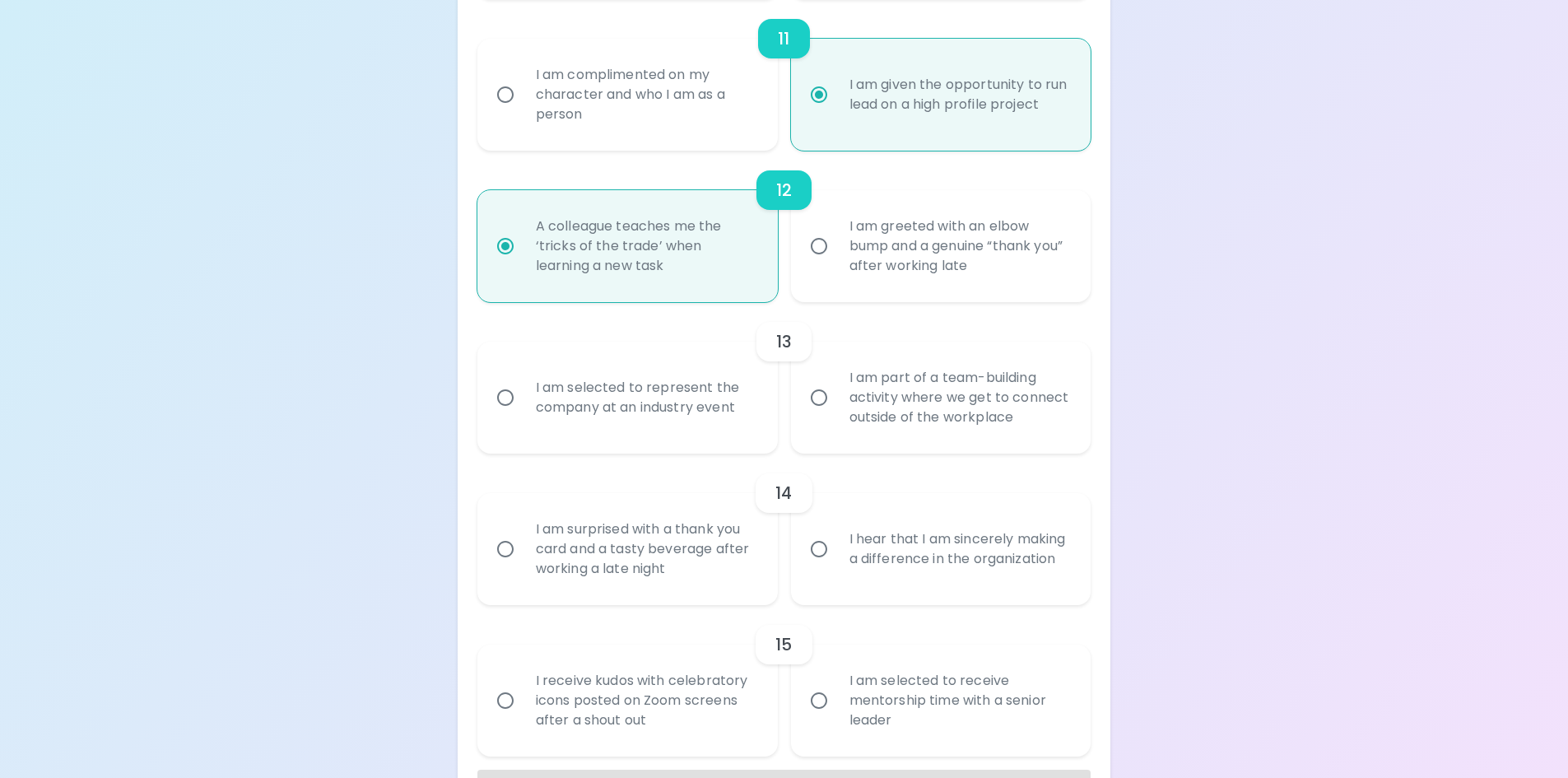
radio input "false"
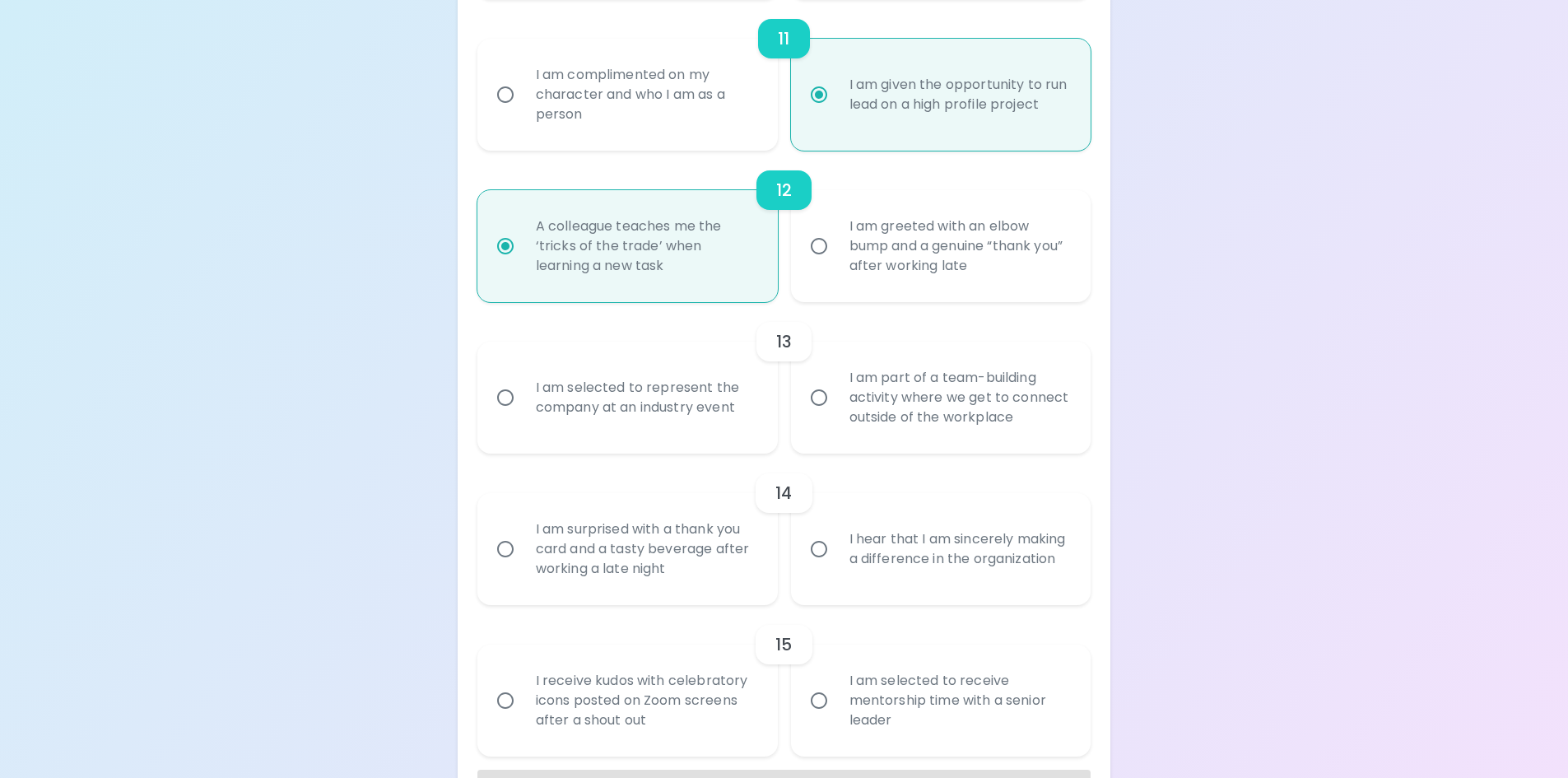
radio input "false"
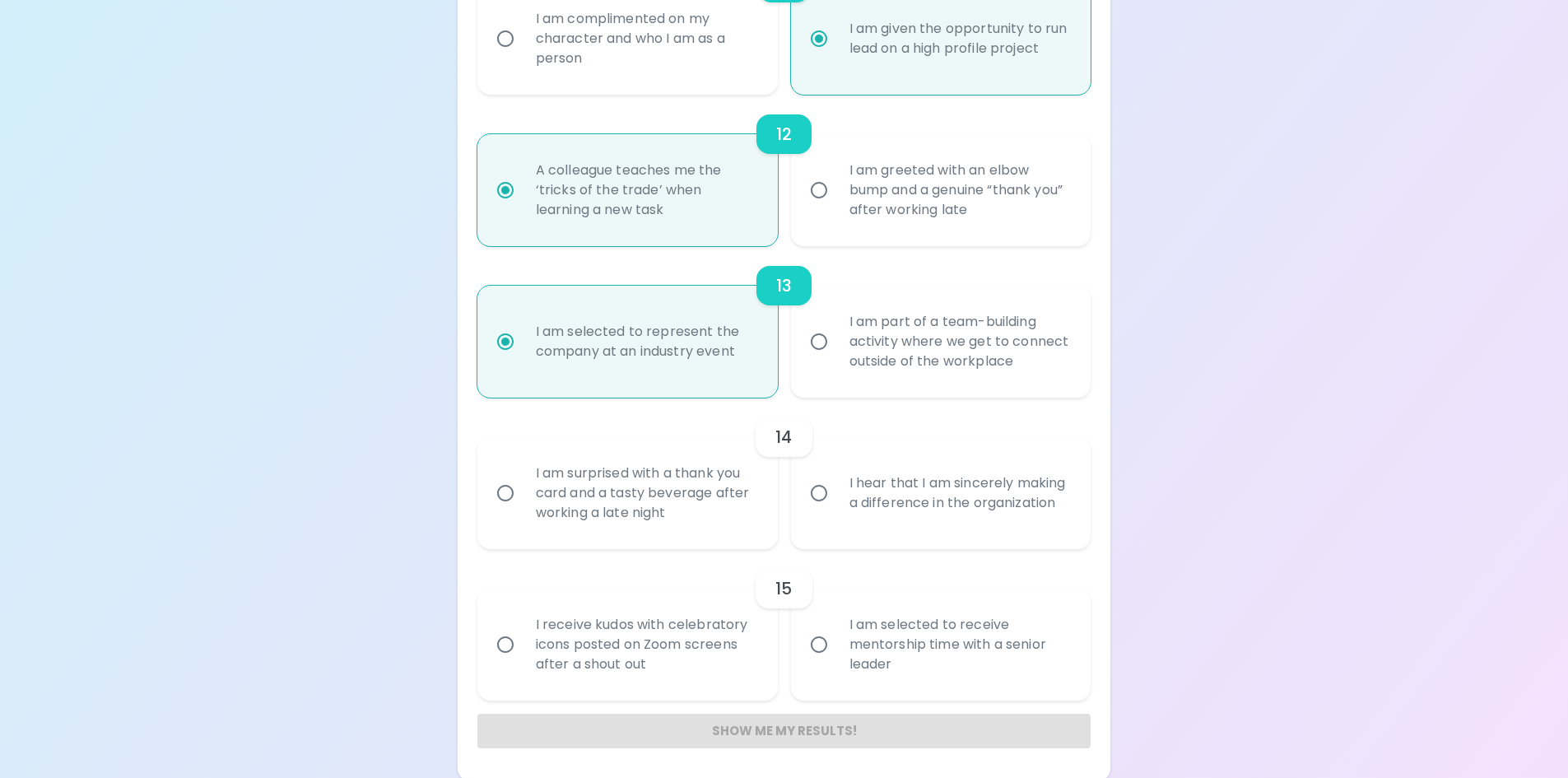
scroll to position [1970, 0]
radio input "true"
click at [962, 516] on div "I hear that I am sincerely making a difference in the organization" at bounding box center [960, 490] width 246 height 79
click at [836, 507] on input "I hear that I am sincerely making a difference in the organization" at bounding box center [819, 490] width 35 height 35
radio input "false"
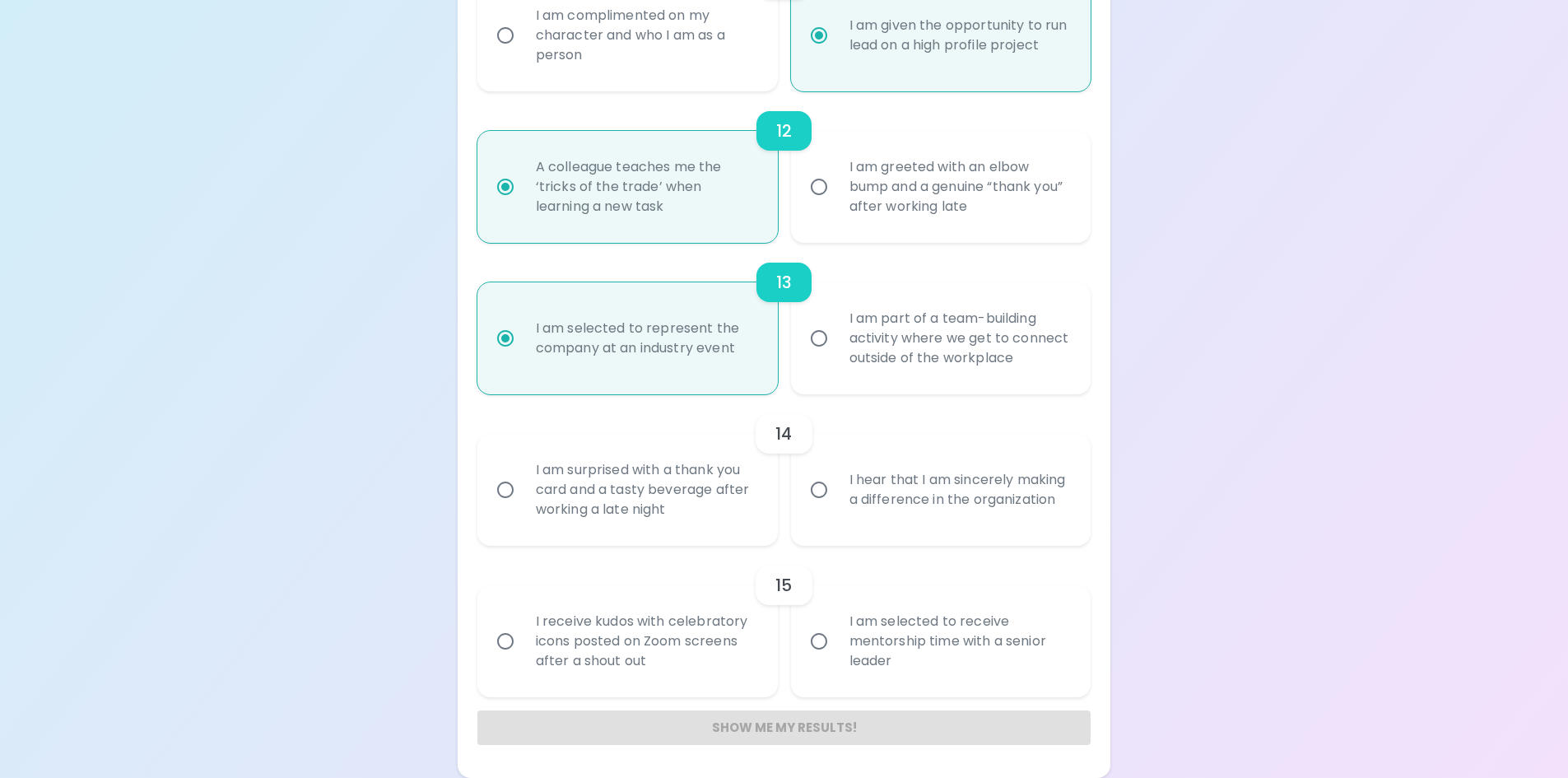
radio input "false"
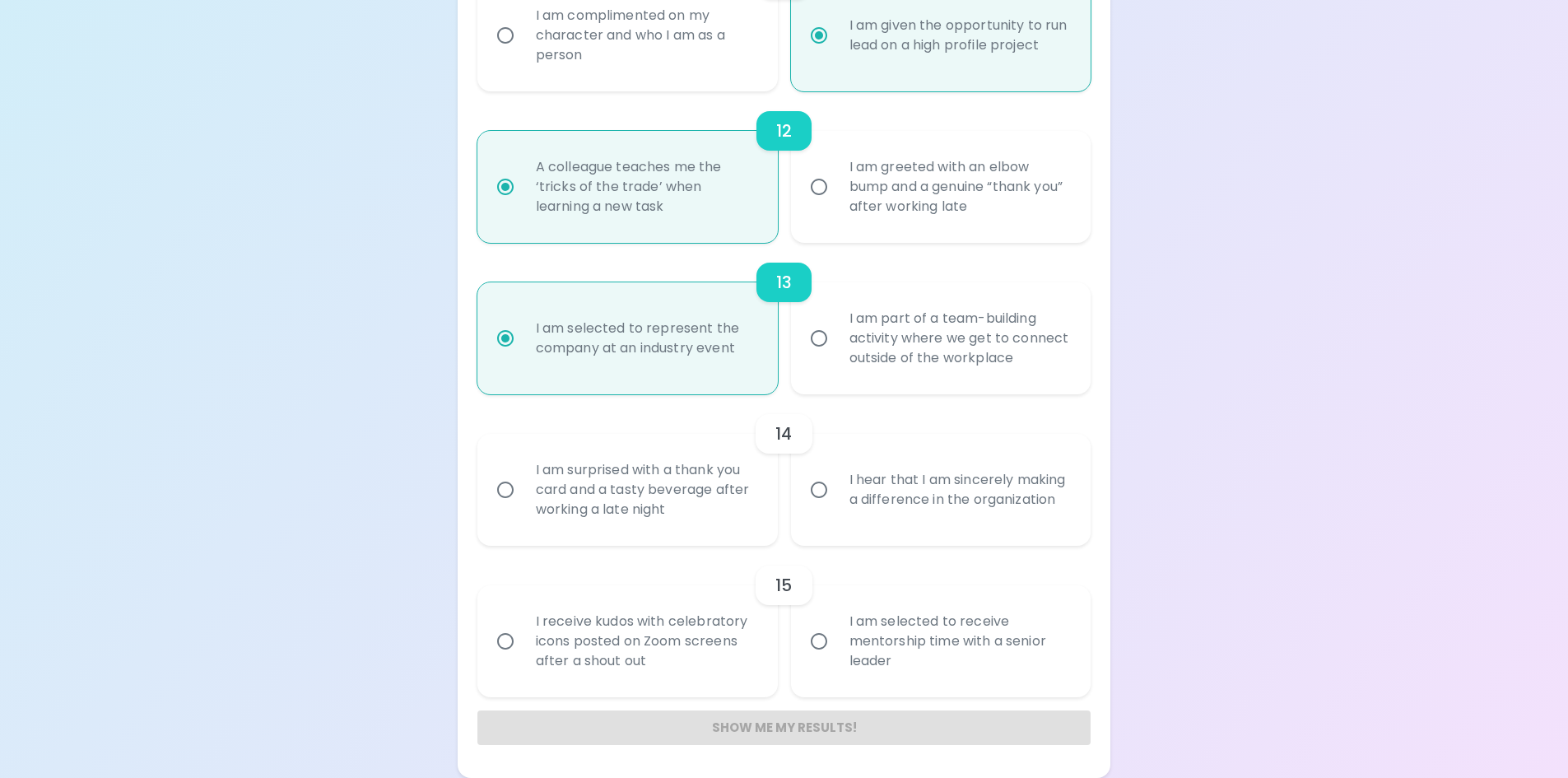
radio input "false"
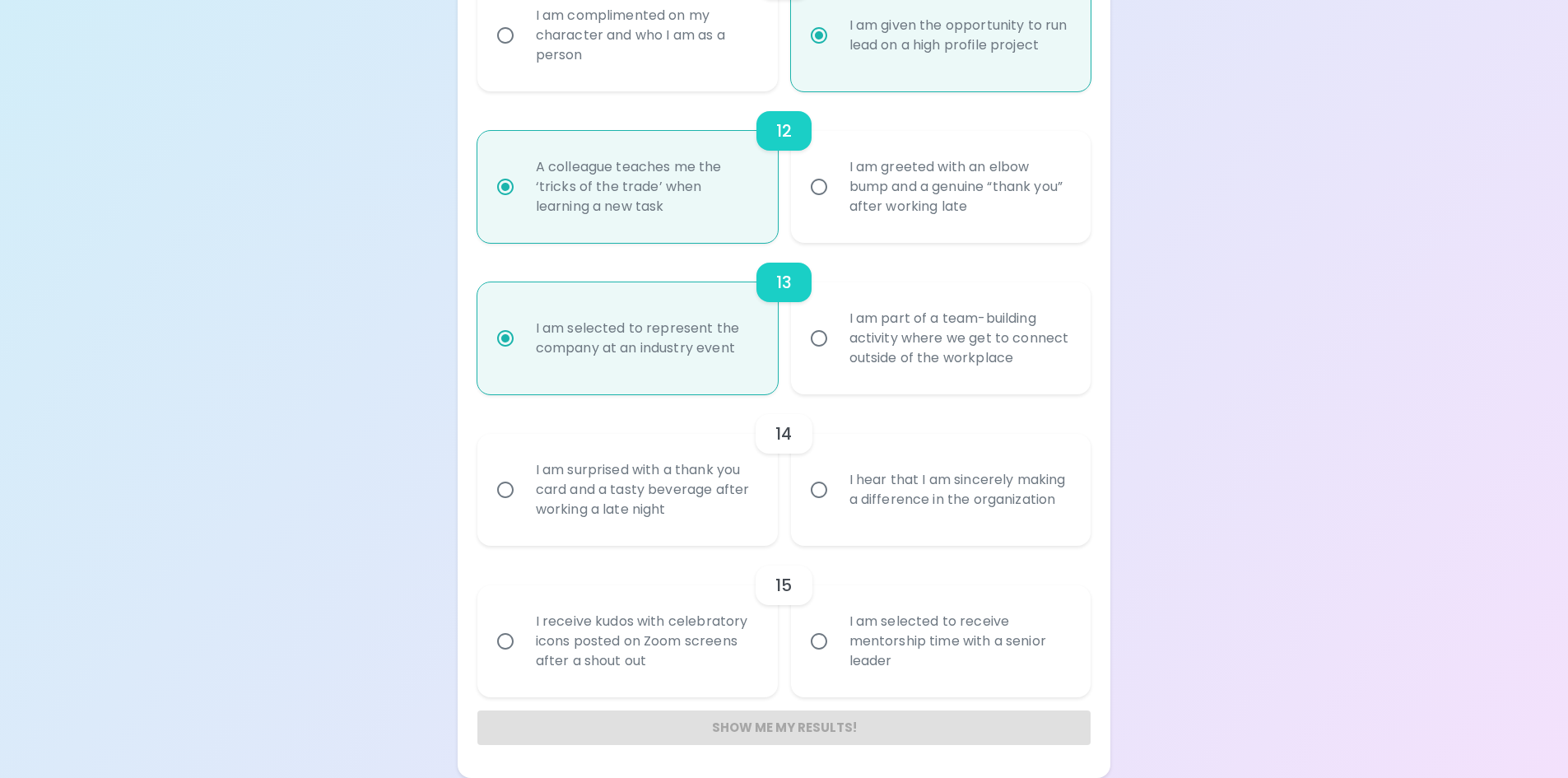
radio input "false"
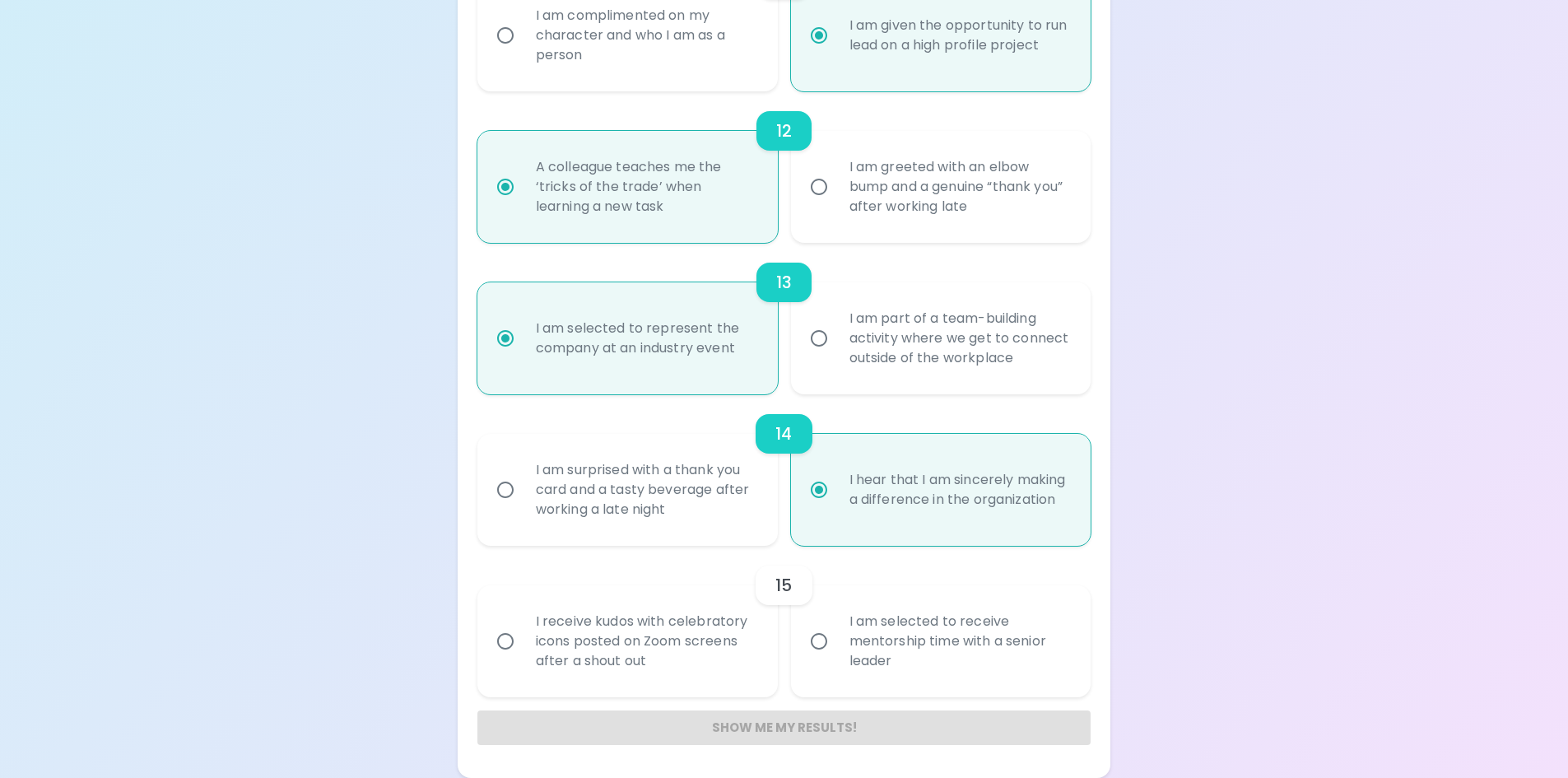
radio input "true"
click at [854, 640] on div "I am selected to receive mentorship time with a senior leader" at bounding box center [960, 641] width 246 height 99
click at [836, 640] on input "I am selected to receive mentorship time with a senior leader" at bounding box center [819, 641] width 35 height 35
radio input "false"
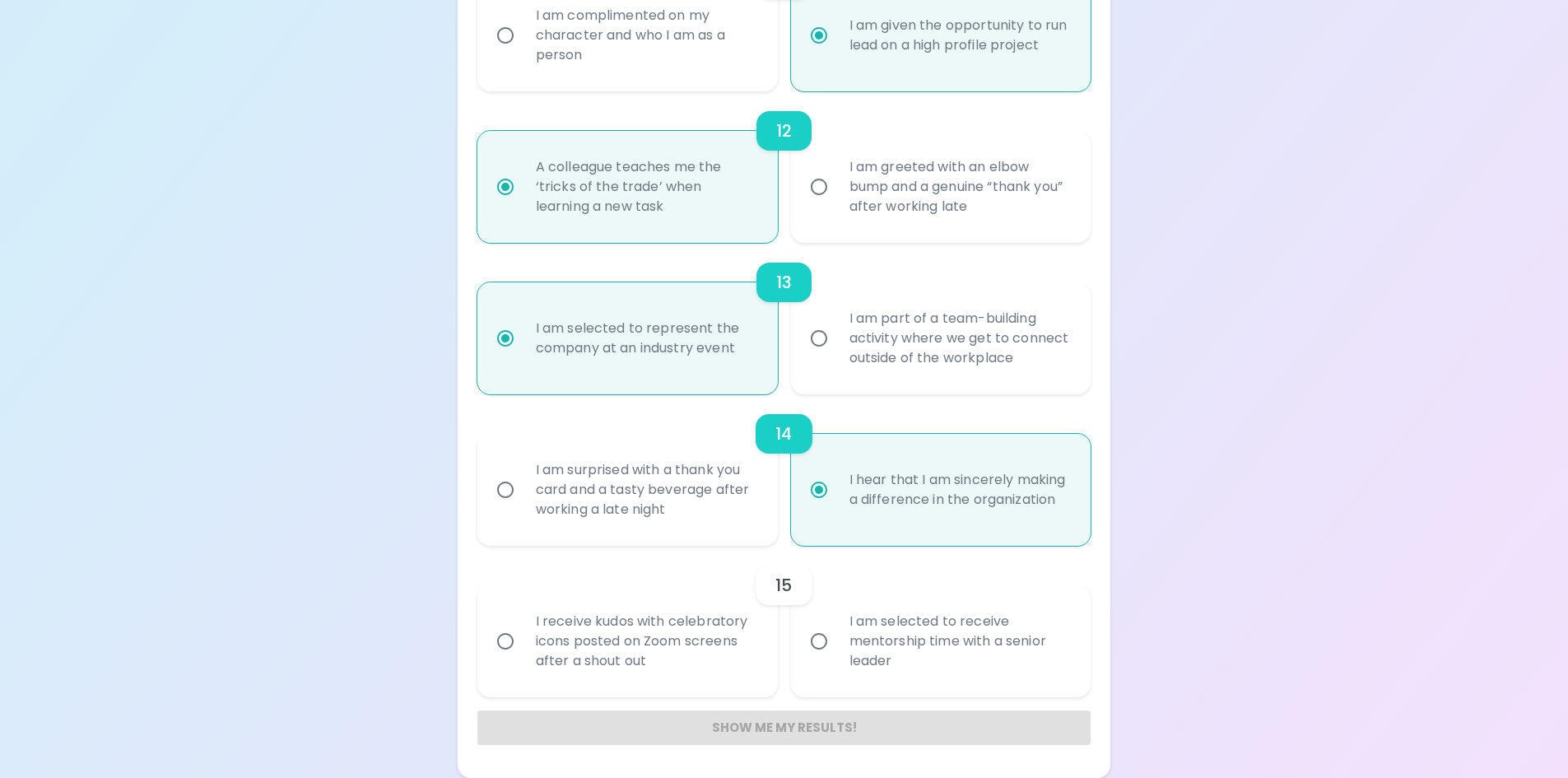
radio input "false"
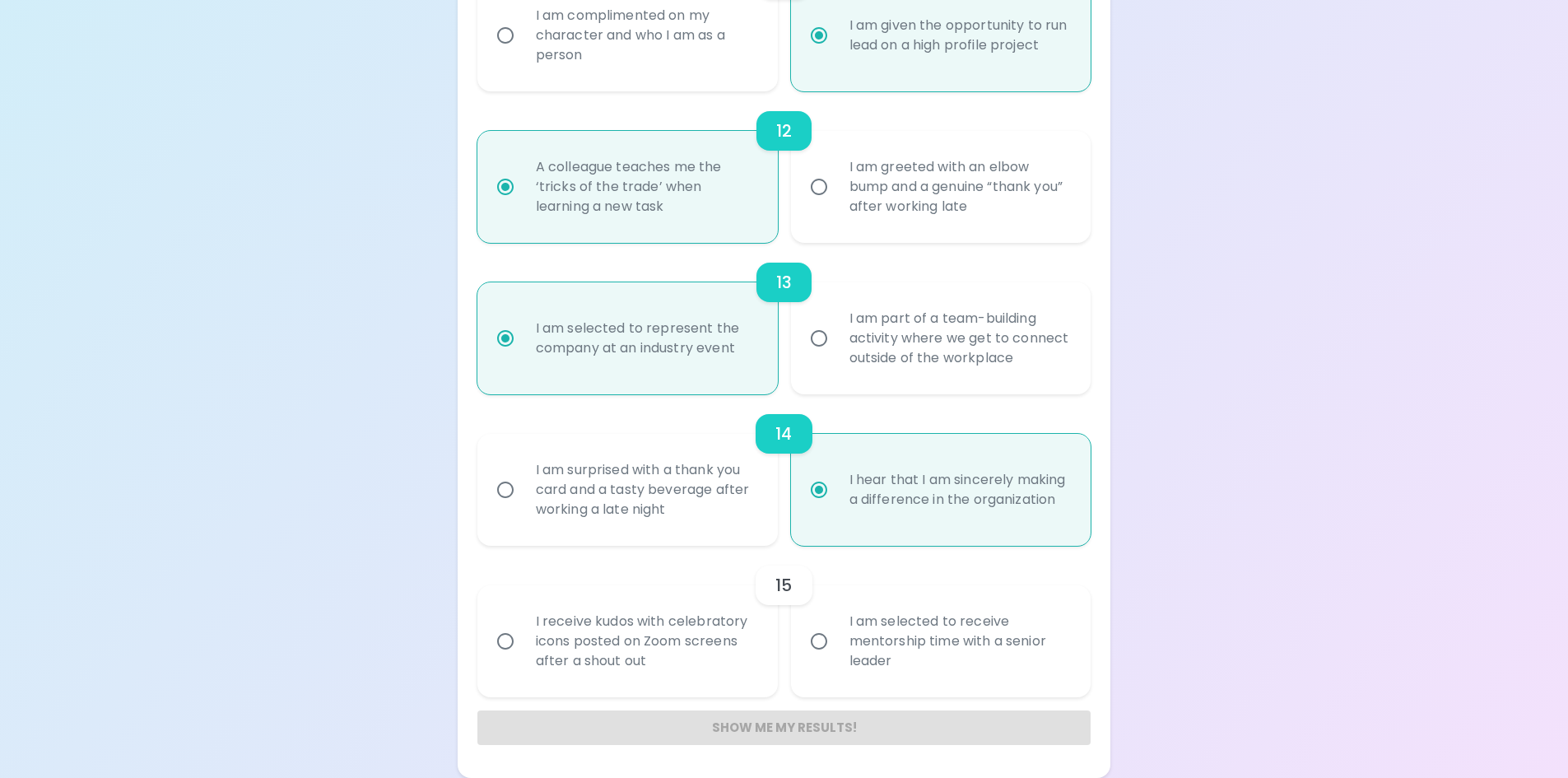
radio input "false"
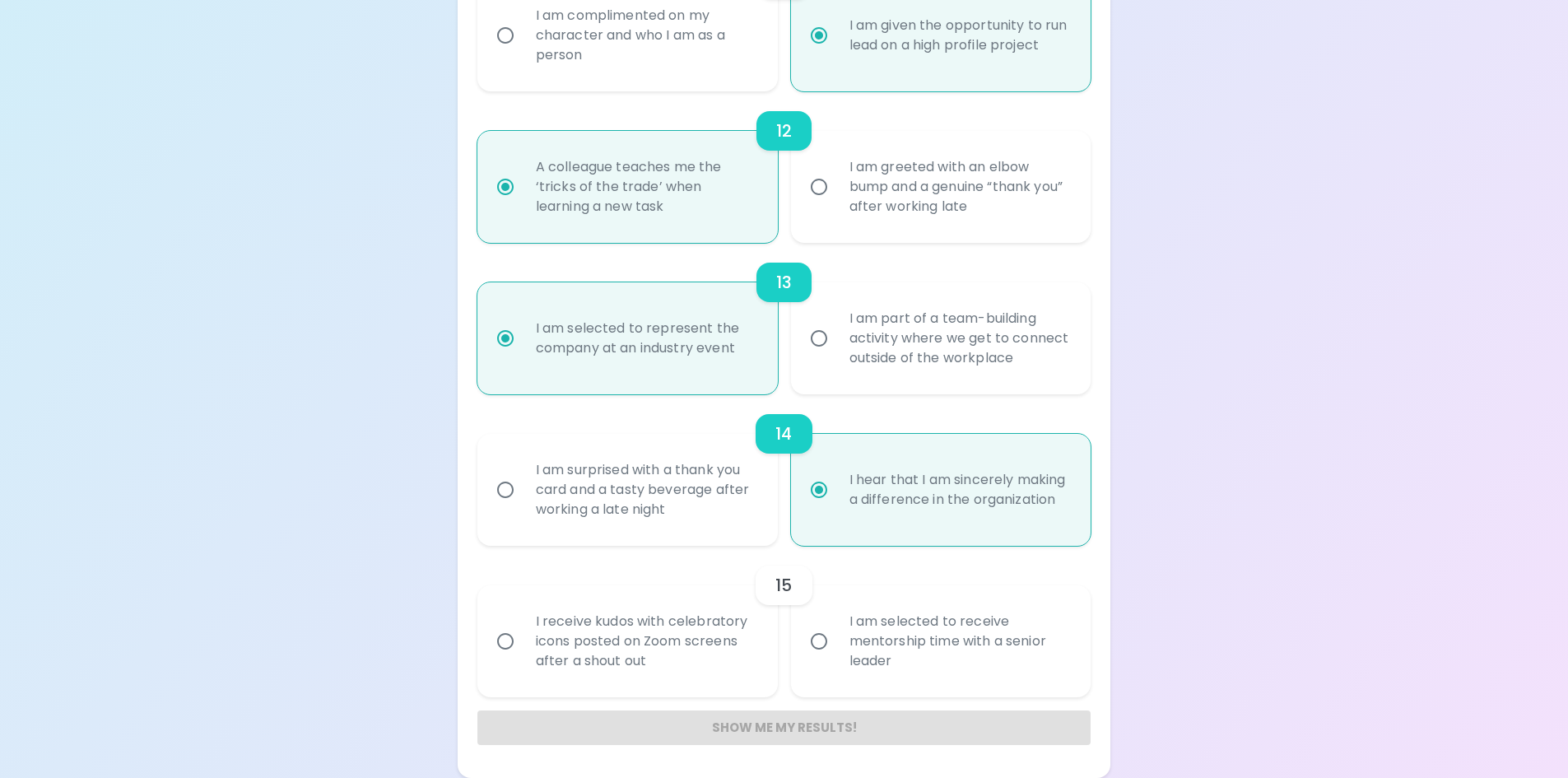
radio input "false"
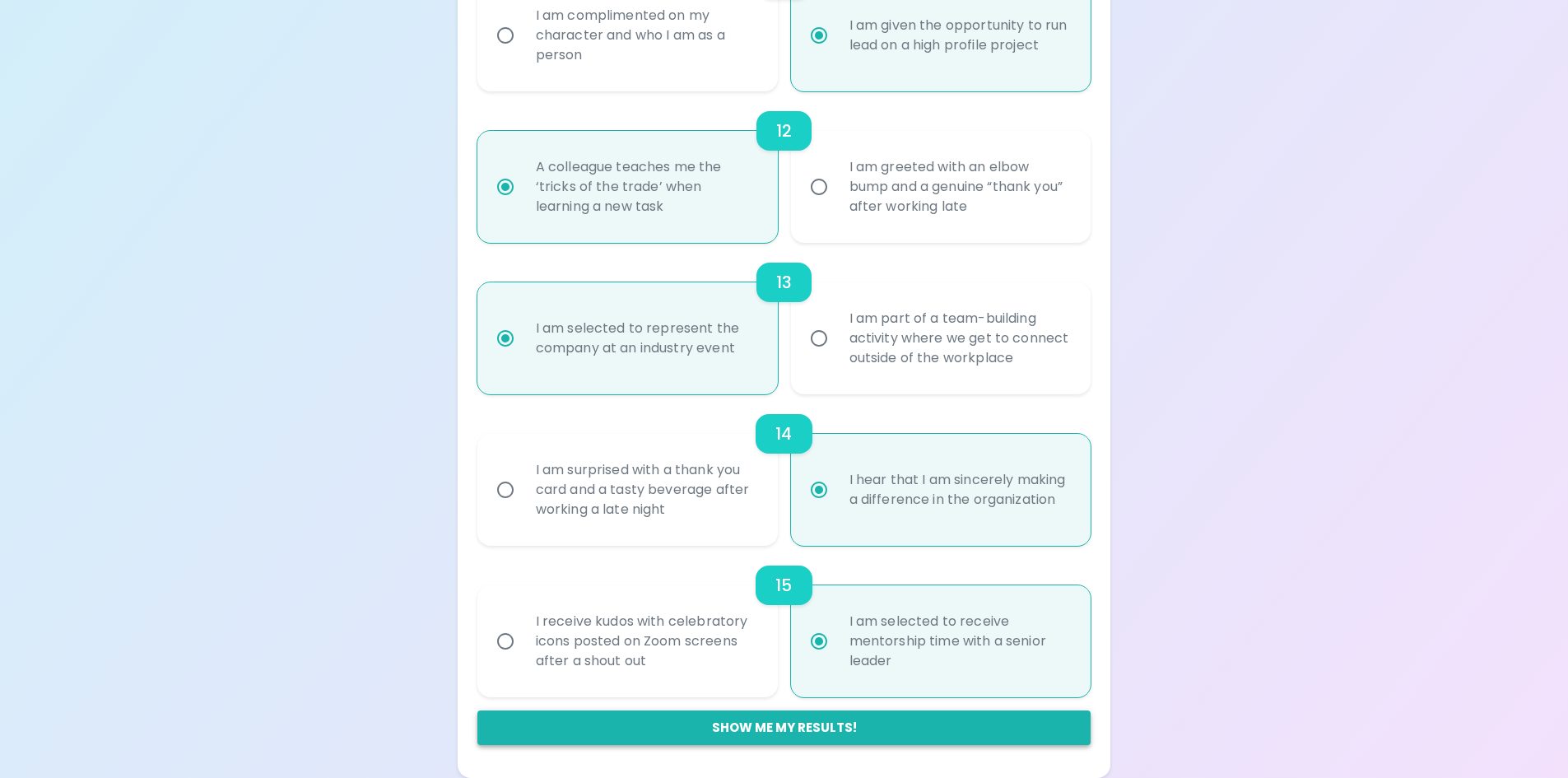
radio input "true"
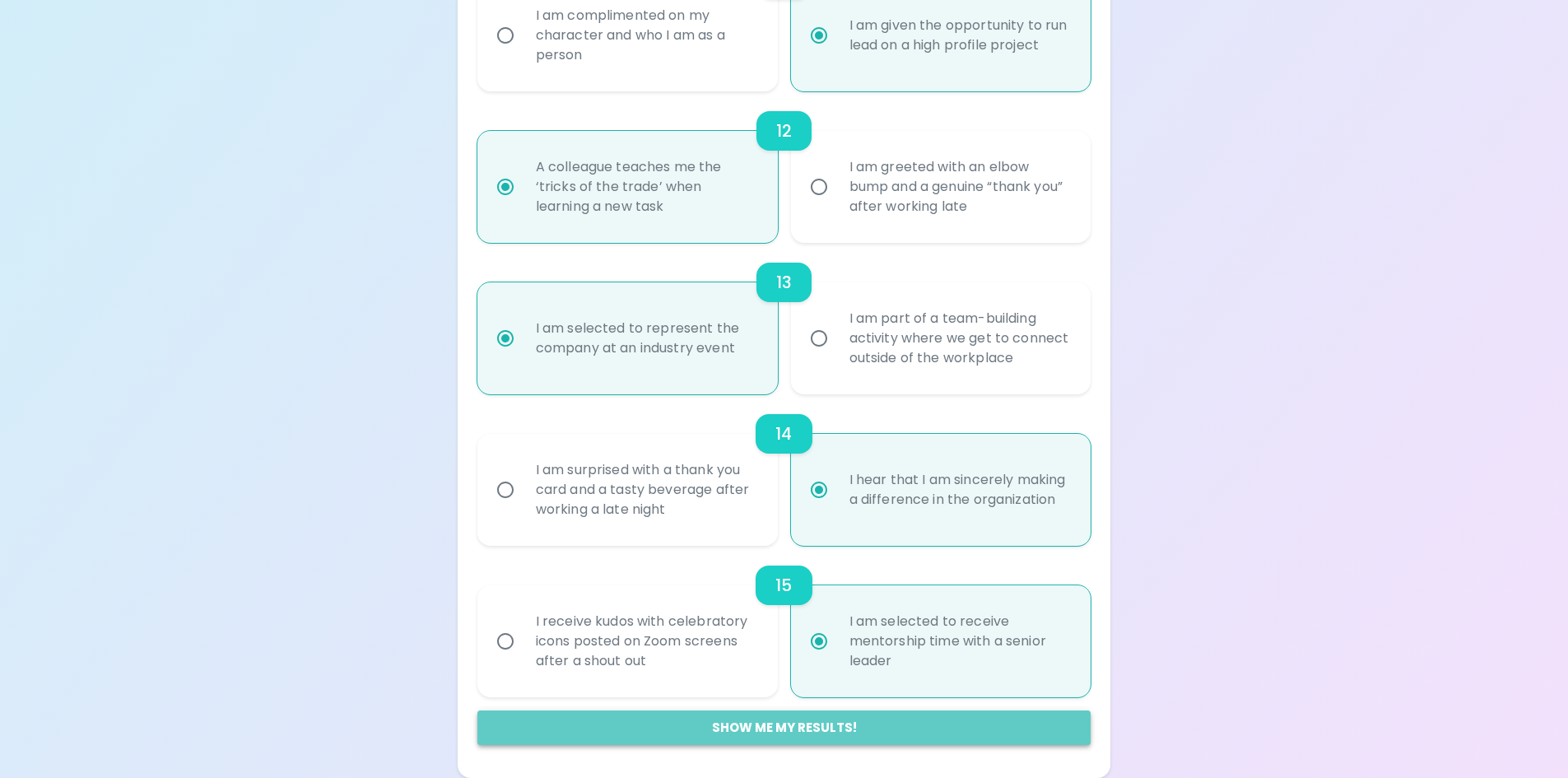
click at [840, 727] on button "Show me my results!" at bounding box center [784, 728] width 614 height 35
radio input "false"
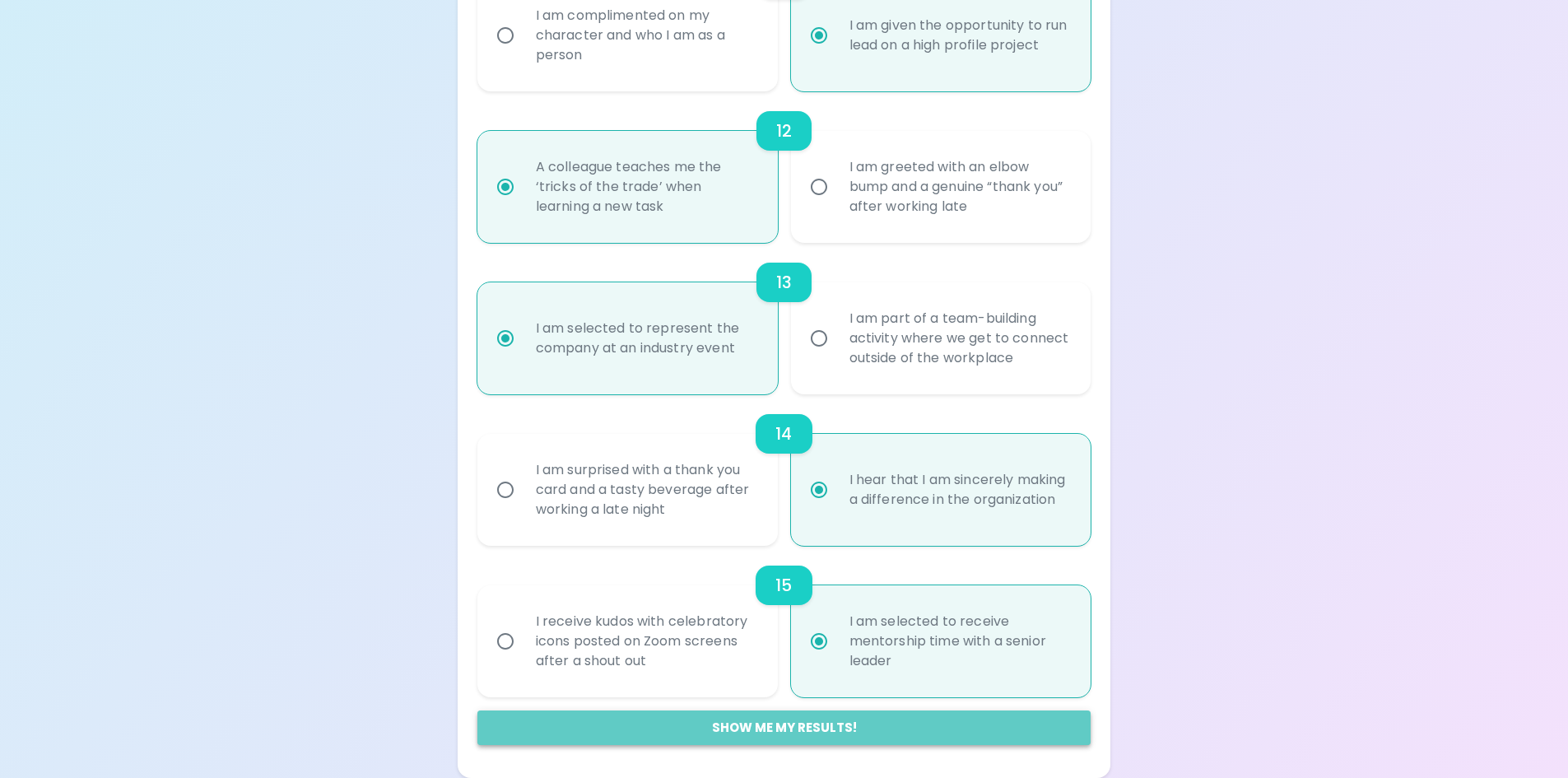
radio input "false"
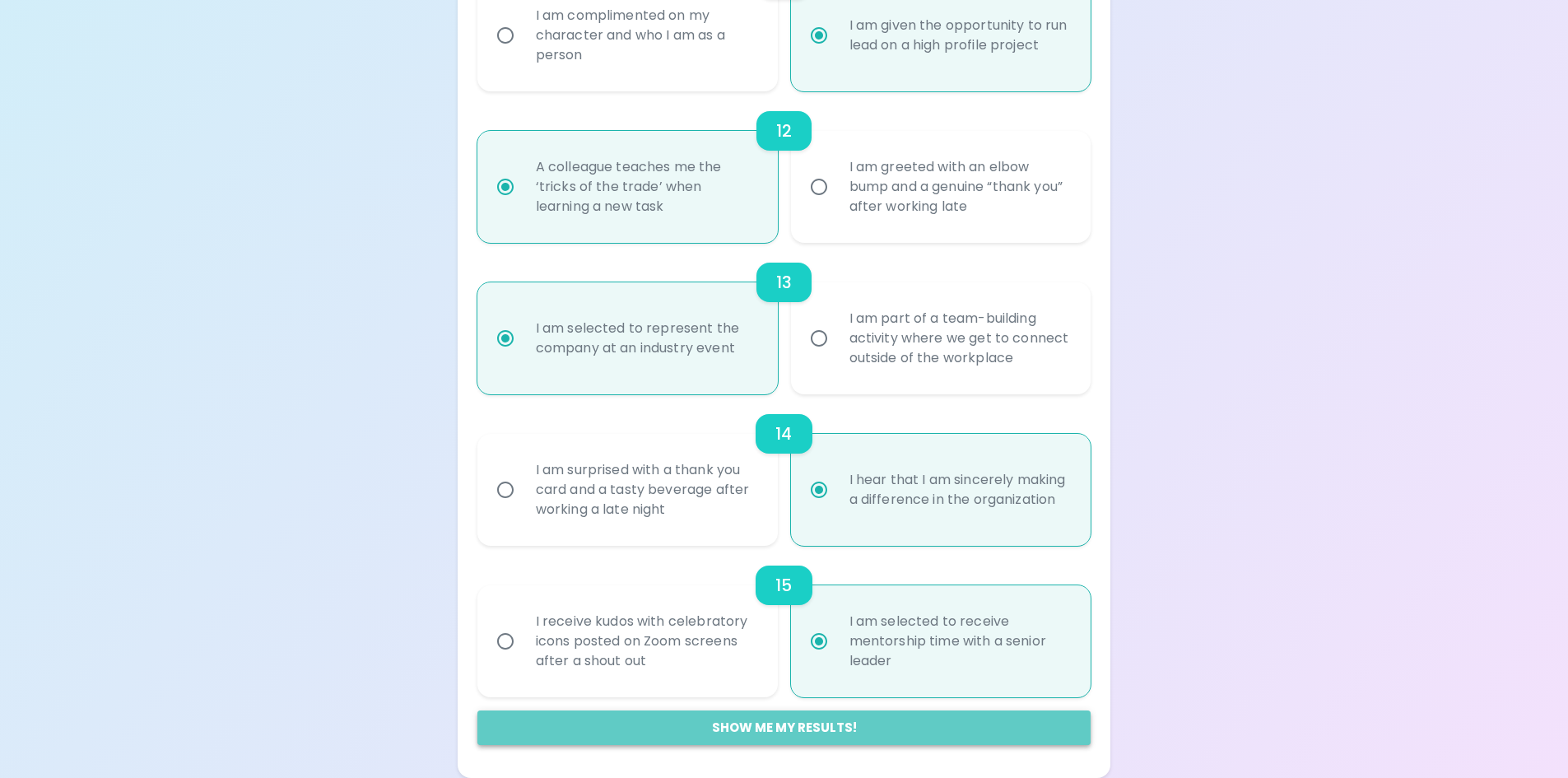
radio input "false"
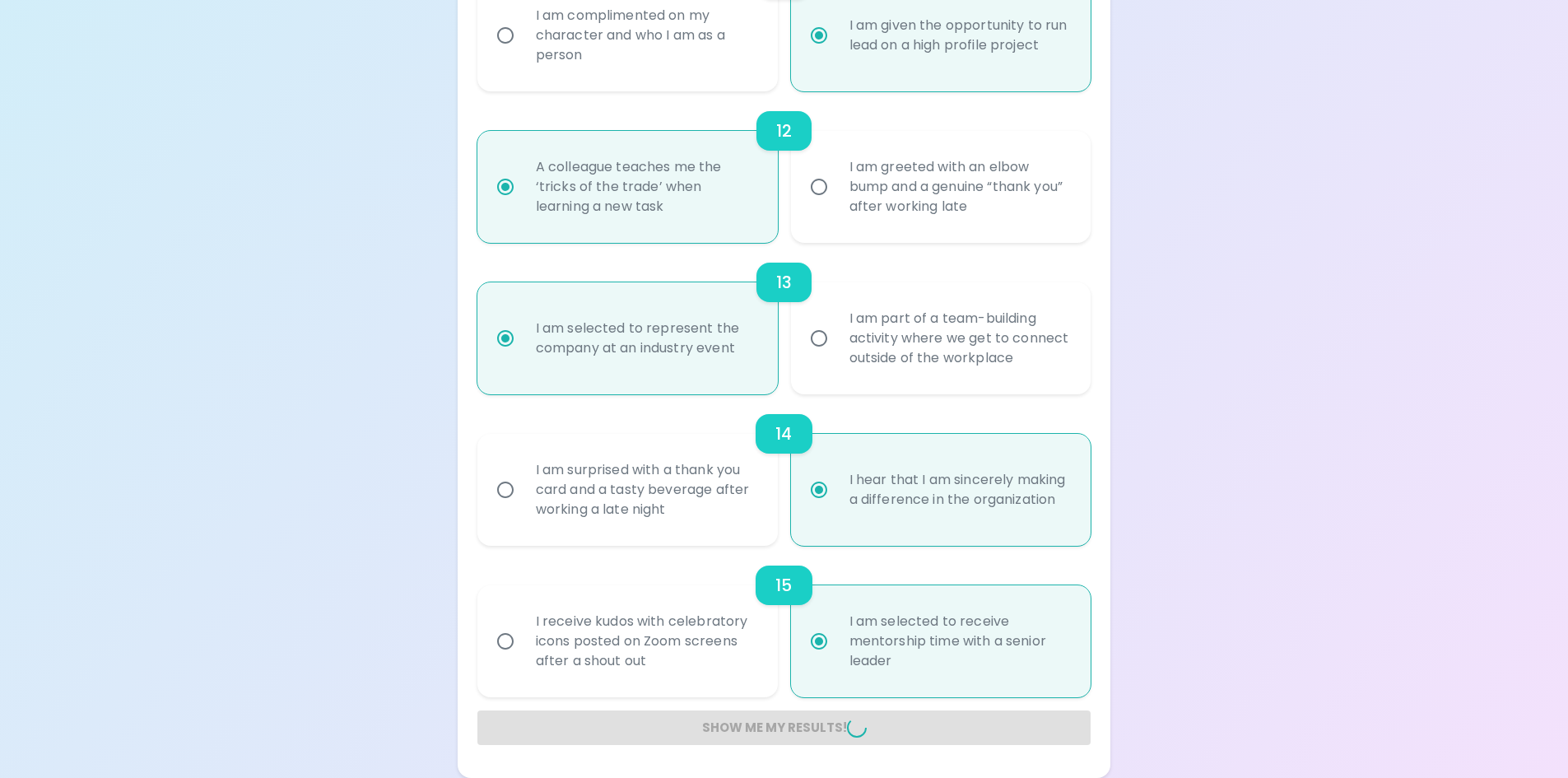
radio input "false"
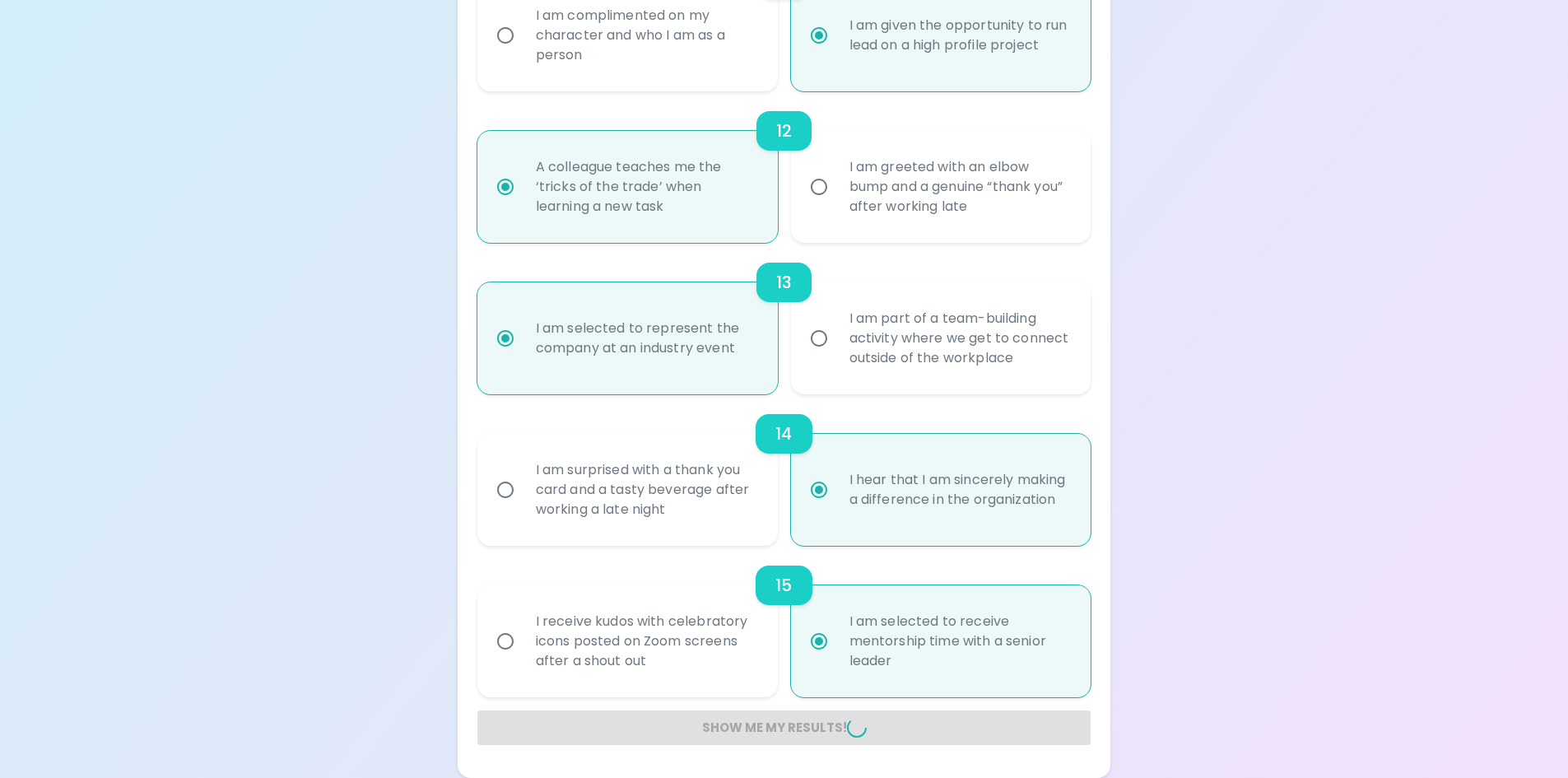
radio input "false"
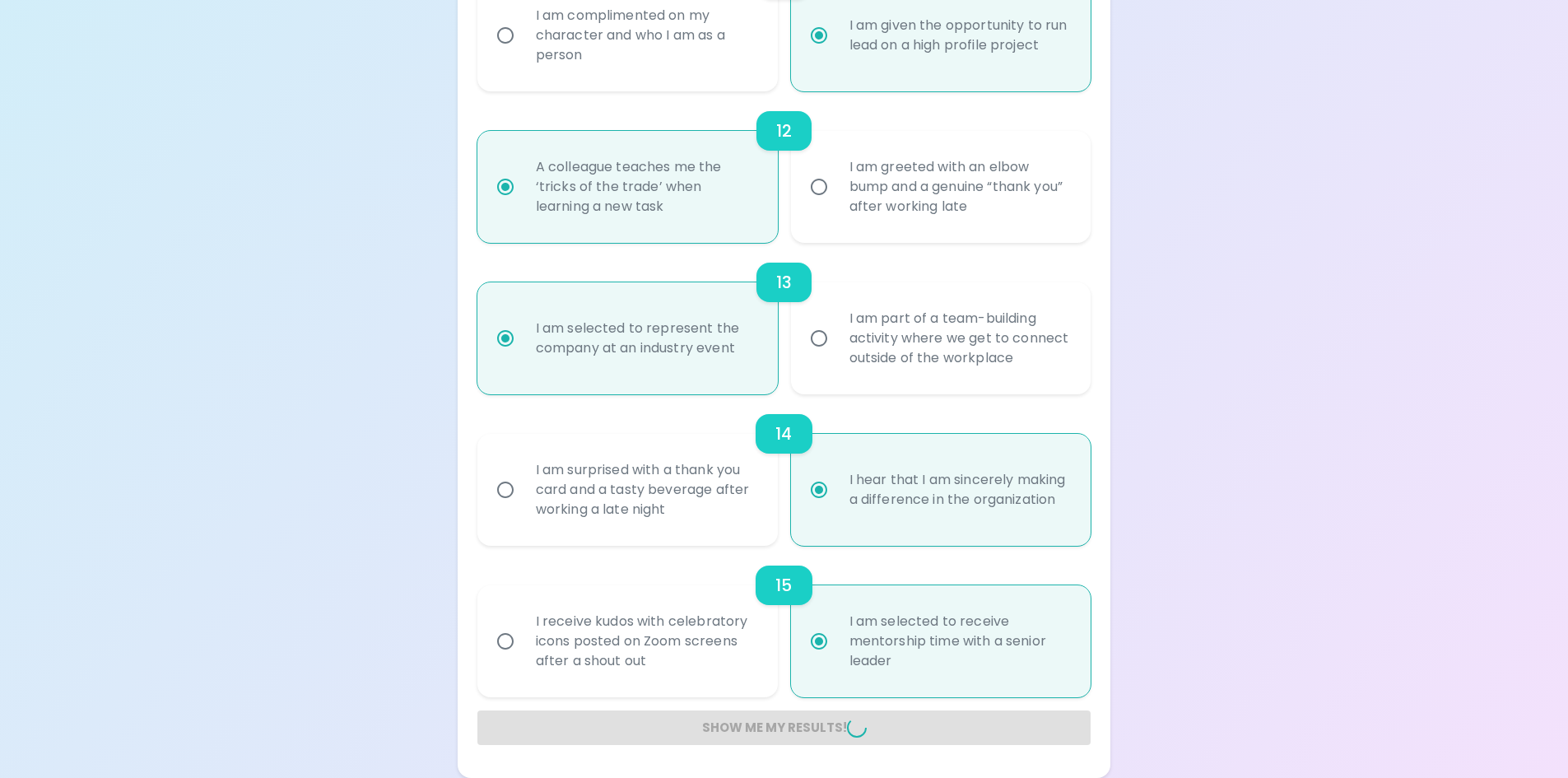
radio input "false"
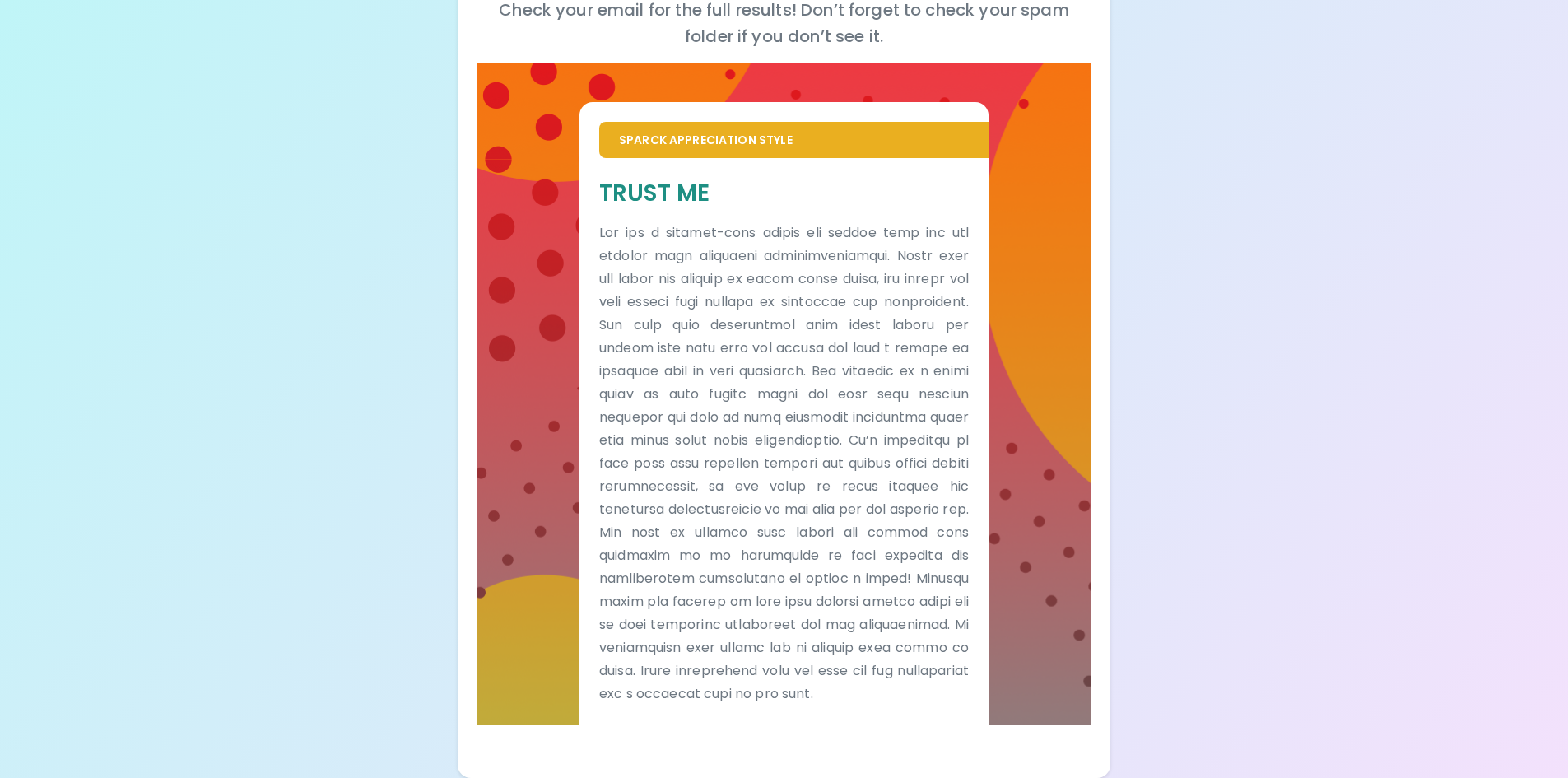
scroll to position [0, 0]
